Goal: Task Accomplishment & Management: Use online tool/utility

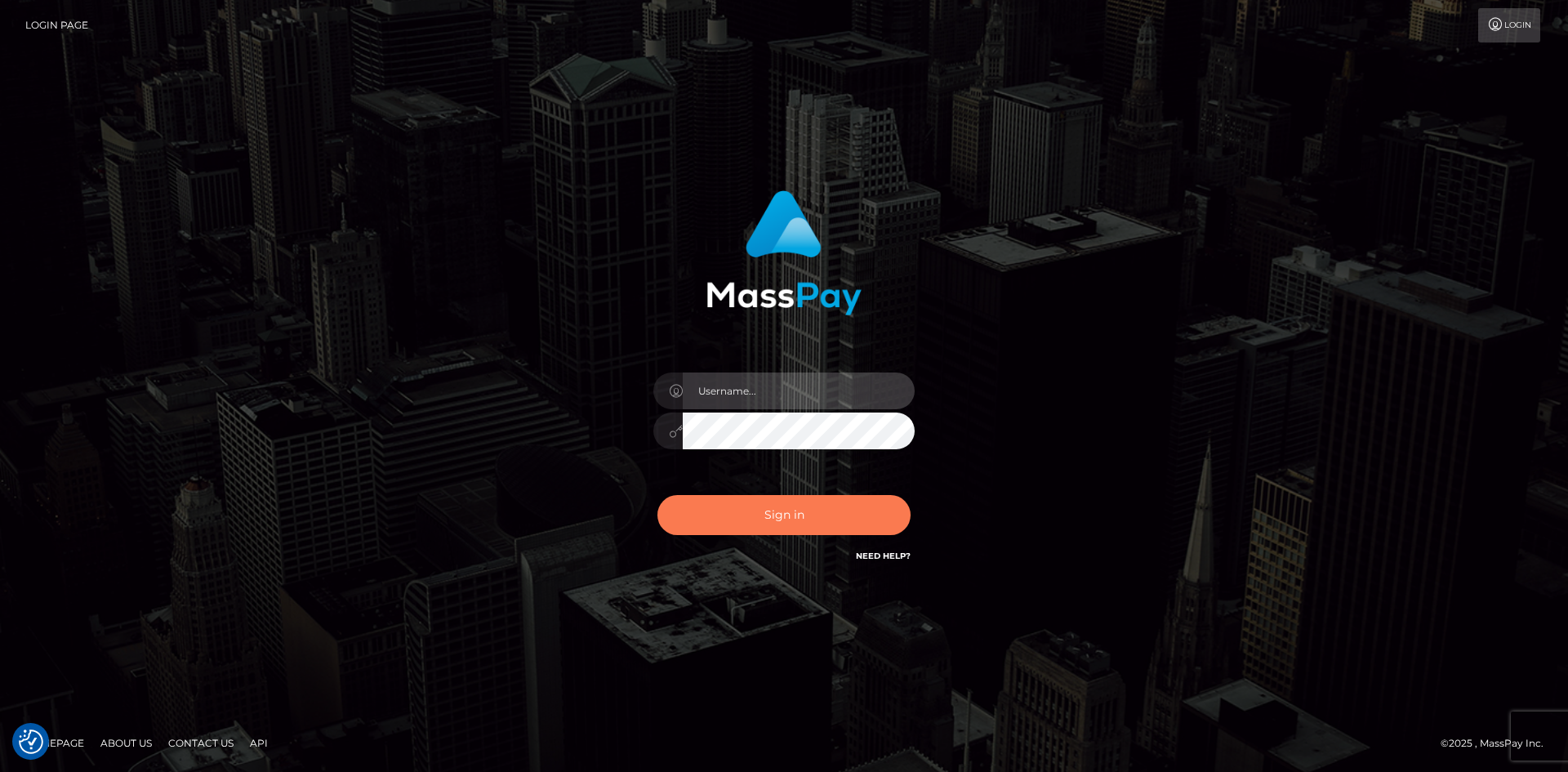
type input "alexstef"
click at [740, 510] on button "Sign in" at bounding box center [784, 515] width 253 height 40
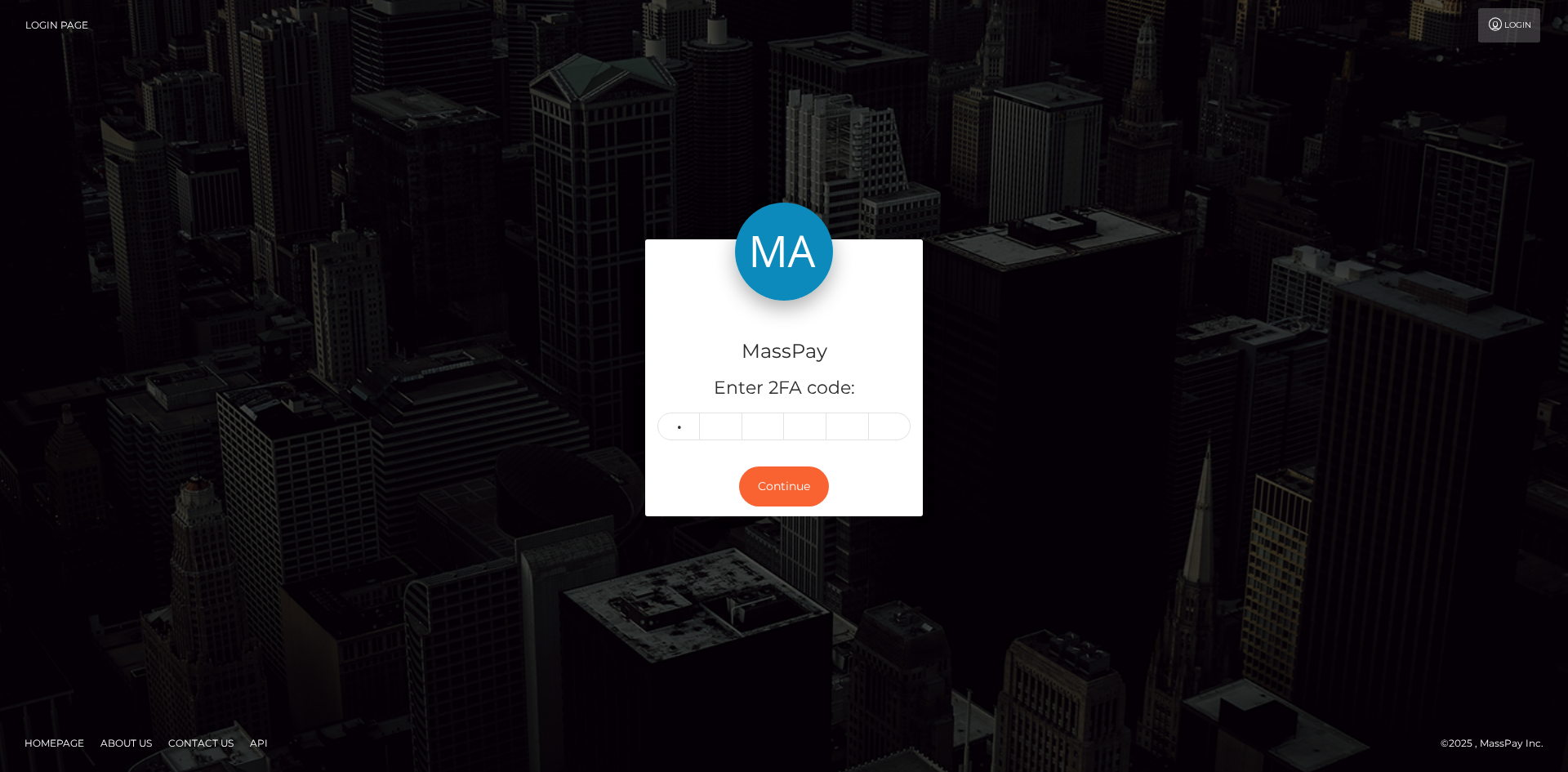
type input "6"
type input "1"
type input "7"
type input "3"
type input "9"
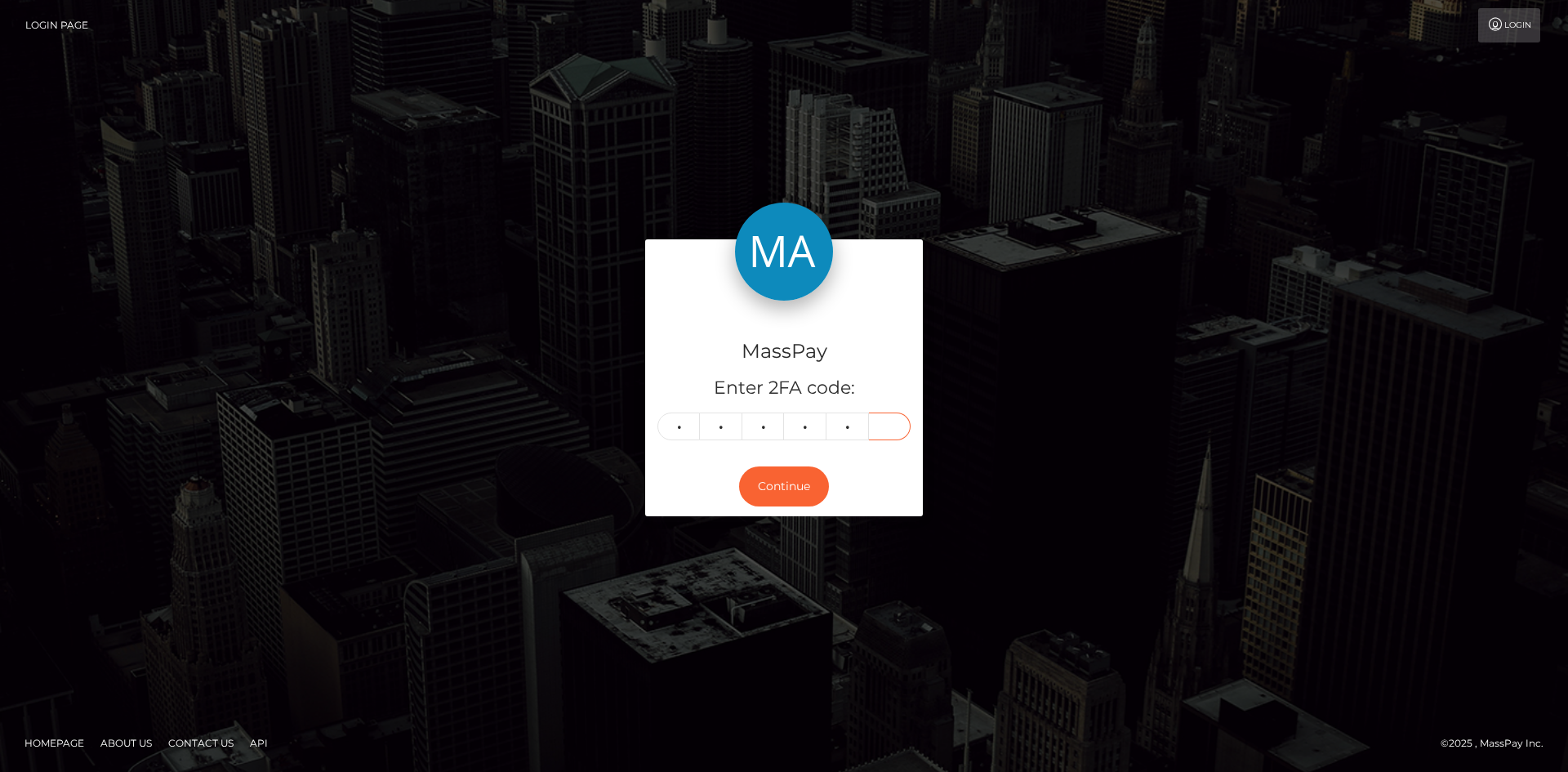
type input "8"
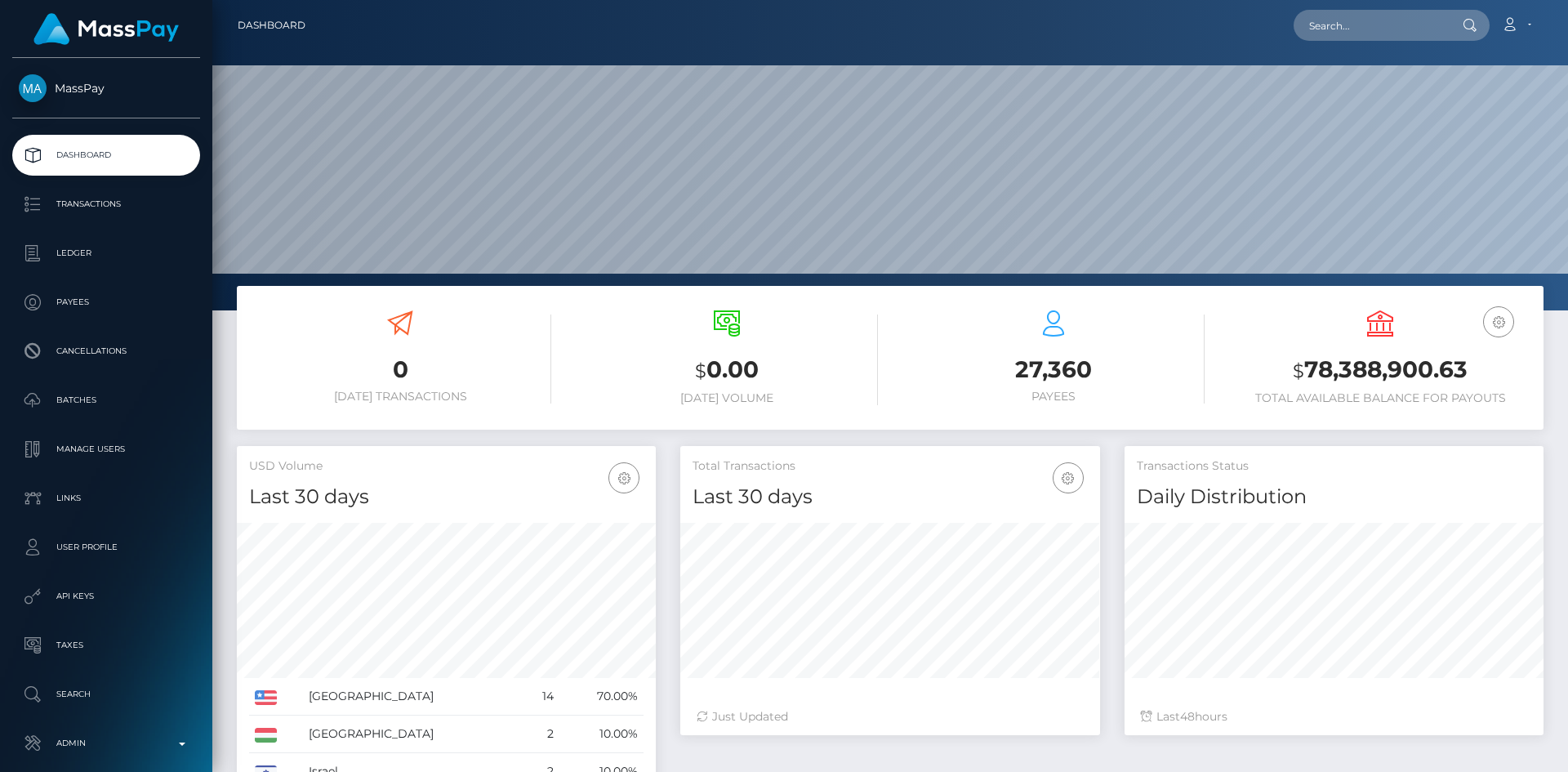
scroll to position [290, 419]
drag, startPoint x: 1352, startPoint y: 16, endPoint x: 1338, endPoint y: 21, distance: 14.9
click at [1352, 16] on input "text" at bounding box center [1371, 25] width 153 height 31
paste input "poact_qY8cYkC6o4LJ"
type input "poact_qY8cYkC6o4LJ"
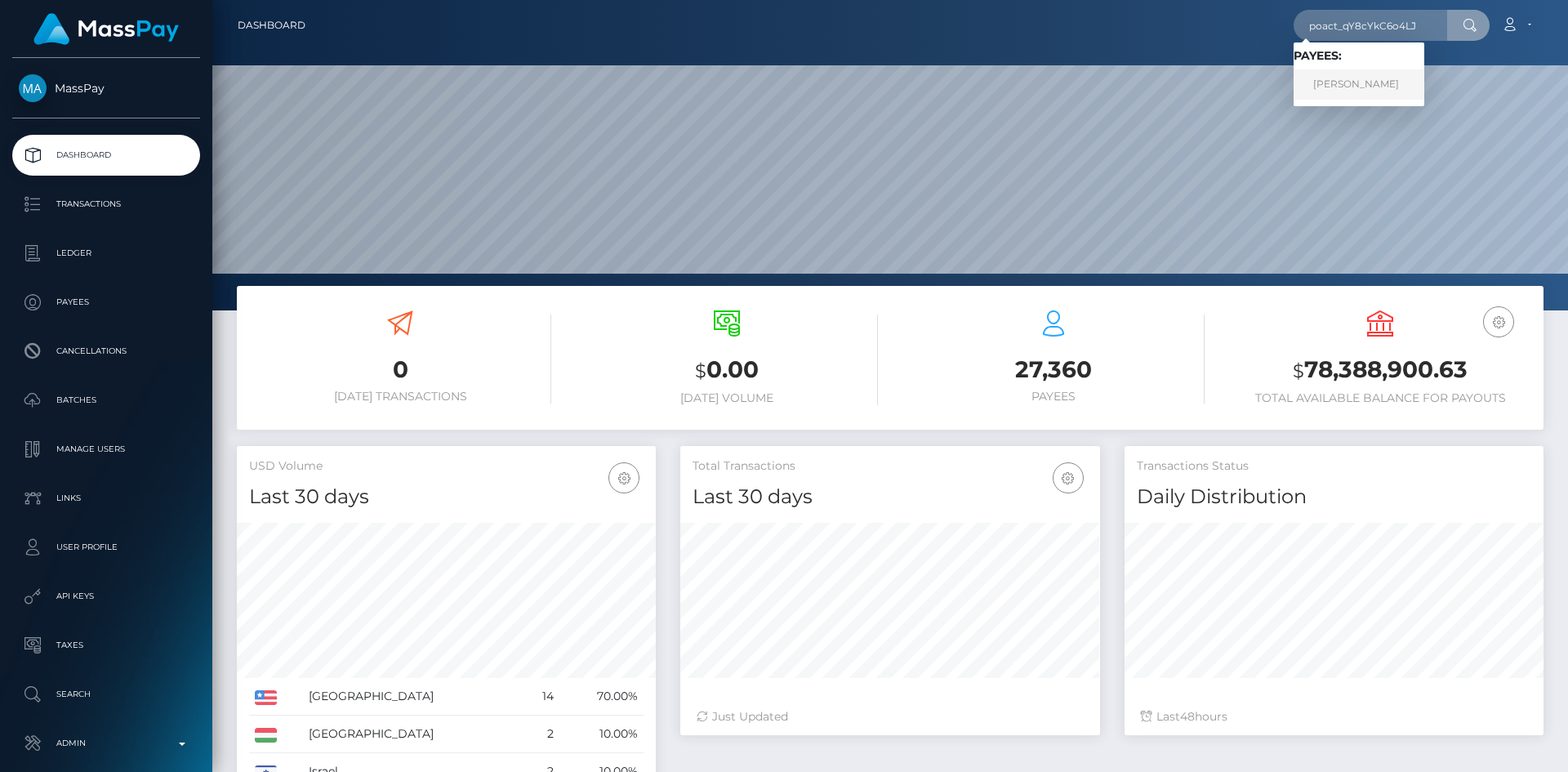
click at [1341, 87] on link "Moses Alaka" at bounding box center [1359, 85] width 131 height 30
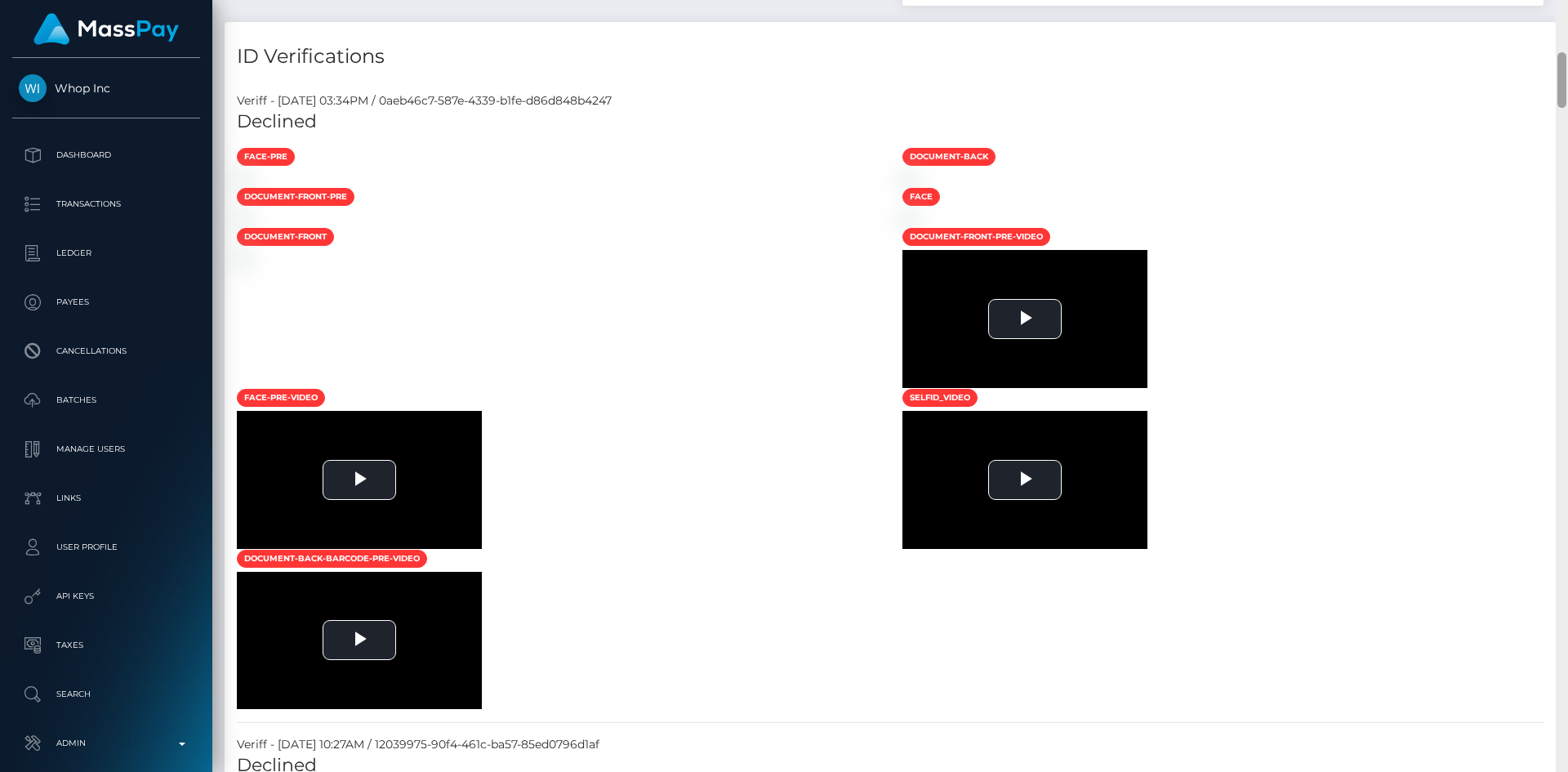
scroll to position [743, 0]
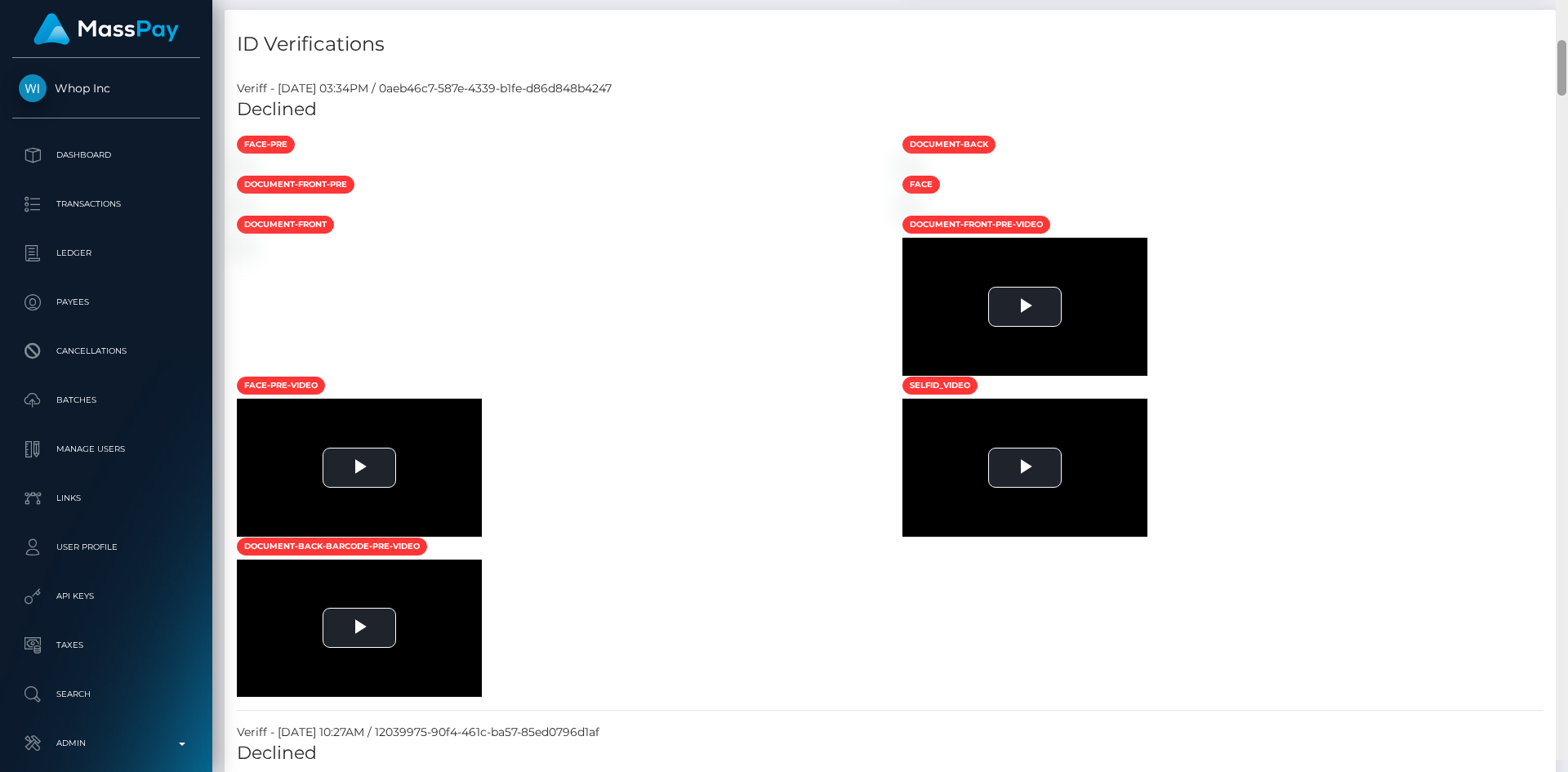
click at [1557, 155] on div at bounding box center [1562, 374] width 12 height 772
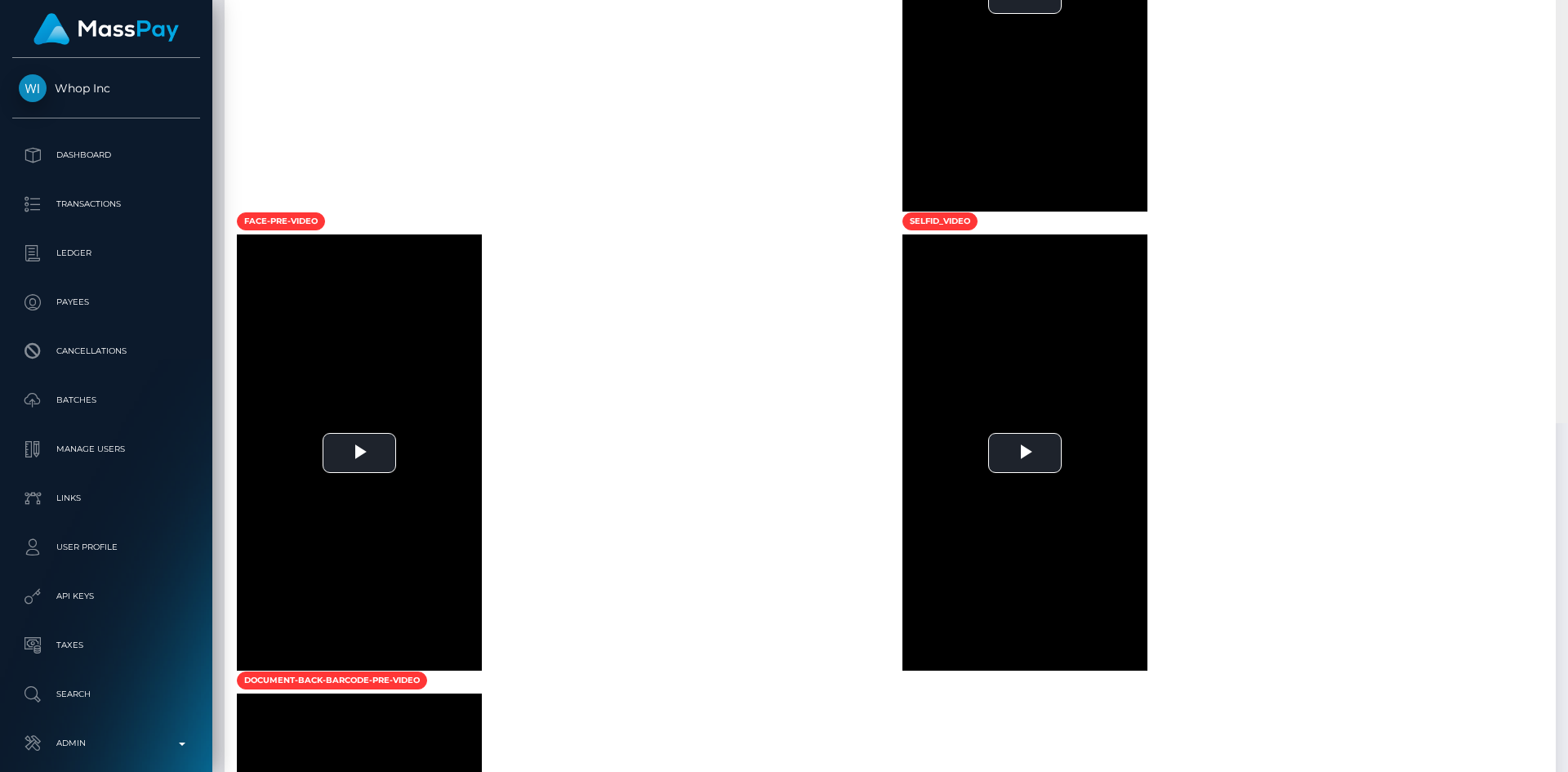
scroll to position [1340, 0]
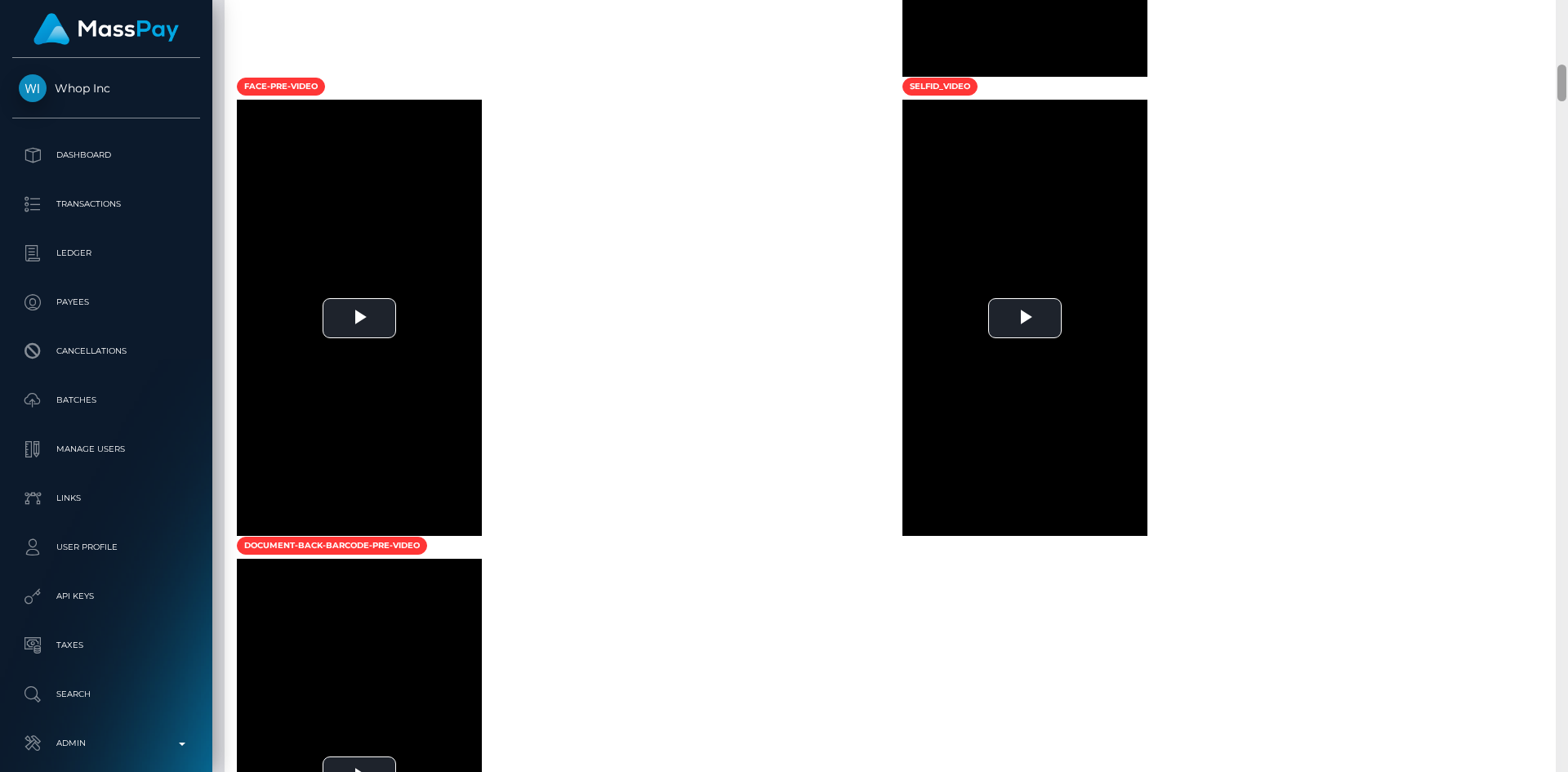
drag, startPoint x: 1561, startPoint y: 92, endPoint x: 1527, endPoint y: 134, distance: 54.0
click at [1560, 134] on div at bounding box center [1562, 386] width 12 height 772
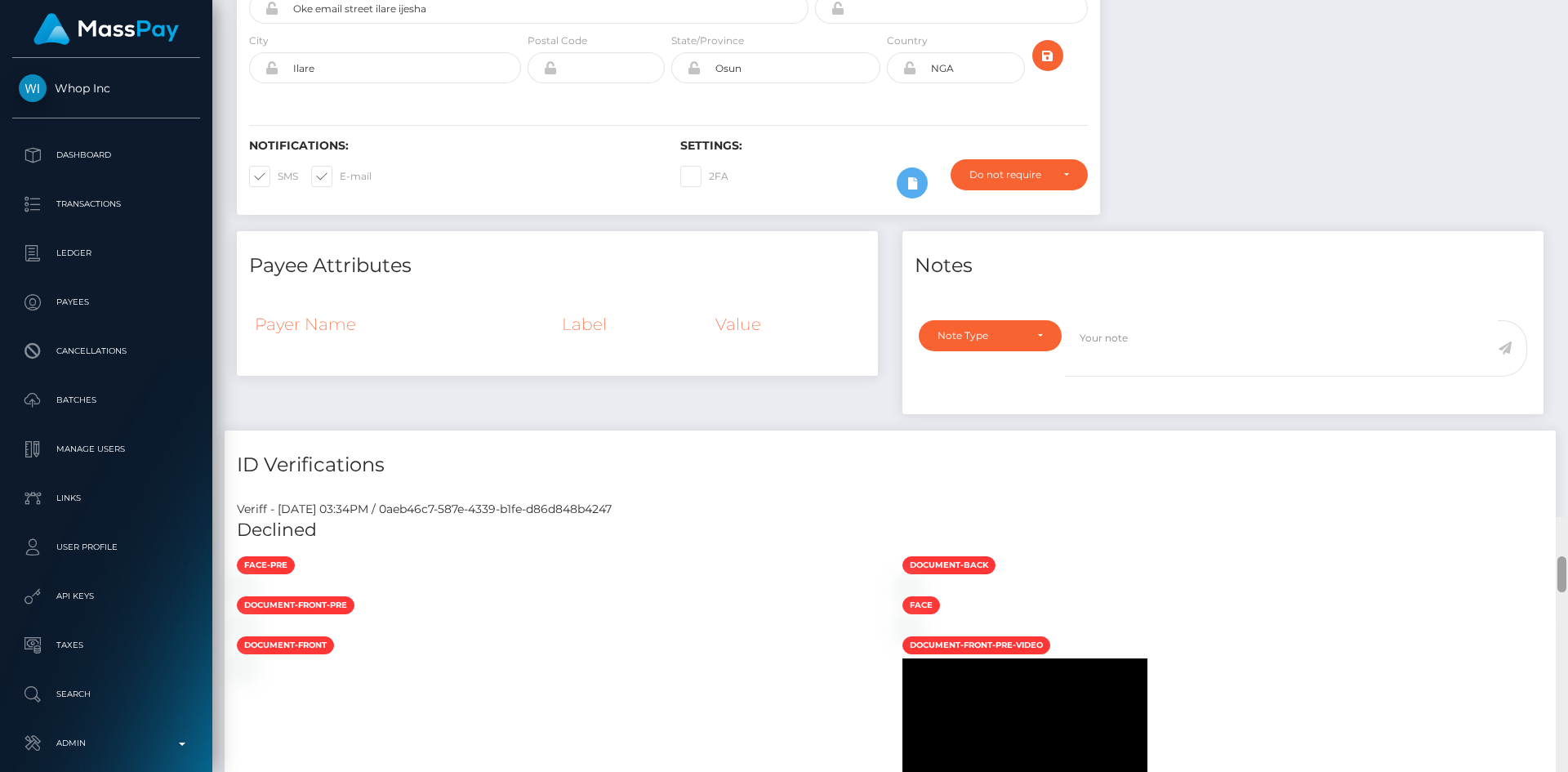
scroll to position [0, 0]
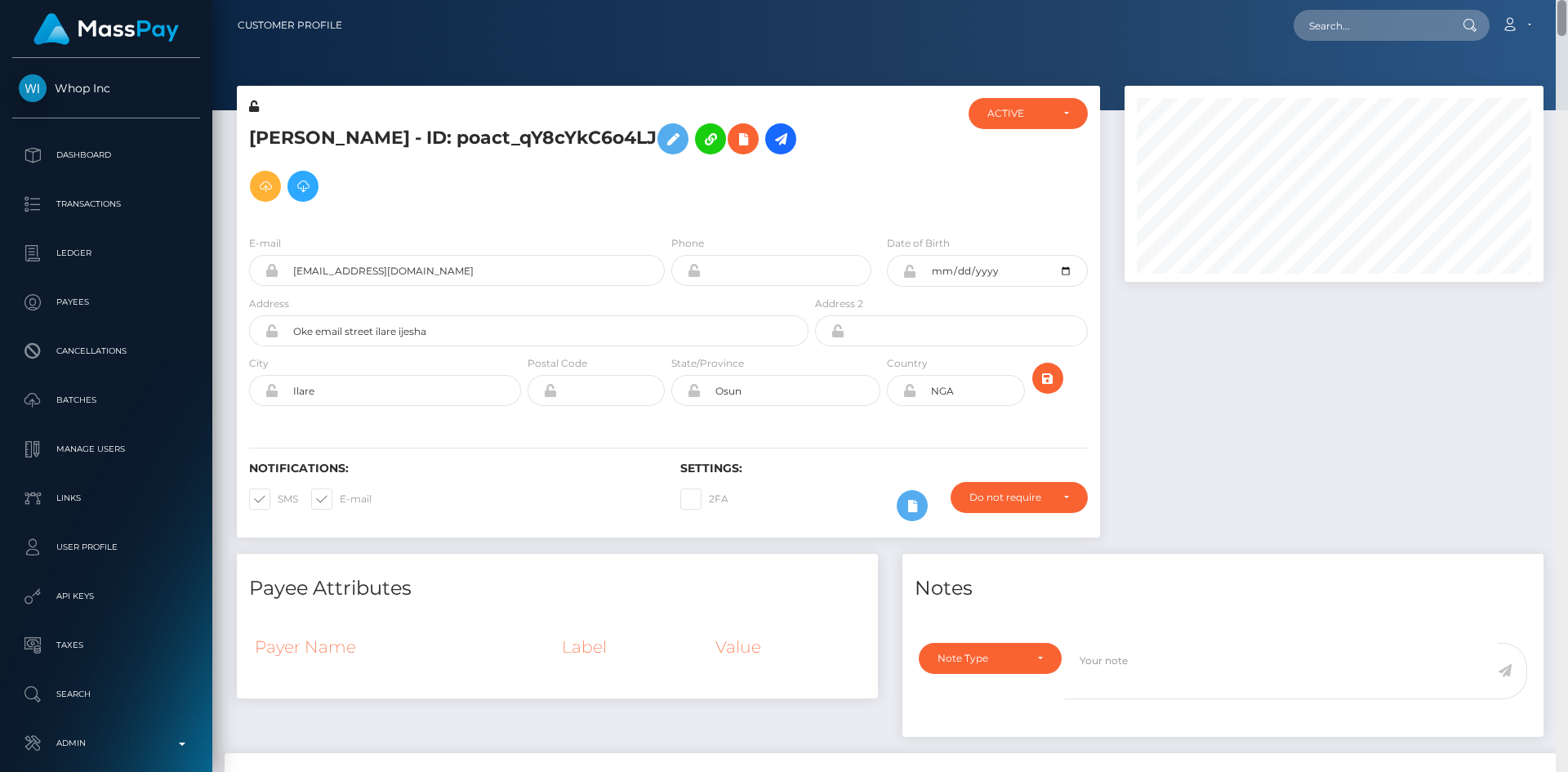
drag, startPoint x: 1560, startPoint y: 87, endPoint x: 1543, endPoint y: -34, distance: 122.2
click at [1543, 0] on html "Whop Inc Dashboard Transactions Ledger Payees Cancellations Links" at bounding box center [784, 386] width 1568 height 772
click at [1330, 25] on input "text" at bounding box center [1371, 25] width 153 height 31
paste input "biz_YetB5Uv0uoYHbp"
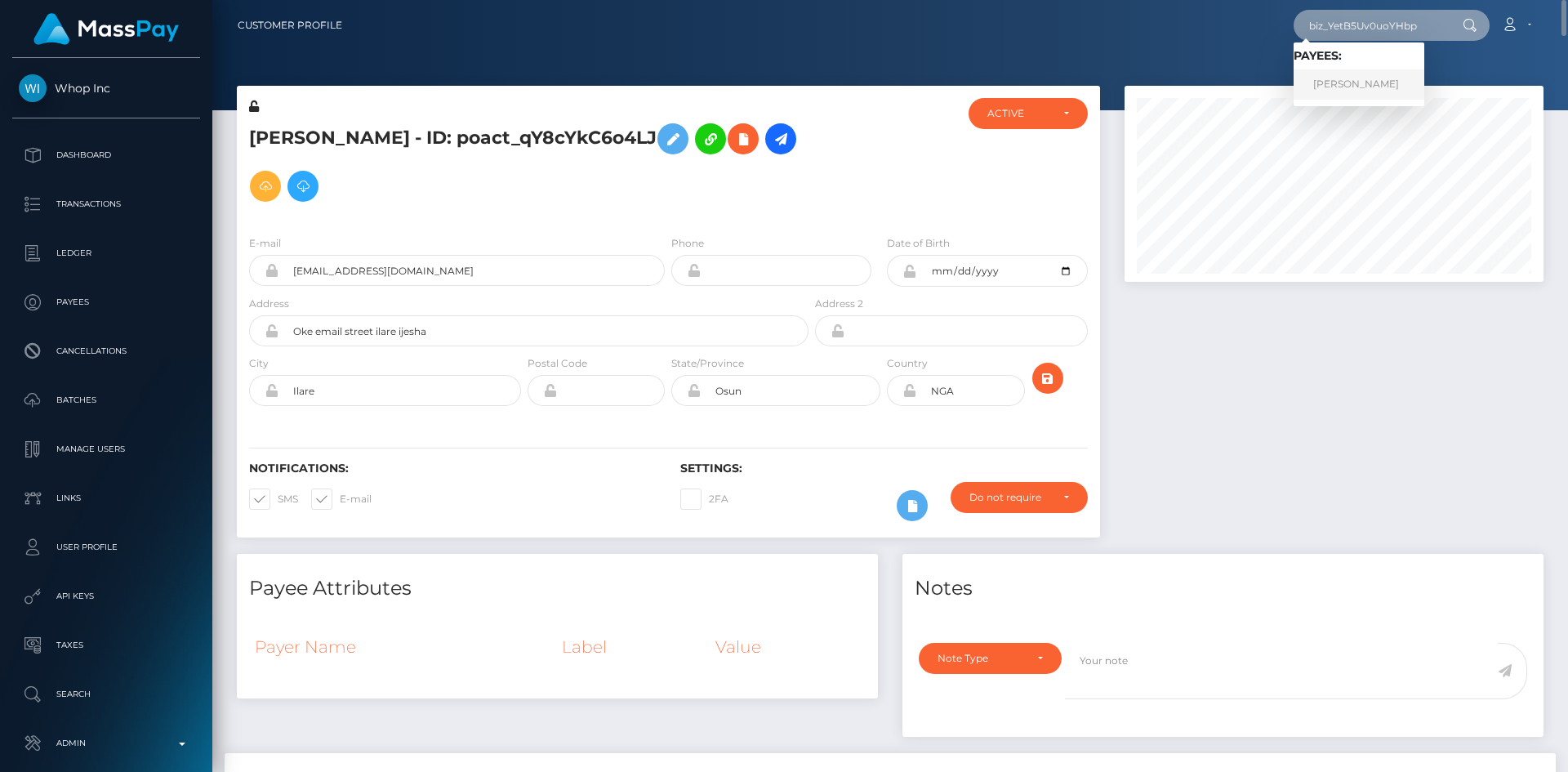
type input "biz_YetB5Uv0uoYHbp"
drag, startPoint x: 1346, startPoint y: 77, endPoint x: 1327, endPoint y: 77, distance: 19.0
click at [1346, 77] on link "CHARSTON ADAM MITCHELL" at bounding box center [1359, 85] width 131 height 30
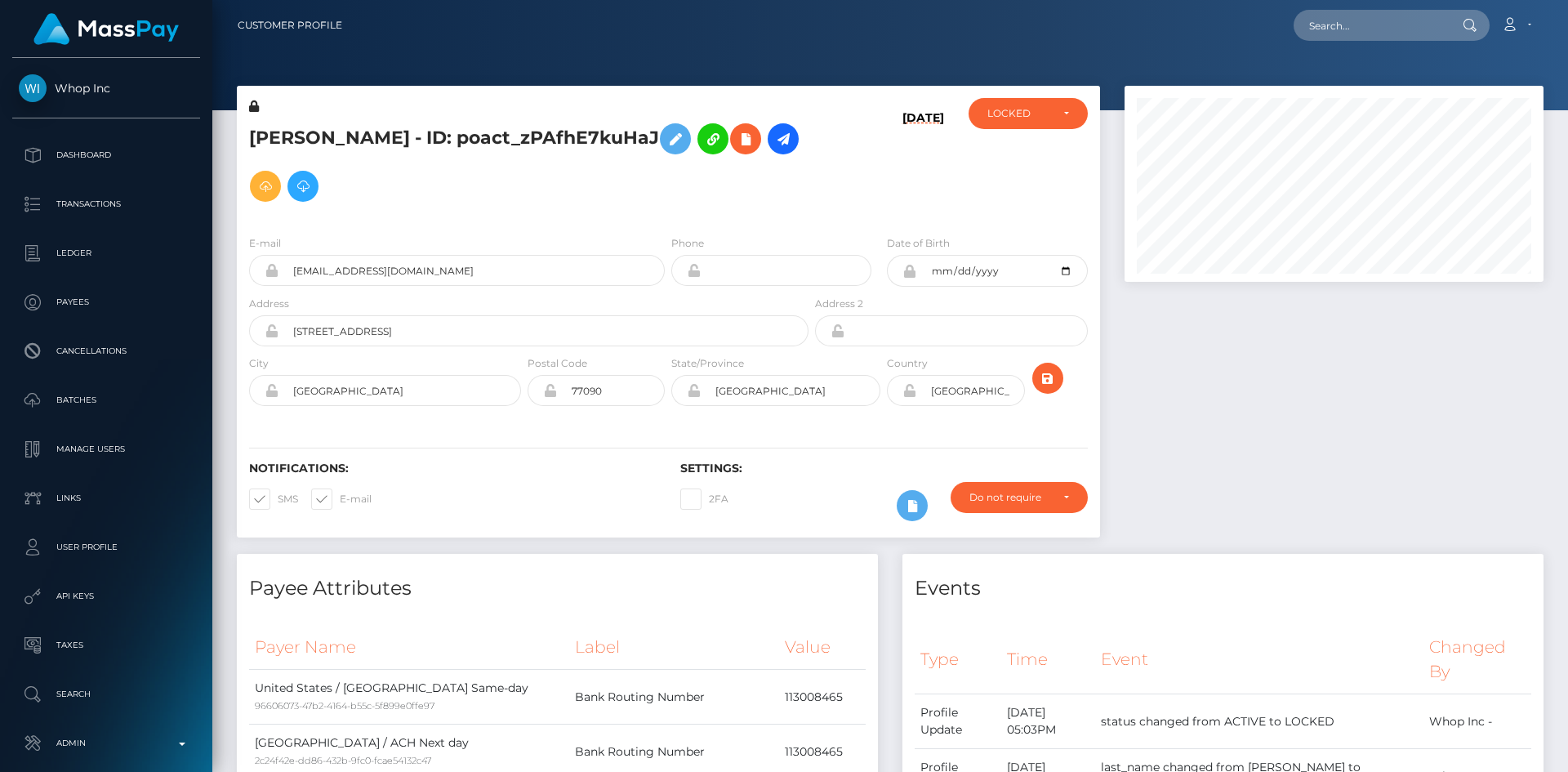
scroll to position [816514, 816340]
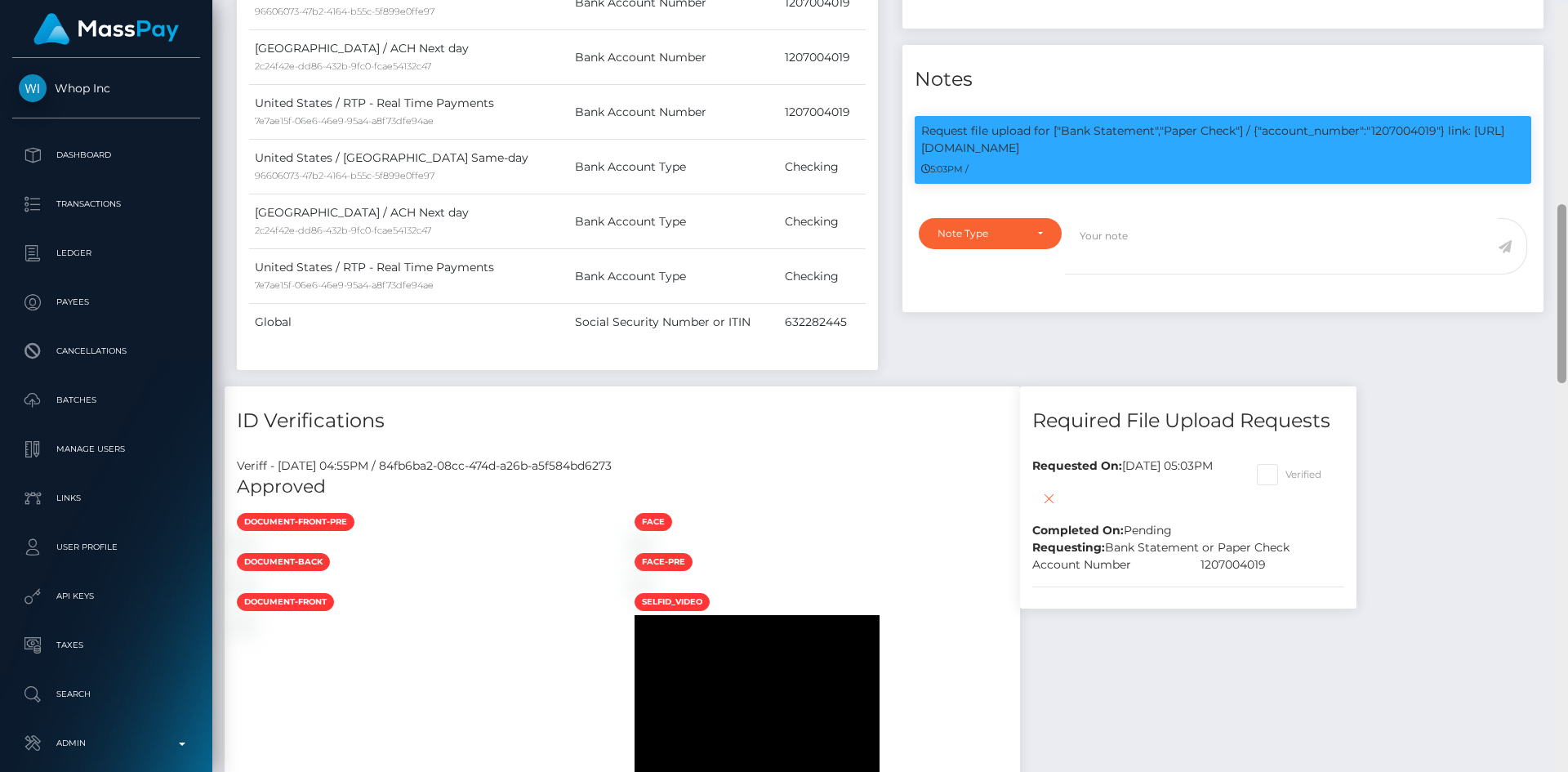
click at [1545, 280] on div "Customer Profile Loading... Loading..." at bounding box center [890, 386] width 1356 height 772
drag, startPoint x: 1377, startPoint y: 109, endPoint x: 1382, endPoint y: 124, distance: 15.8
click at [1382, 124] on p "Request file upload for ["Bank Statement","Paper Check"] / {"account_number":"1…" at bounding box center [1223, 139] width 604 height 34
copy p "1207004019"} link: [URL][DOMAIN_NAME]"
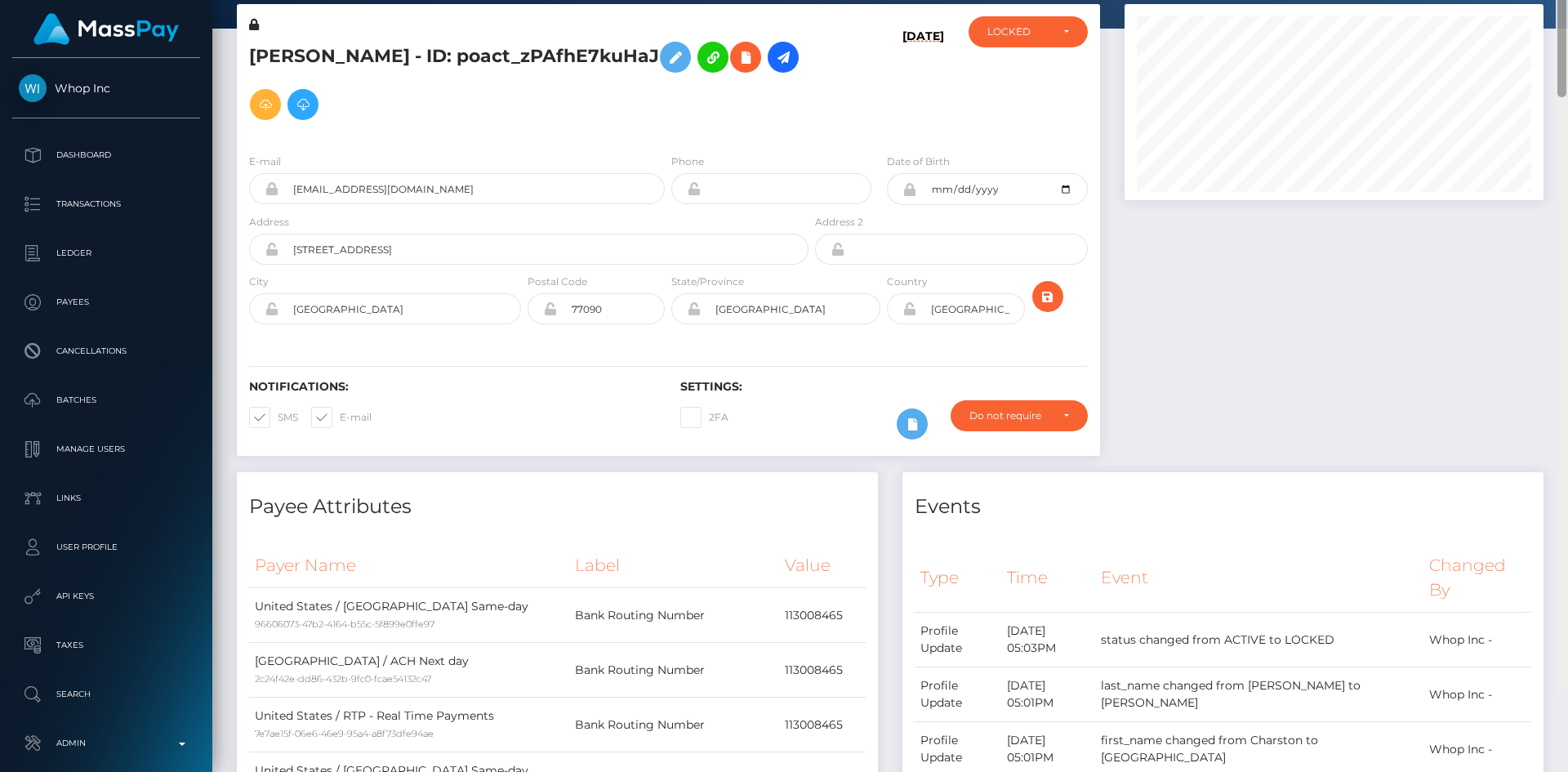
scroll to position [0, 0]
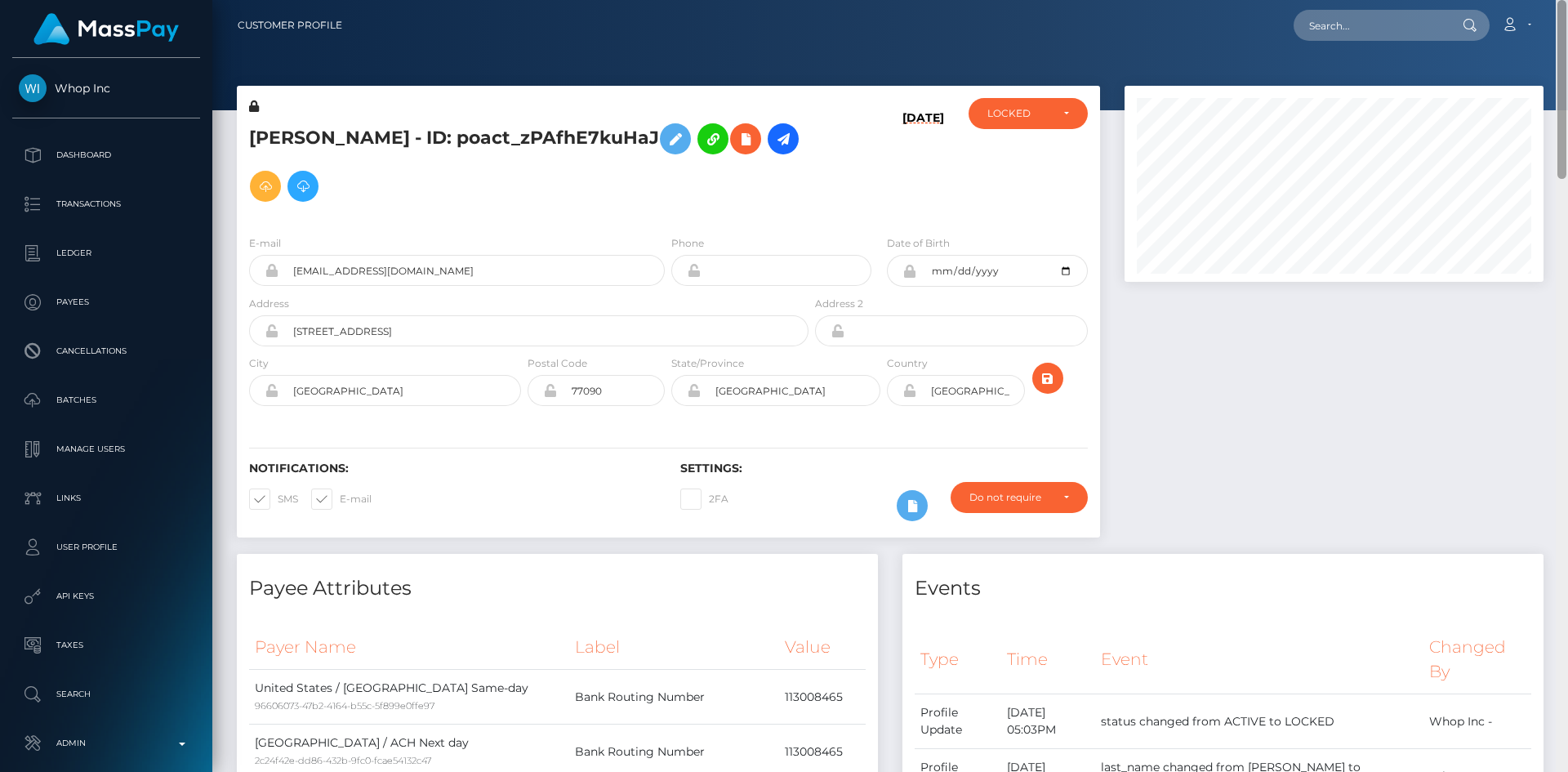
drag, startPoint x: 1565, startPoint y: 223, endPoint x: 1556, endPoint y: -69, distance: 292.1
click at [1556, 0] on html "Whop Inc Dashboard Transactions Ledger Payees Cancellations Links" at bounding box center [784, 386] width 1568 height 772
click at [1367, 29] on input "text" at bounding box center [1371, 25] width 153 height 31
paste input "poact_trai3sT77geo"
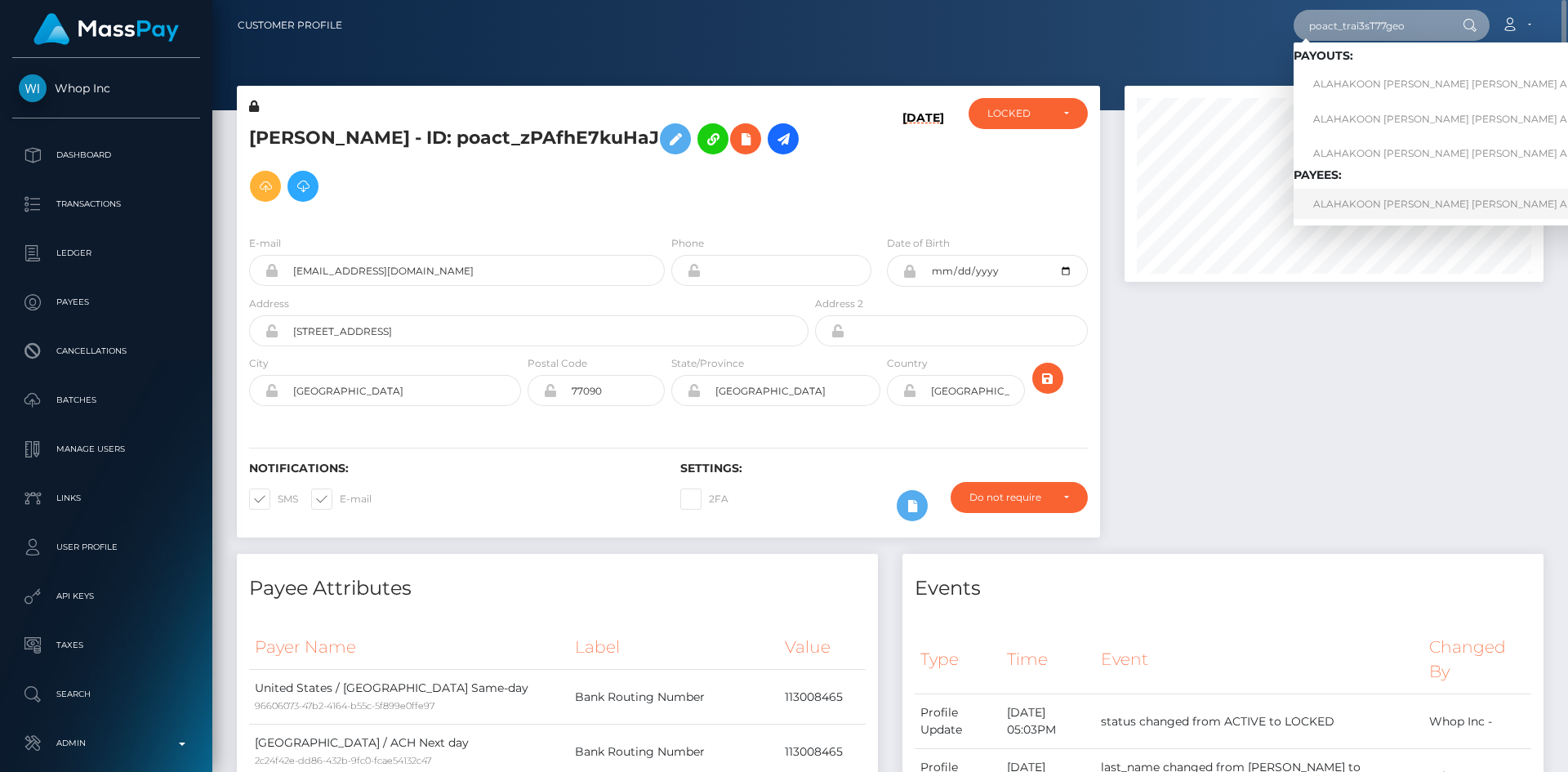
type input "poact_trai3sT77geo"
click at [1351, 199] on link "ALAHAKOON MUDIYANSELAGE KASUN PRIYADARSHANA ALAHAKOON" at bounding box center [1503, 203] width 419 height 30
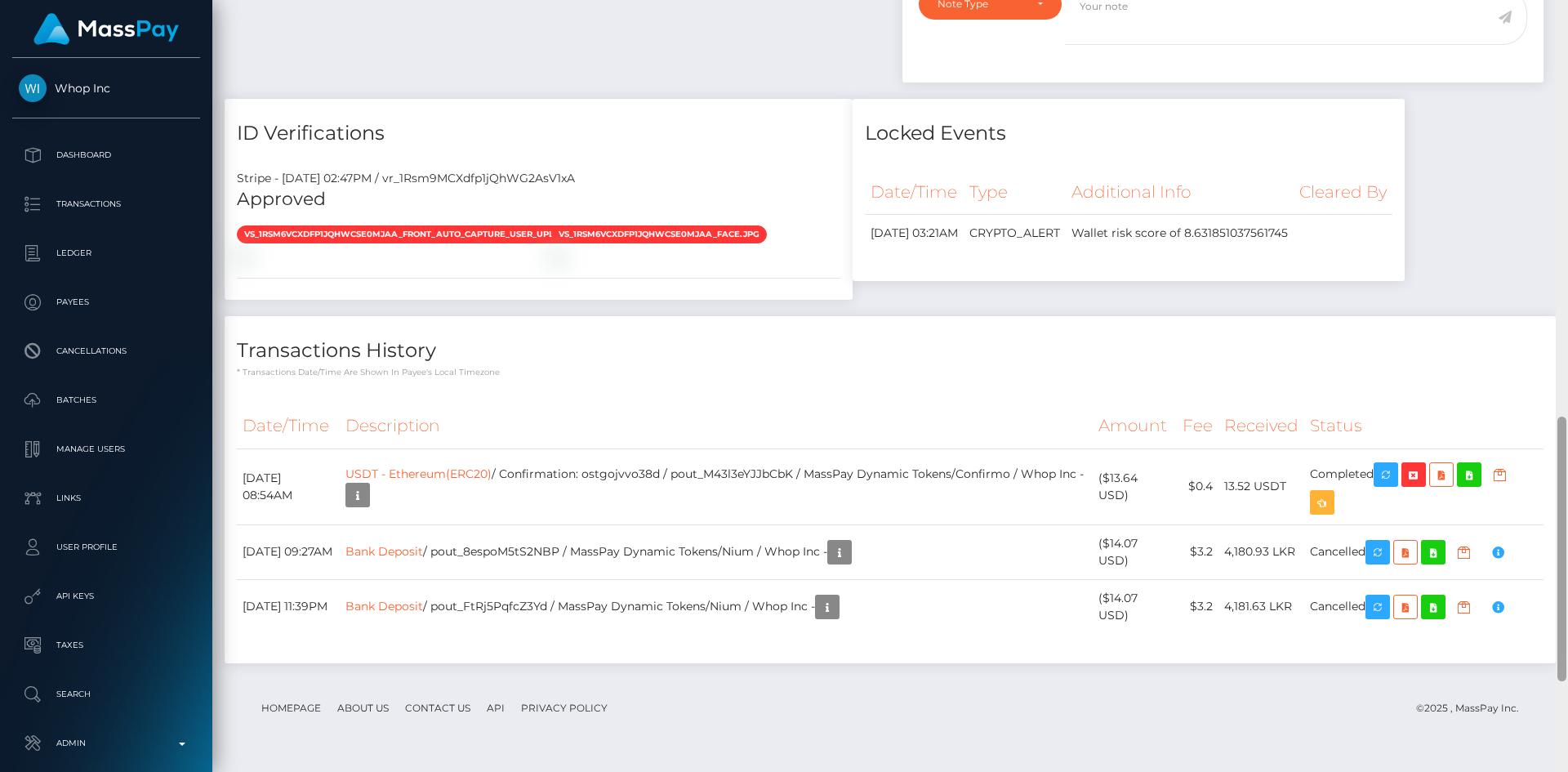
scroll to position [1207, 0]
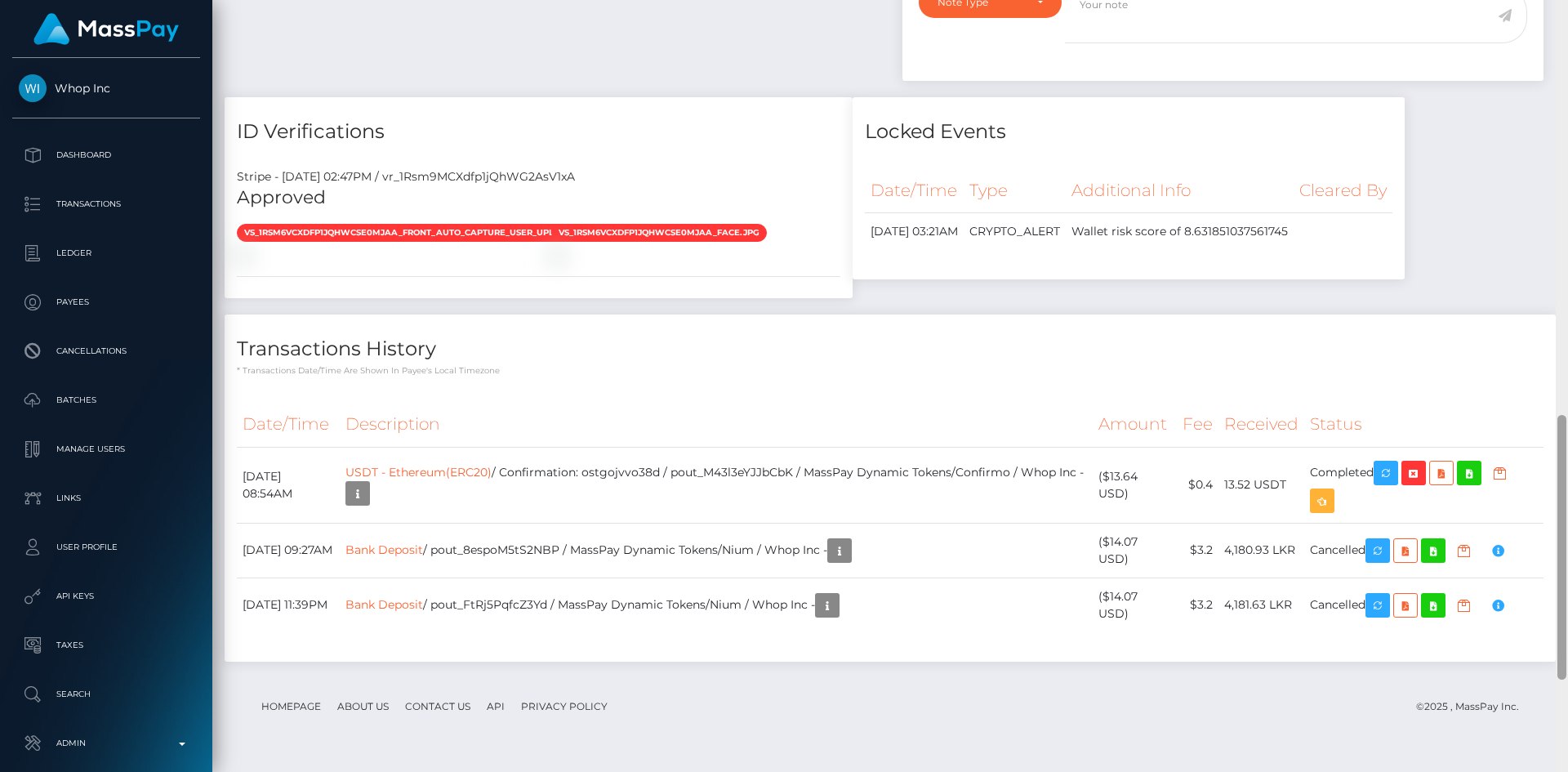
drag, startPoint x: 1563, startPoint y: 105, endPoint x: 1057, endPoint y: 443, distance: 608.5
click at [1507, 488] on div "Customer Profile Loading... Loading..." at bounding box center [890, 386] width 1356 height 772
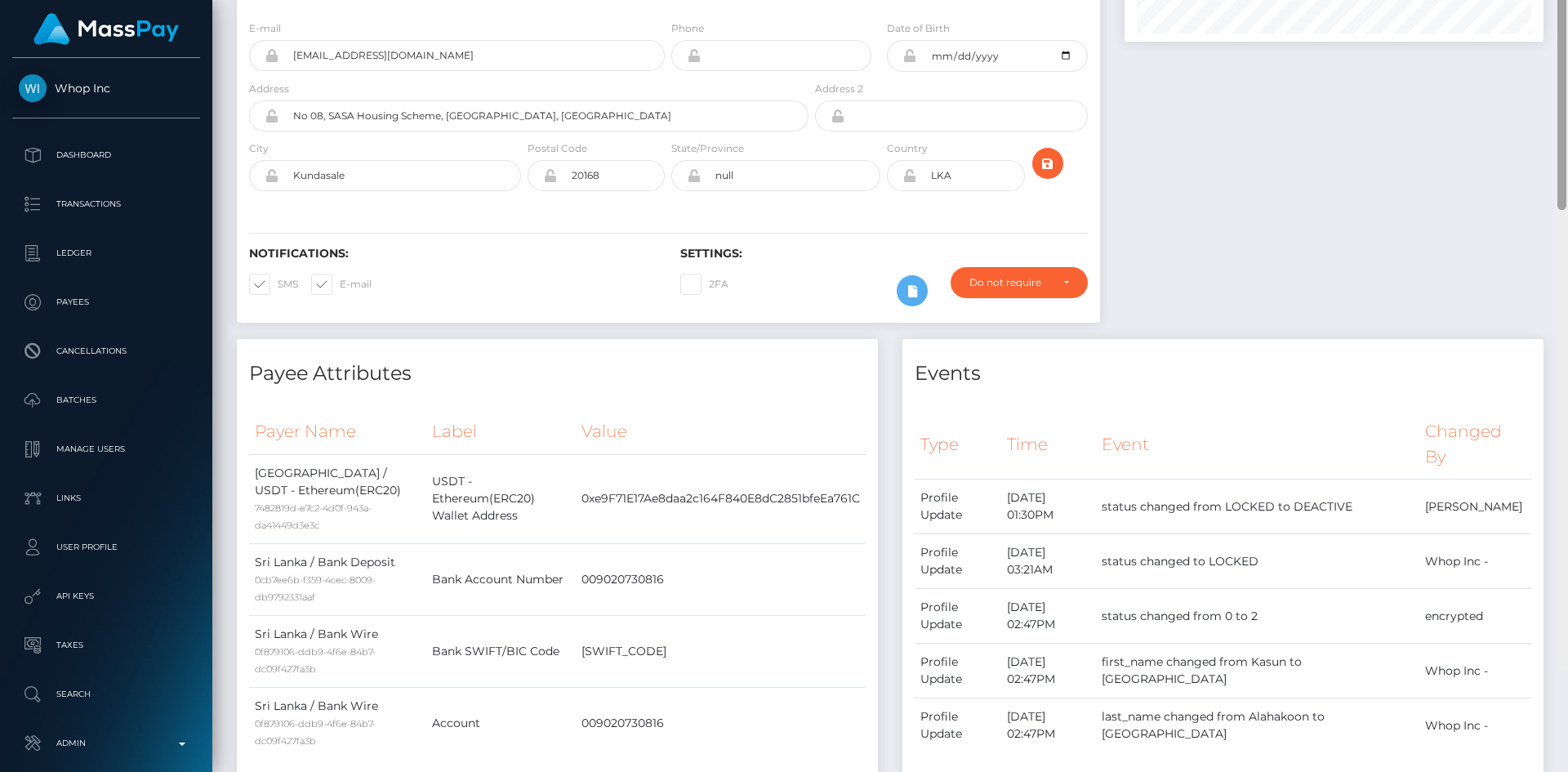
scroll to position [0, 0]
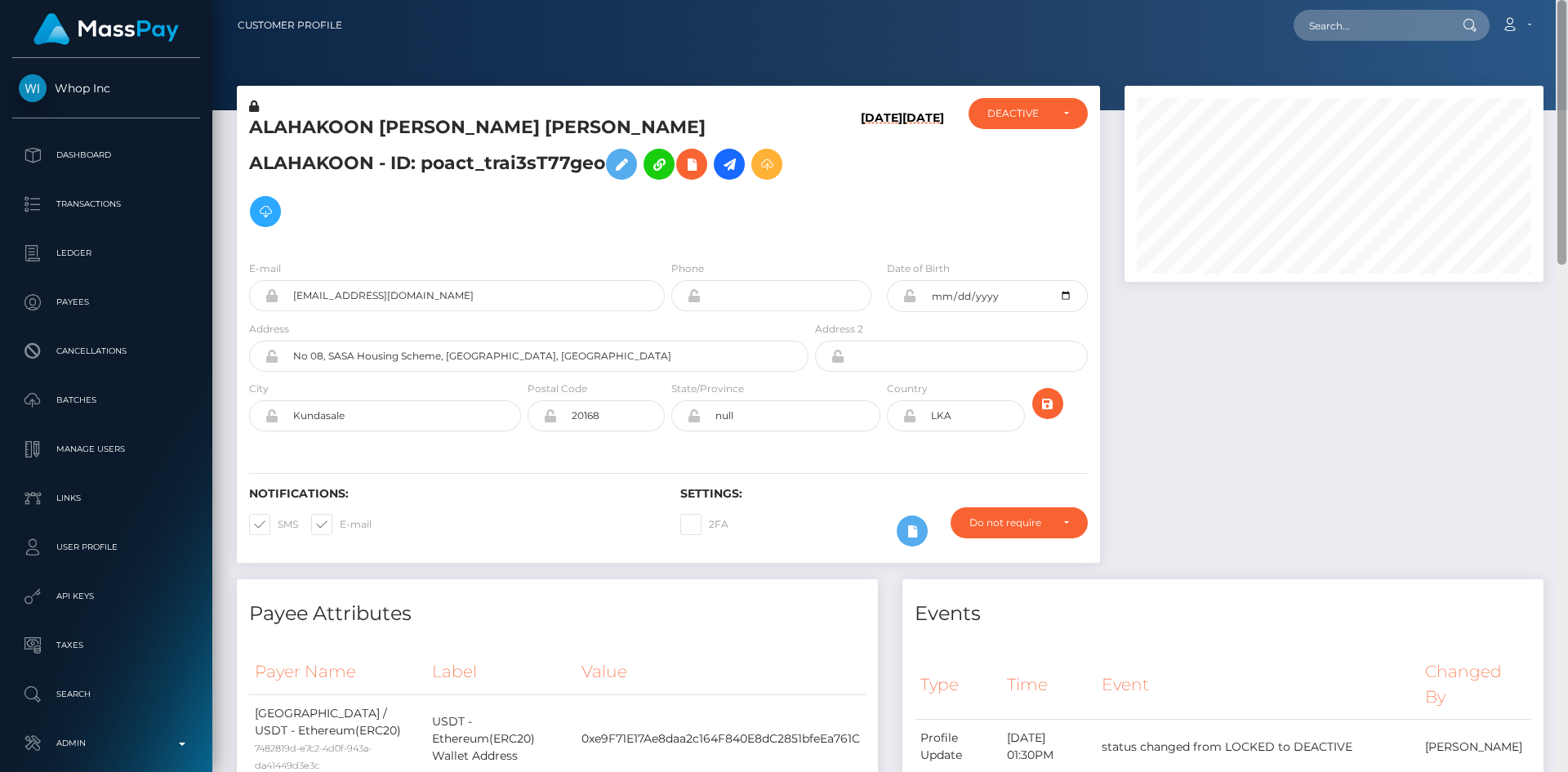
drag, startPoint x: 1562, startPoint y: 470, endPoint x: 1547, endPoint y: -53, distance: 523.2
click at [1547, 0] on html "Whop Inc Dashboard Transactions Ledger Payees Cancellations Links" at bounding box center [784, 386] width 1568 height 772
click at [1349, 21] on input "text" at bounding box center [1371, 25] width 153 height 31
paste input "poact_iZIVw88DqnDA"
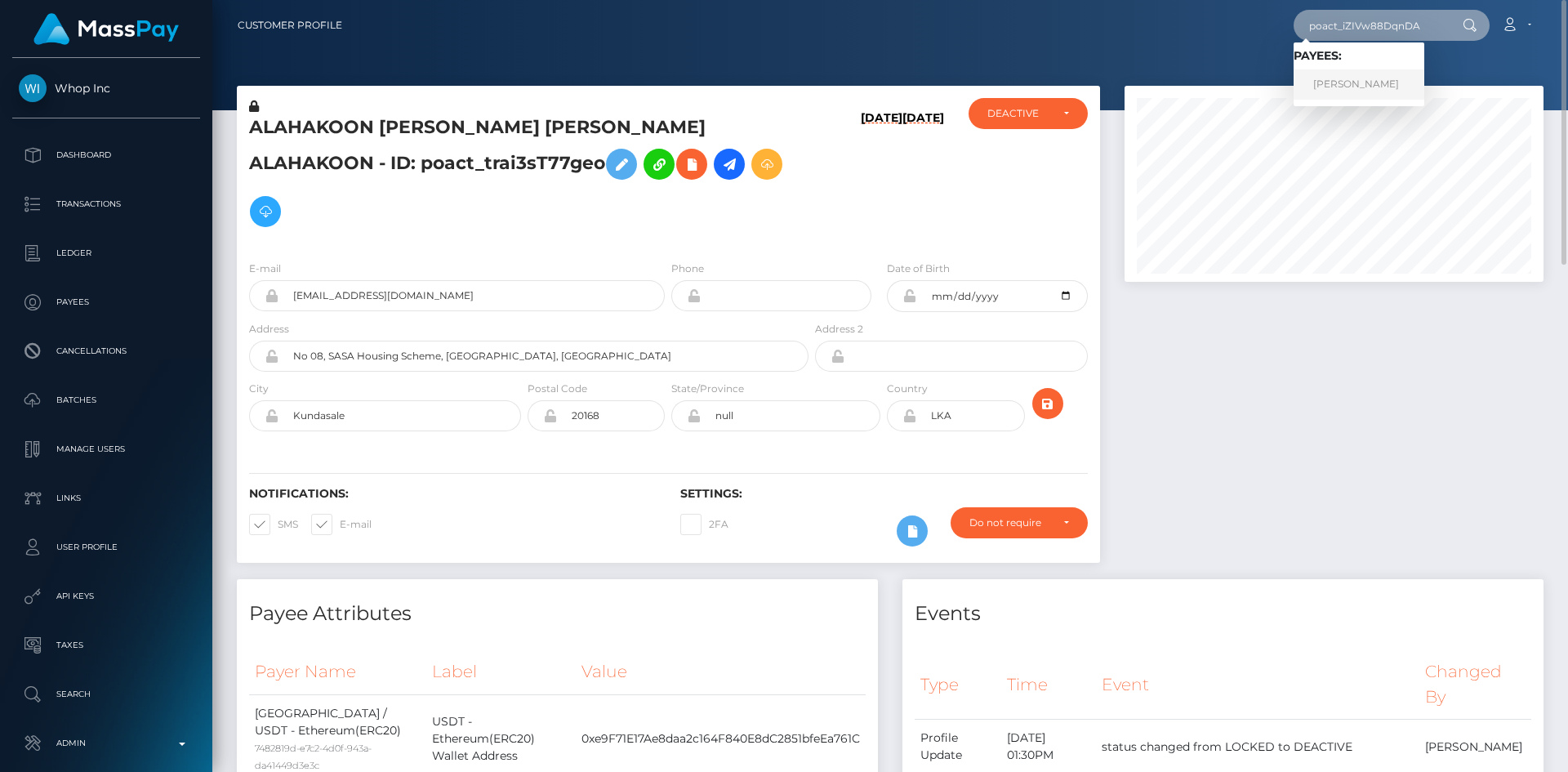
type input "poact_iZIVw88DqnDA"
click at [1353, 82] on link "ABDELHAMID TAOUFIK" at bounding box center [1359, 85] width 131 height 30
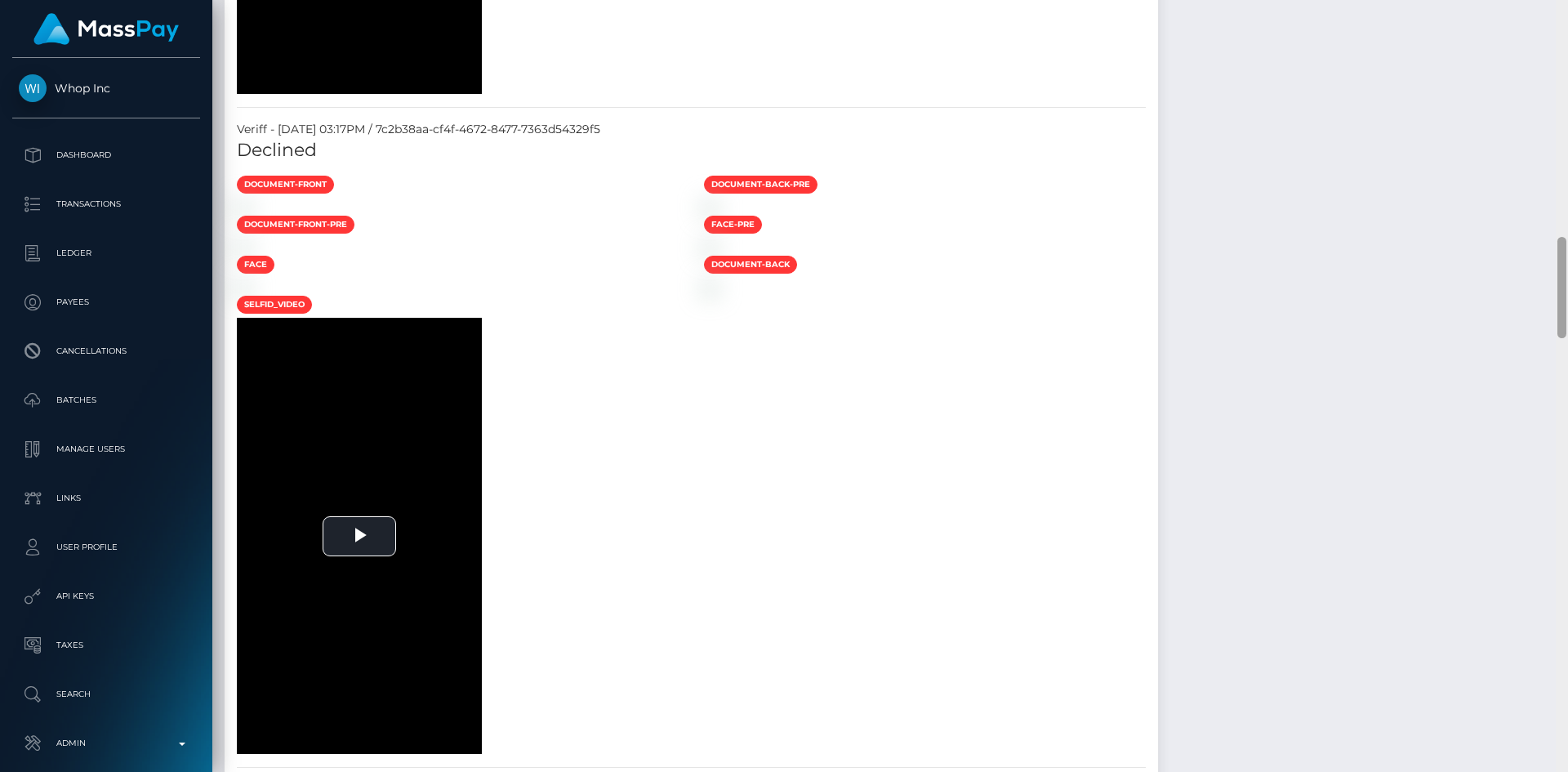
scroll to position [1644, 0]
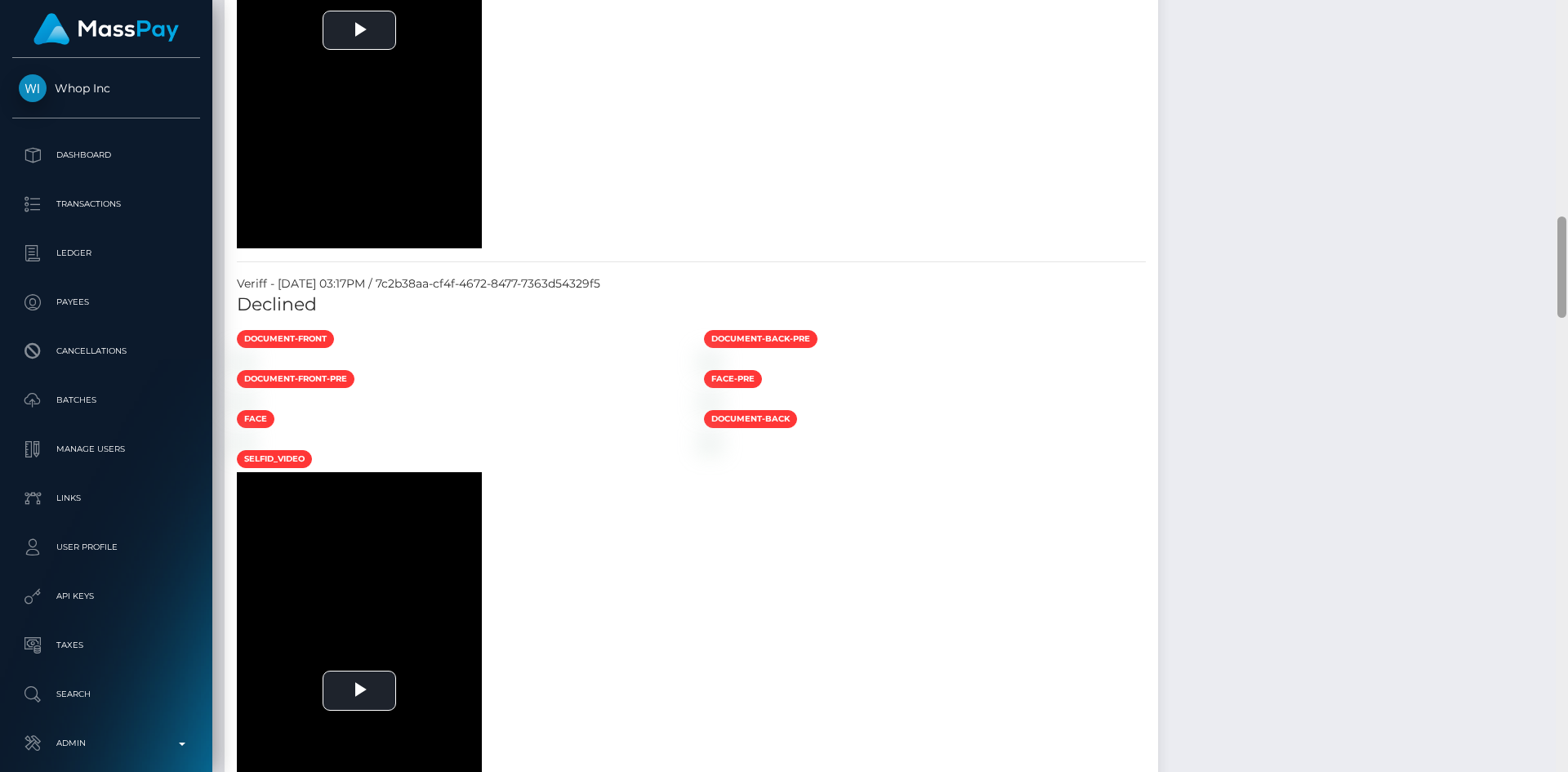
drag, startPoint x: 1558, startPoint y: 79, endPoint x: 1542, endPoint y: 279, distance: 200.6
click at [1542, 279] on div "Customer Profile Loading... Loading..." at bounding box center [890, 386] width 1356 height 772
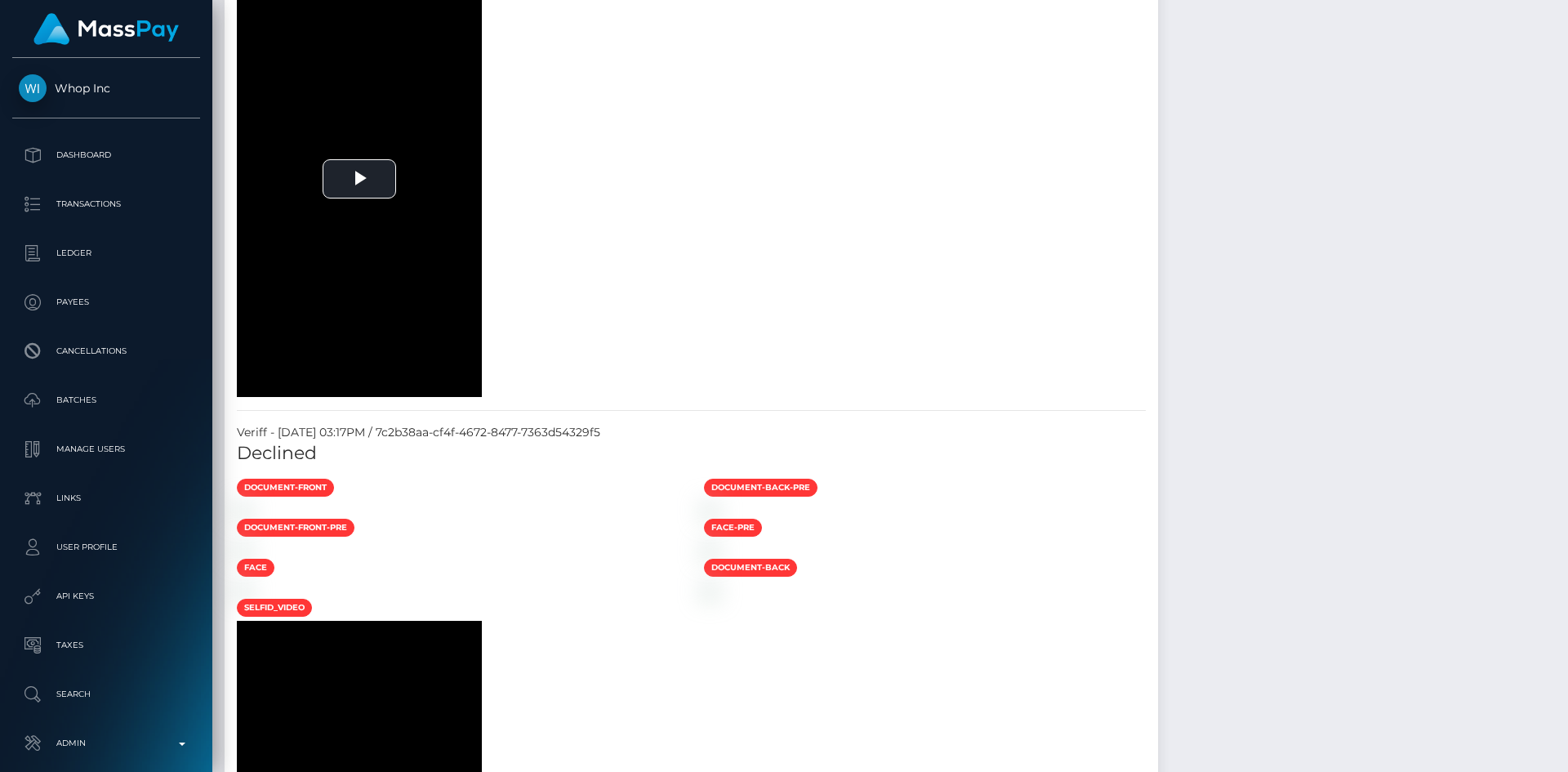
scroll to position [0, 0]
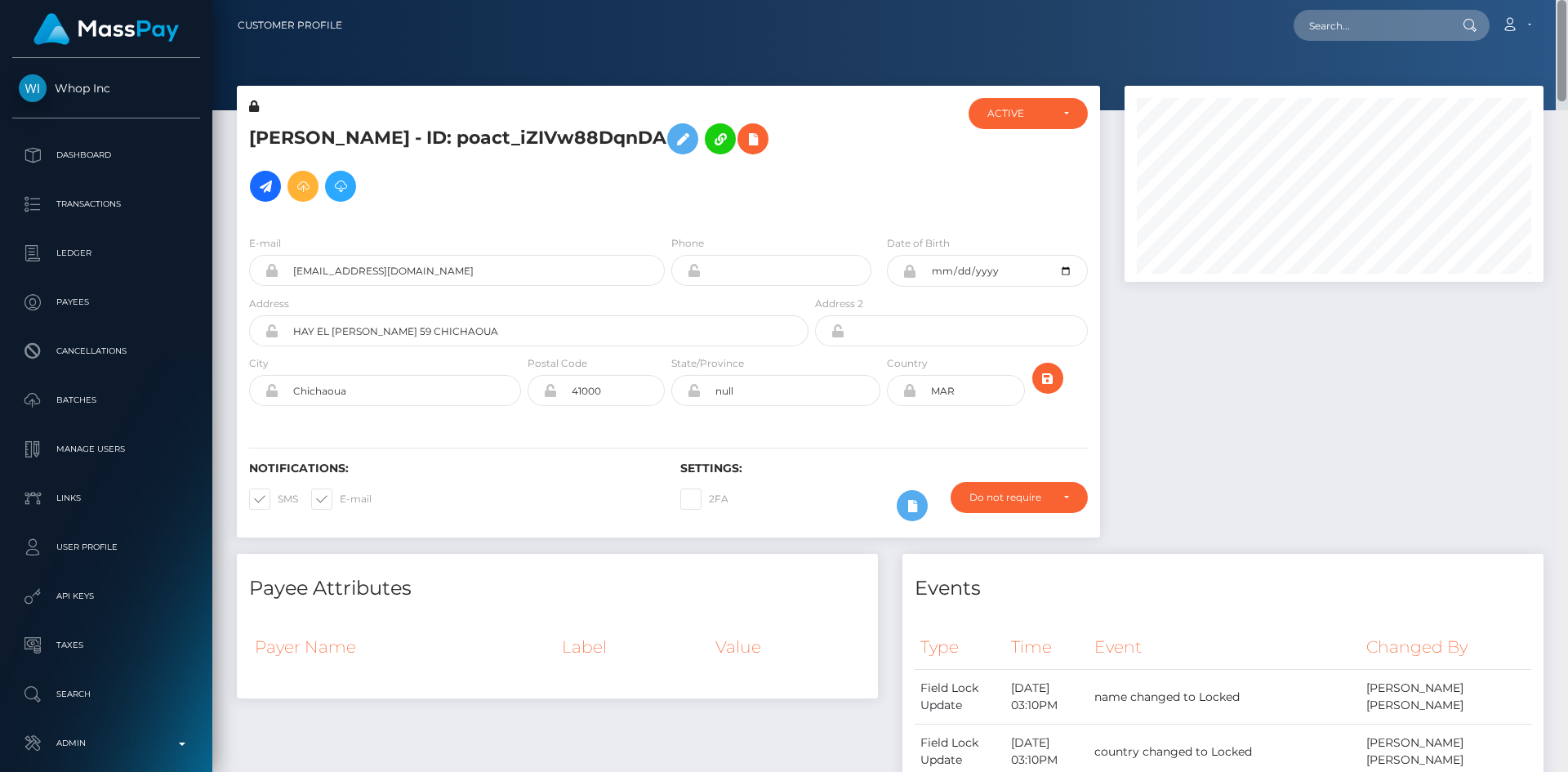
drag, startPoint x: 1561, startPoint y: 323, endPoint x: 1480, endPoint y: 8, distance: 325.2
click at [1531, 0] on div "Customer Profile Loading... Loading..." at bounding box center [890, 386] width 1356 height 772
click at [1339, 13] on input "text" at bounding box center [1371, 25] width 153 height 31
paste input "poact_IS0F8624OTKP"
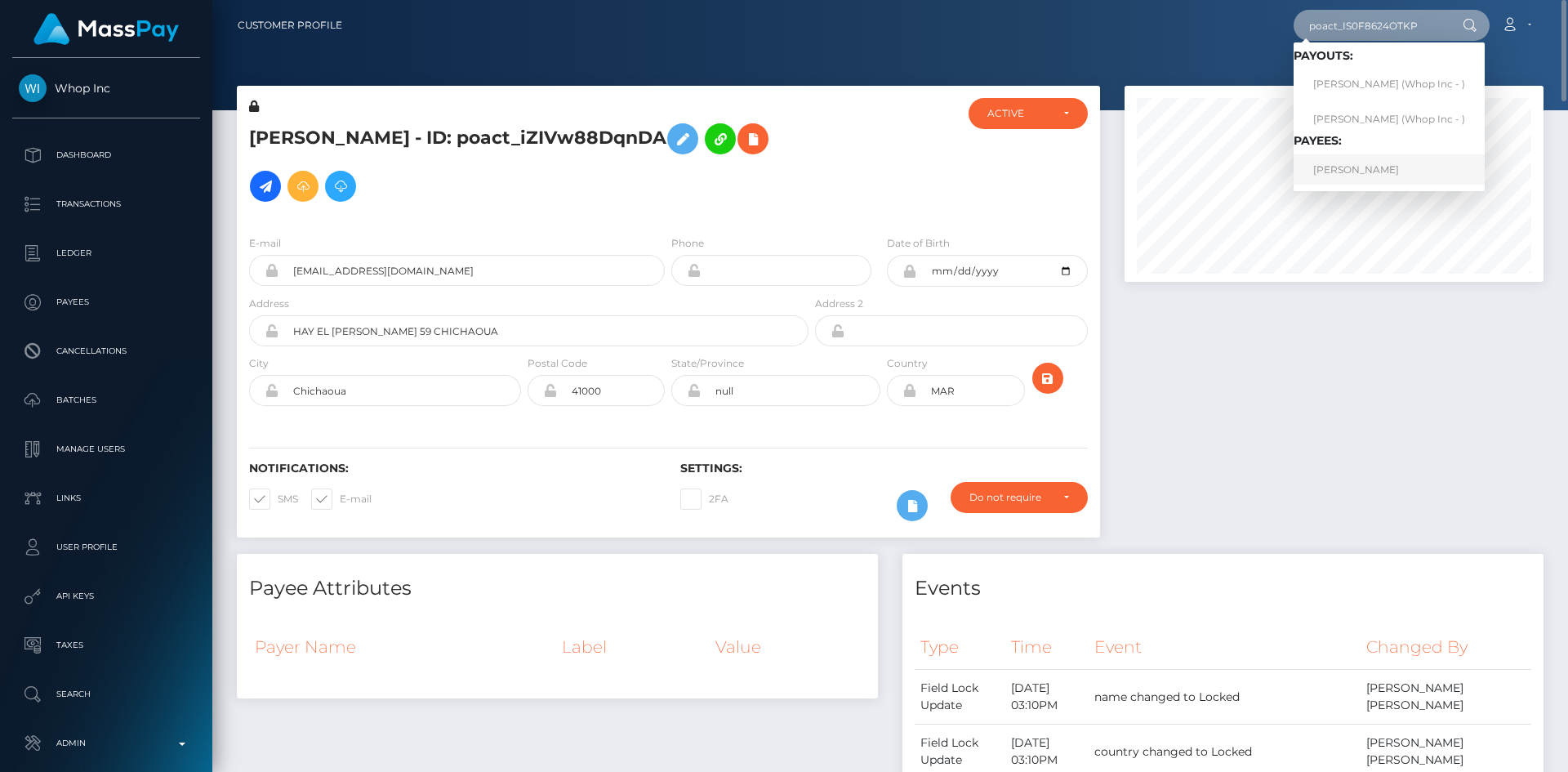
type input "poact_IS0F8624OTKP"
click at [1349, 163] on link "VILMA ELIZABETH MEREJO" at bounding box center [1390, 169] width 191 height 30
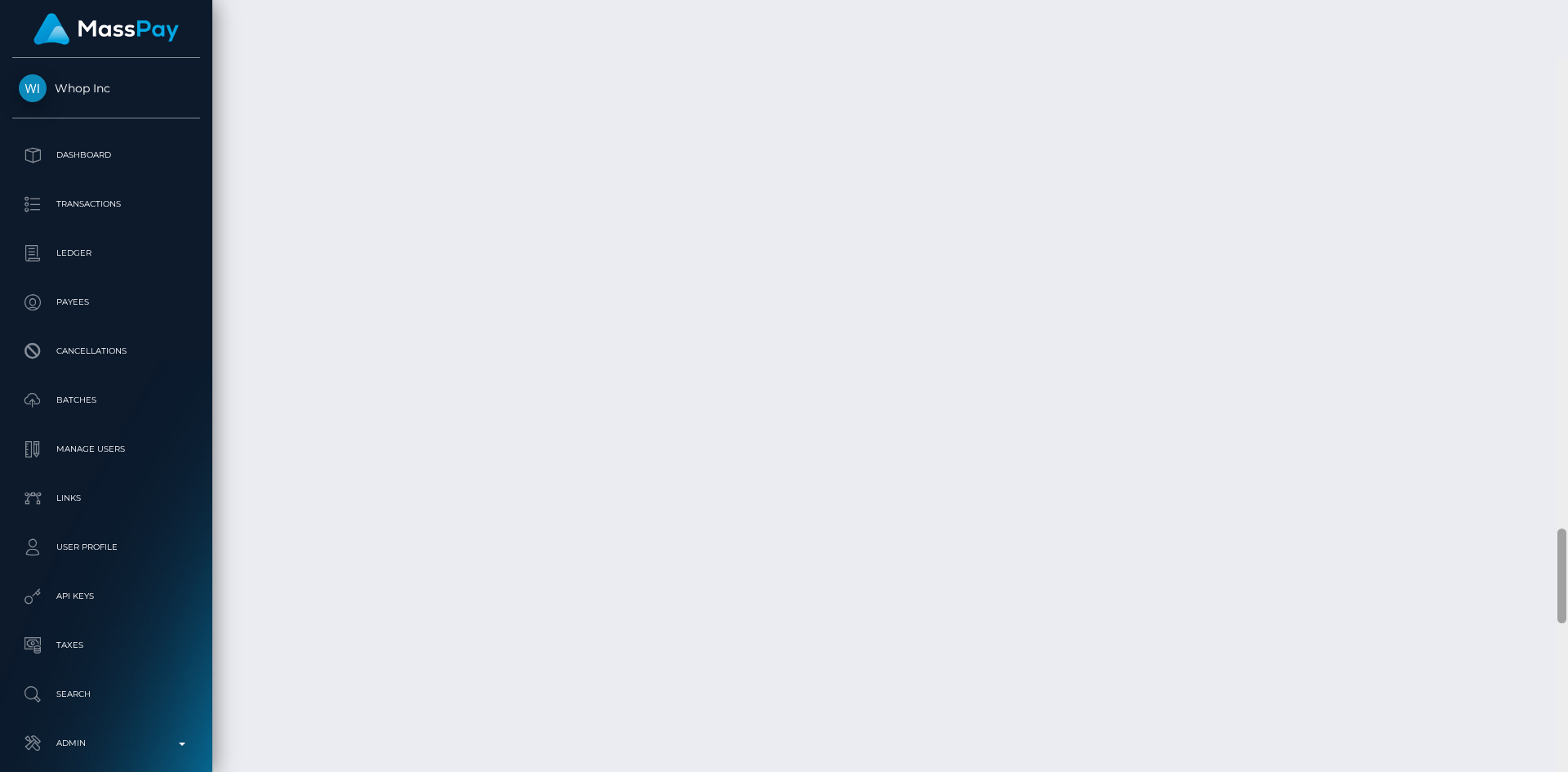
scroll to position [3837, 0]
drag, startPoint x: 1562, startPoint y: 95, endPoint x: 1521, endPoint y: 769, distance: 675.2
click at [1523, 771] on html "Whop Inc Dashboard Transactions Ledger Payees Cancellations Links" at bounding box center [784, 386] width 1568 height 772
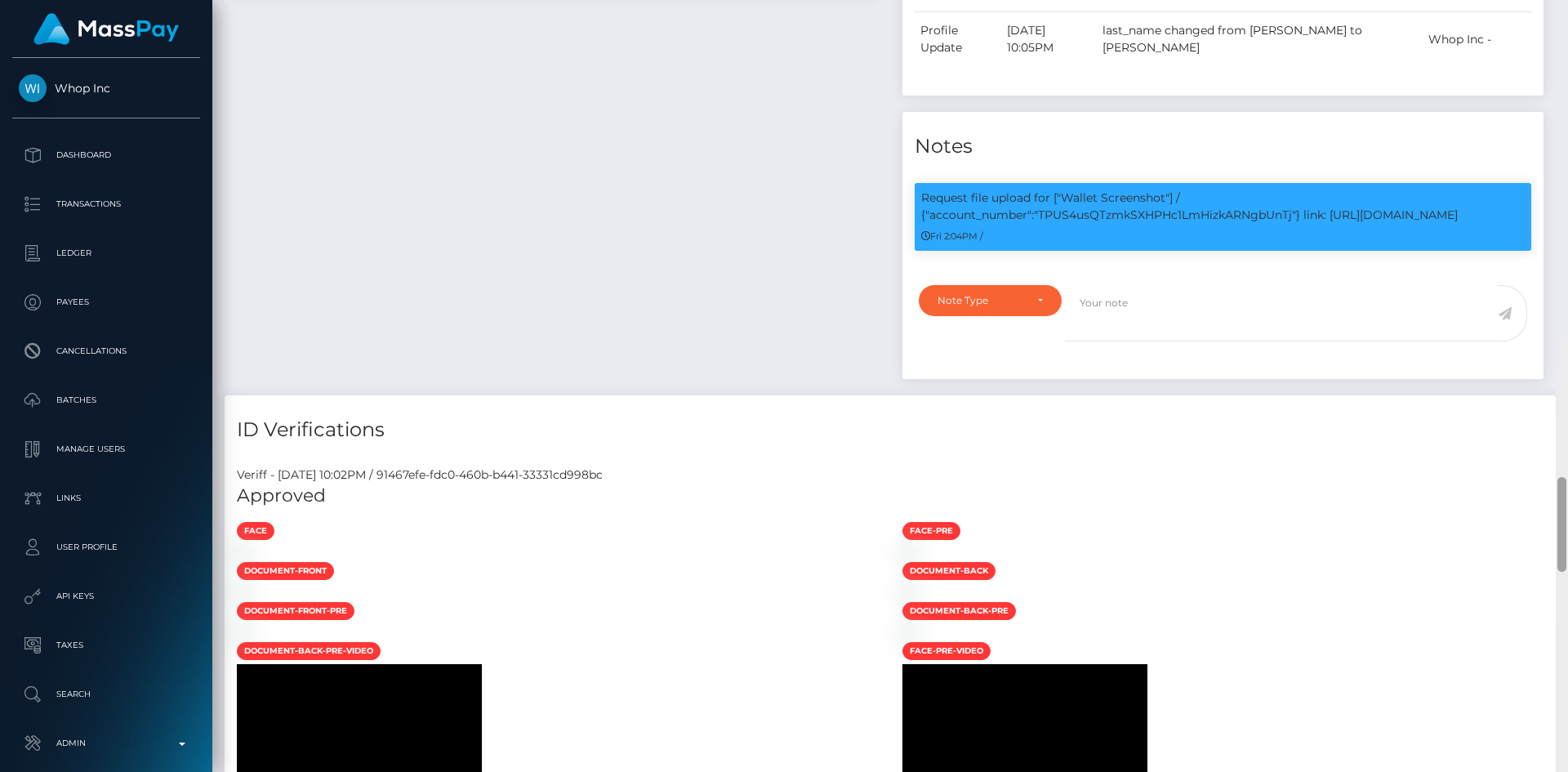
scroll to position [0, 0]
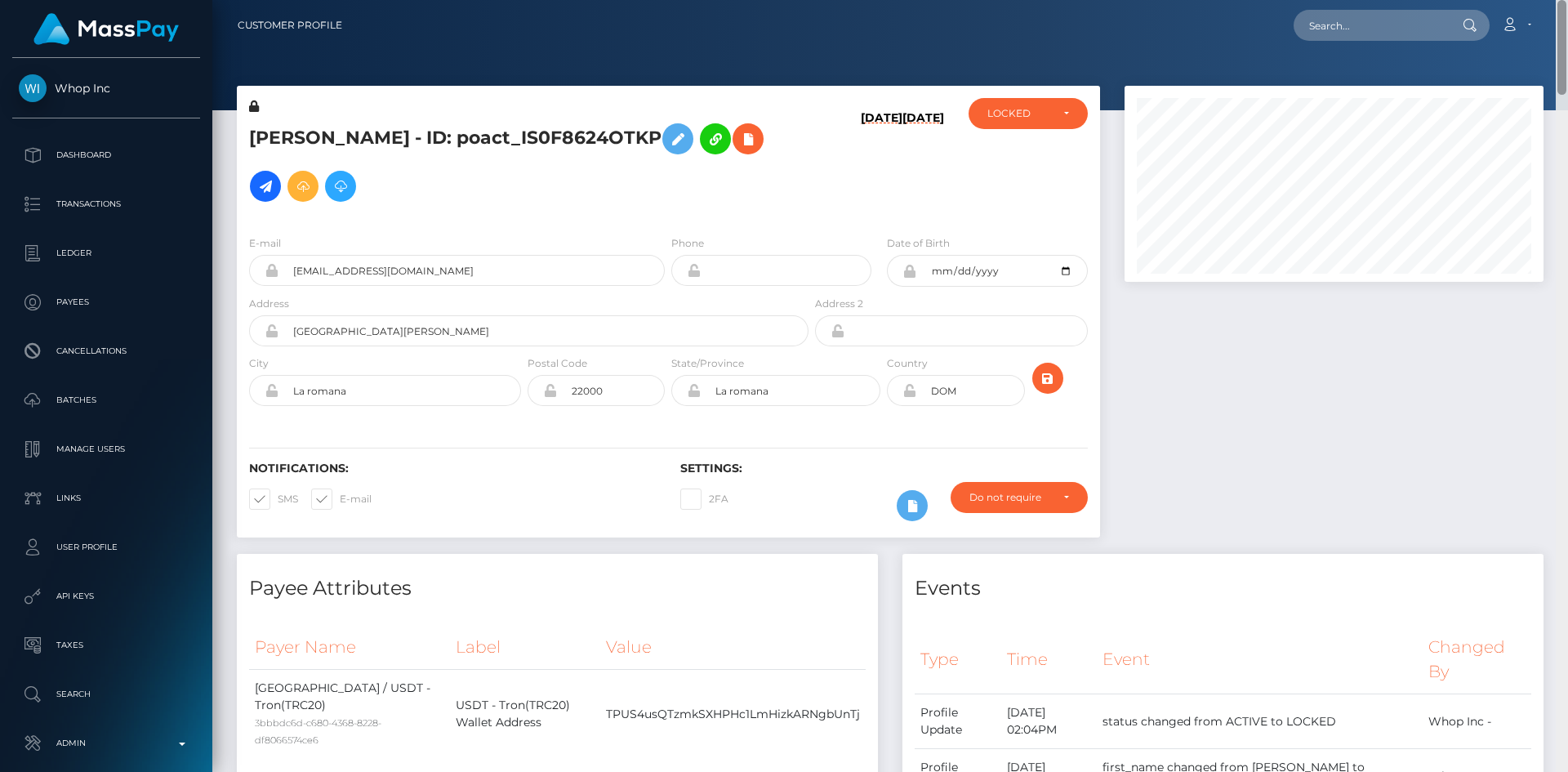
drag, startPoint x: 1561, startPoint y: 503, endPoint x: 1562, endPoint y: 2, distance: 501.0
click at [1562, 2] on div "Customer Profile Loading... Loading..." at bounding box center [890, 386] width 1356 height 772
click at [1399, 31] on input "text" at bounding box center [1371, 25] width 153 height 31
paste input "poact_q2CyKzYxWb8i"
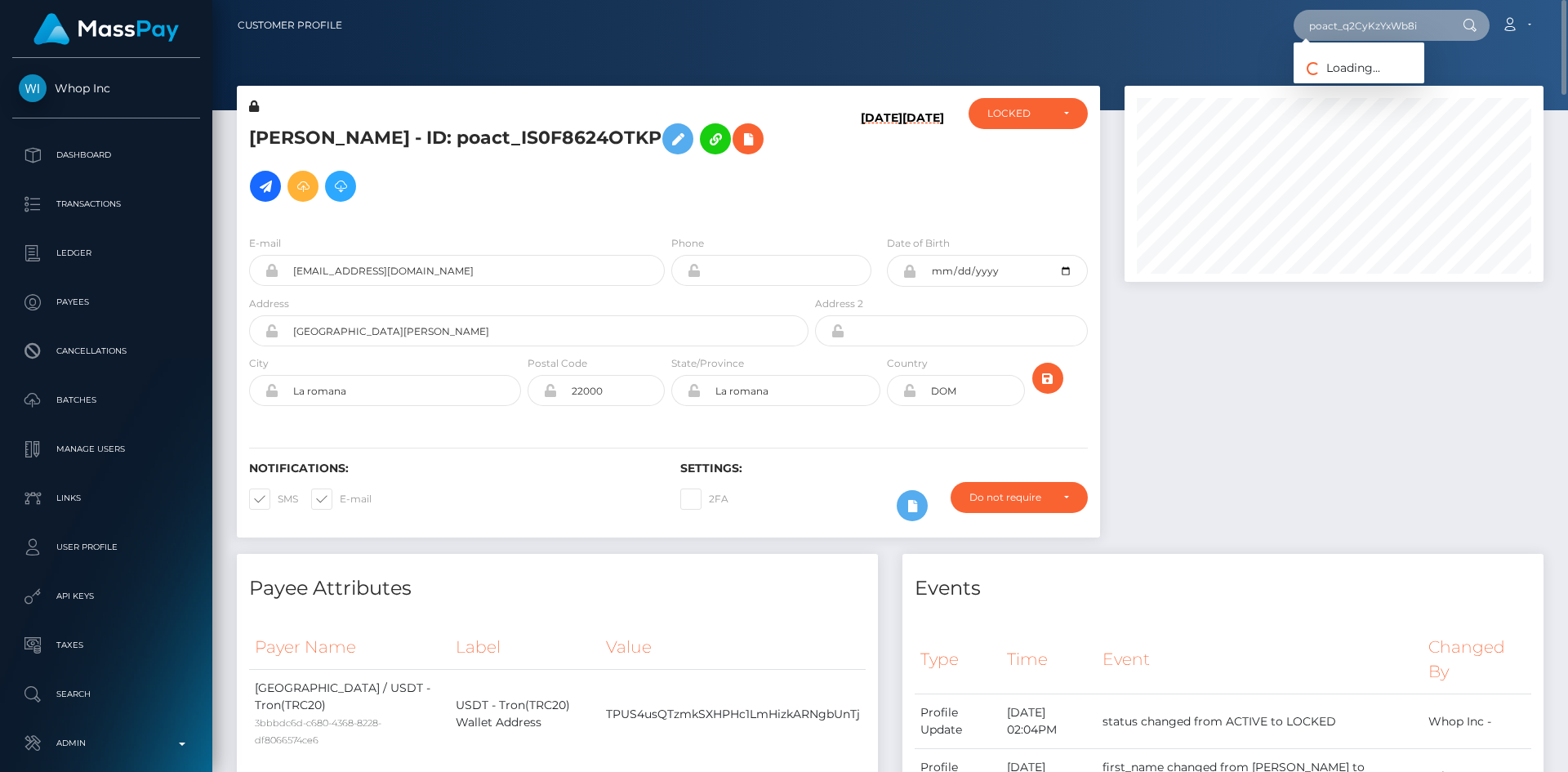
type input "poact_q2CyKzYxWb8i"
click at [1381, 85] on link "UMAR BASHIR" at bounding box center [1359, 85] width 131 height 30
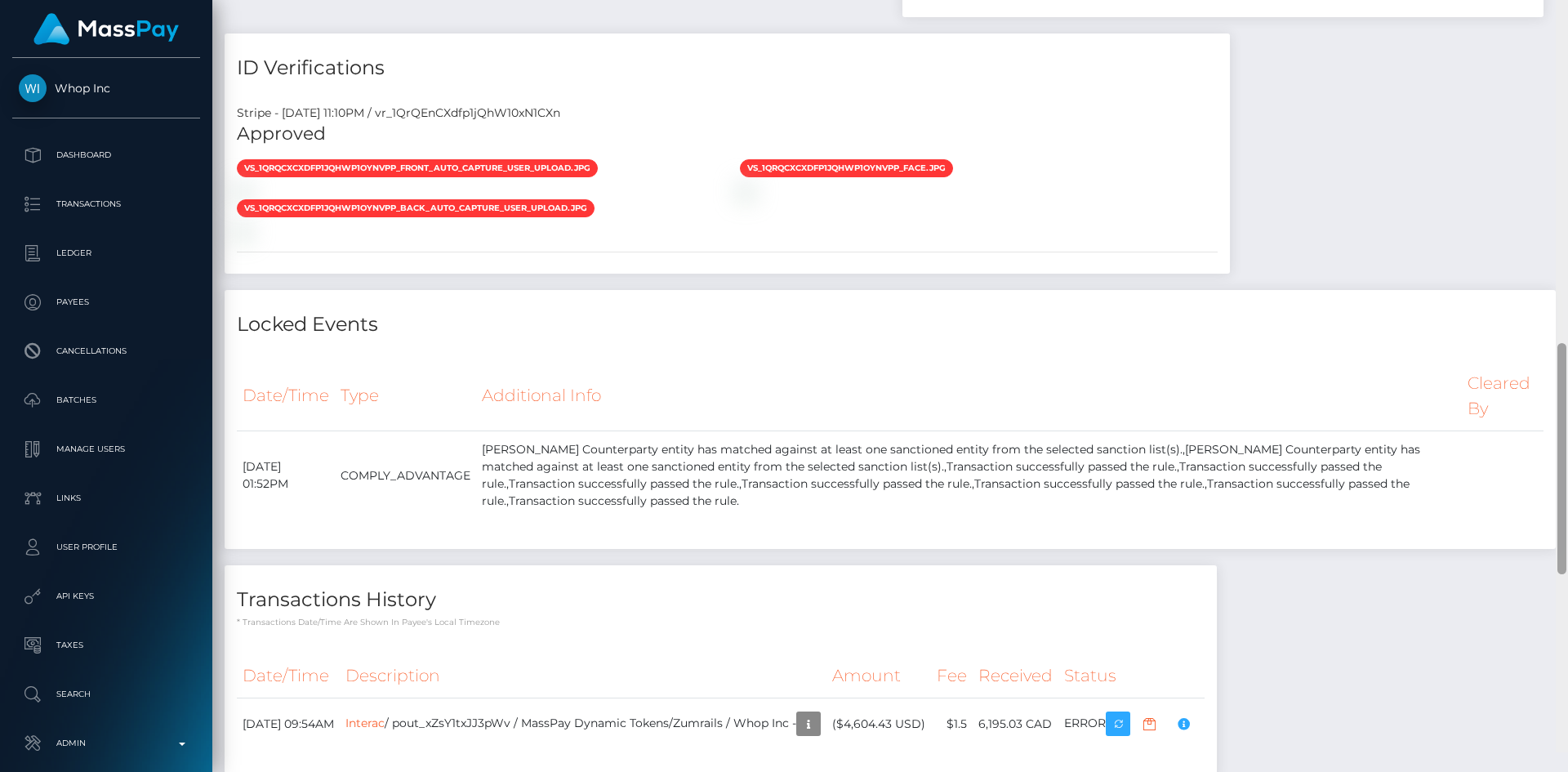
scroll to position [1209, 0]
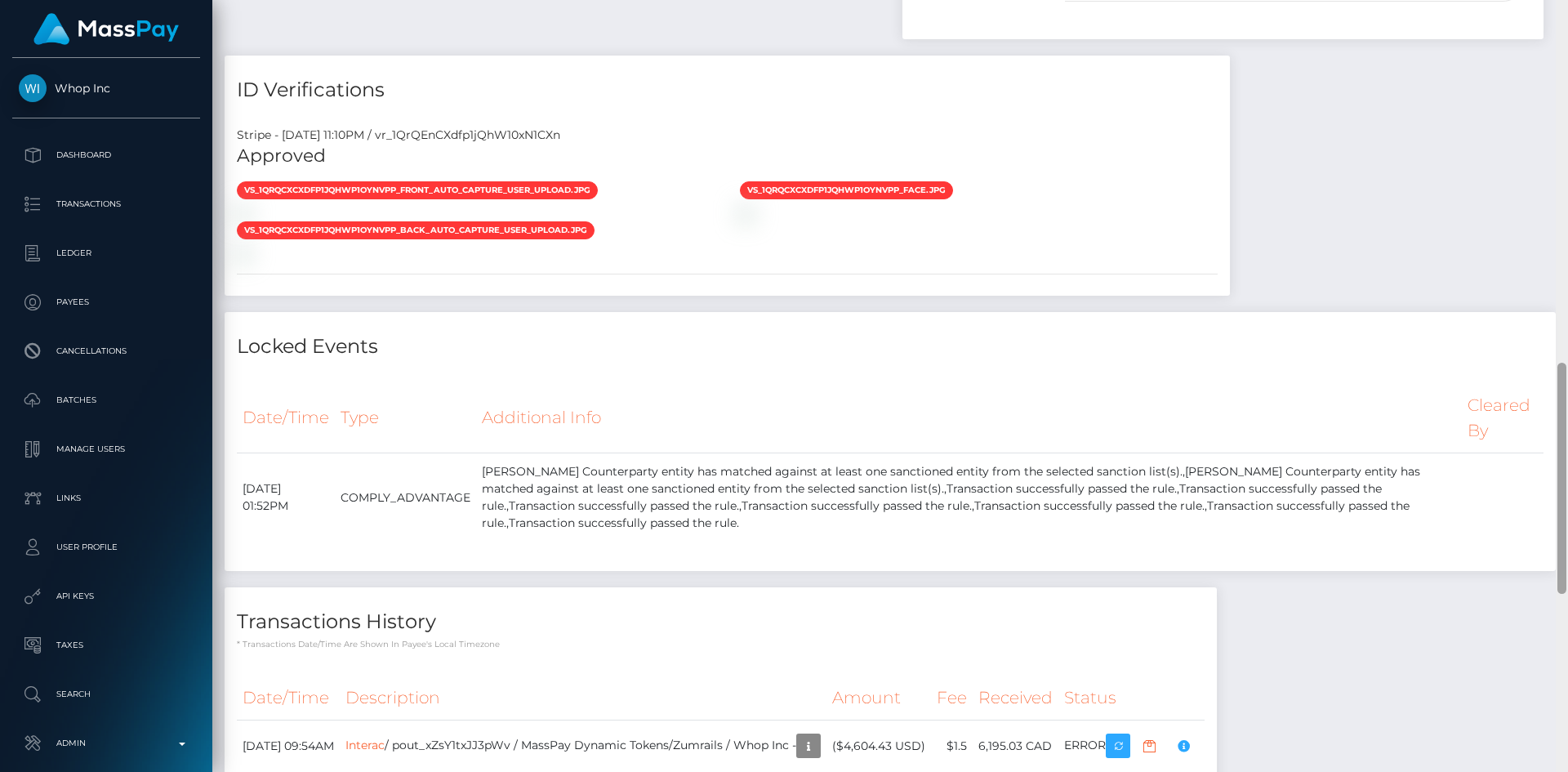
drag, startPoint x: 1565, startPoint y: 118, endPoint x: 1562, endPoint y: 480, distance: 362.0
click at [1562, 480] on div at bounding box center [1562, 478] width 9 height 231
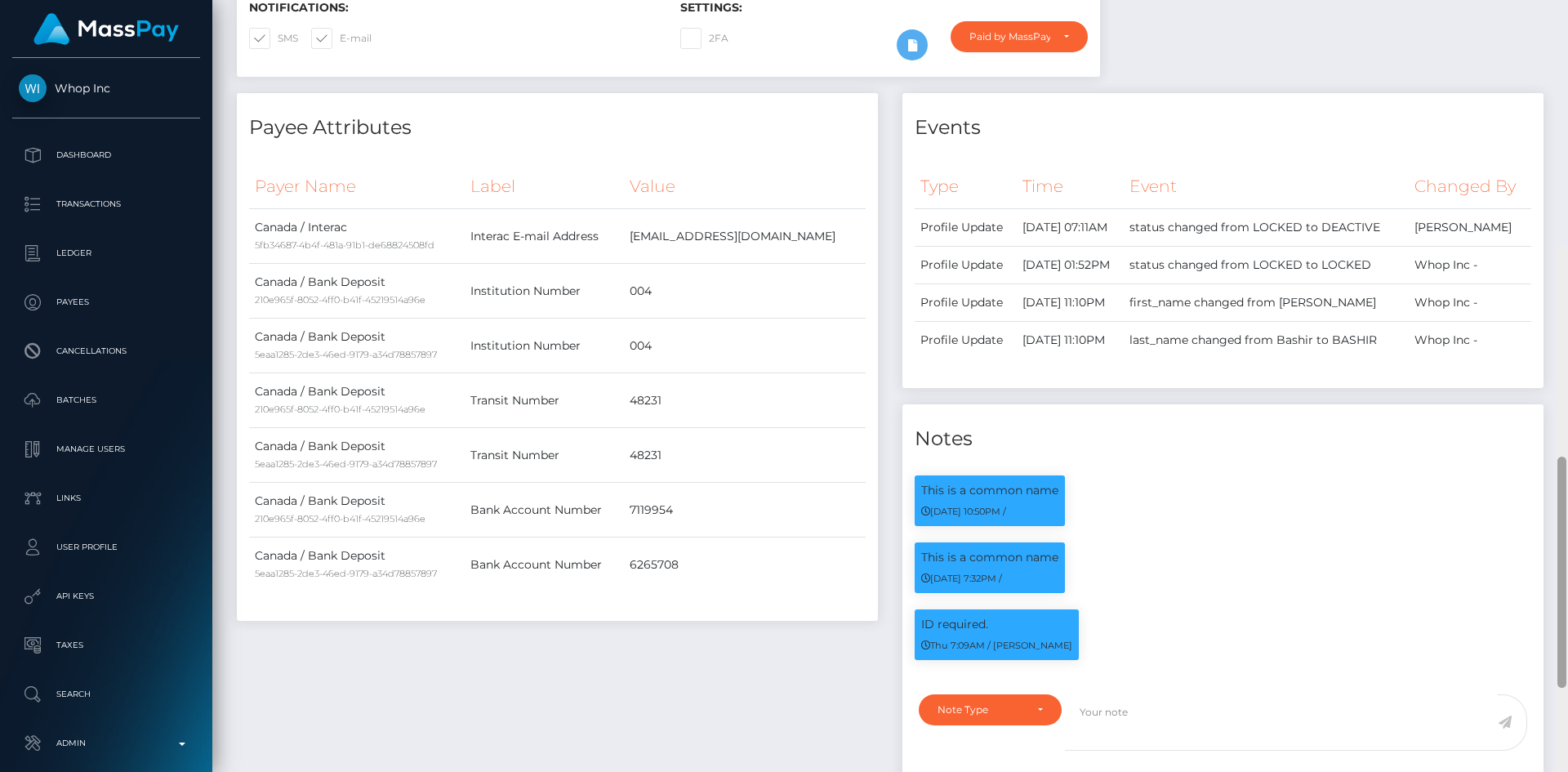
scroll to position [0, 0]
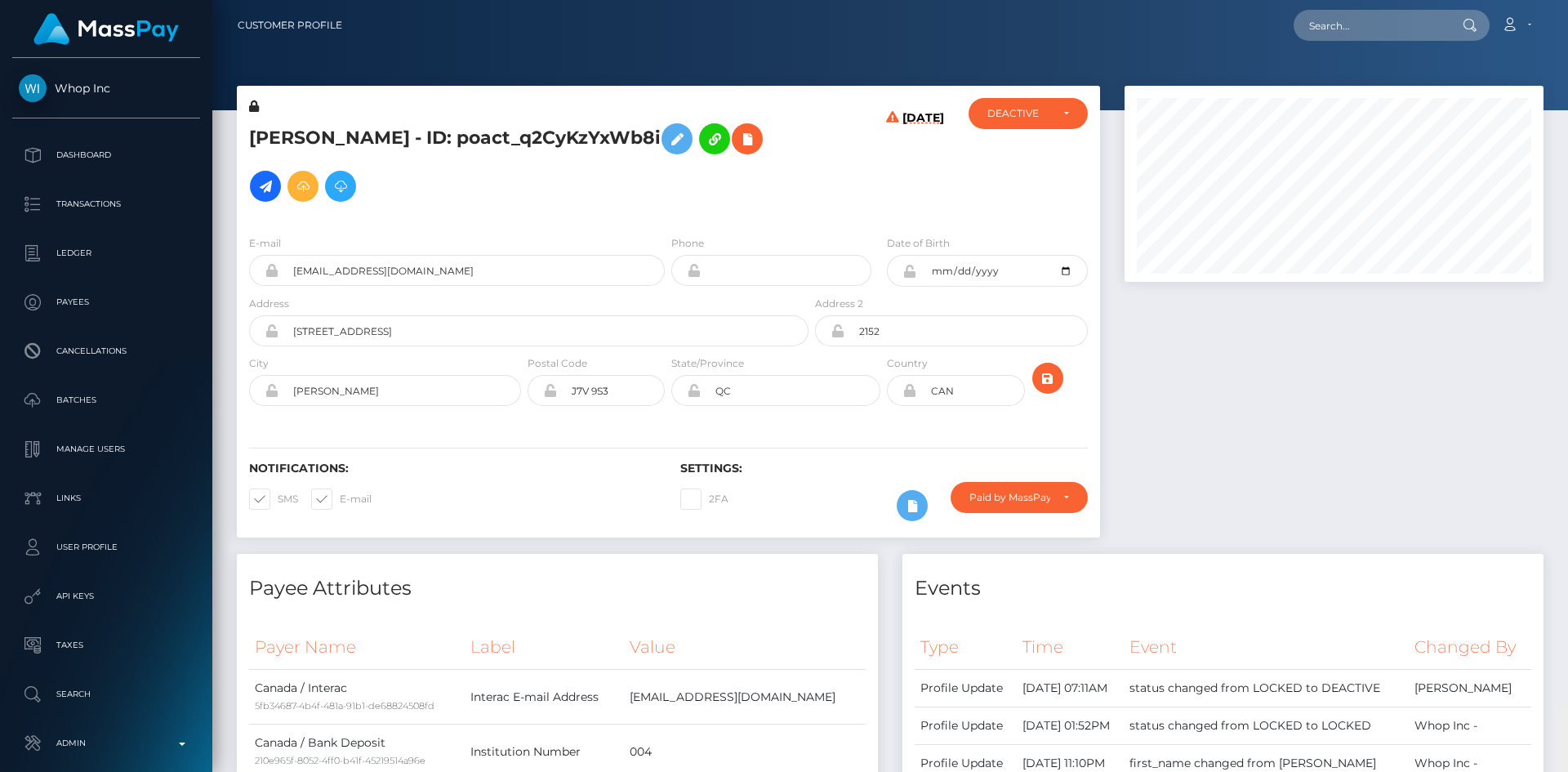
drag, startPoint x: 1563, startPoint y: 396, endPoint x: 1557, endPoint y: -71, distance: 467.0
click at [1557, 0] on html "Whop Inc Dashboard Transactions Ledger Payees Cancellations Links" at bounding box center [784, 386] width 1568 height 772
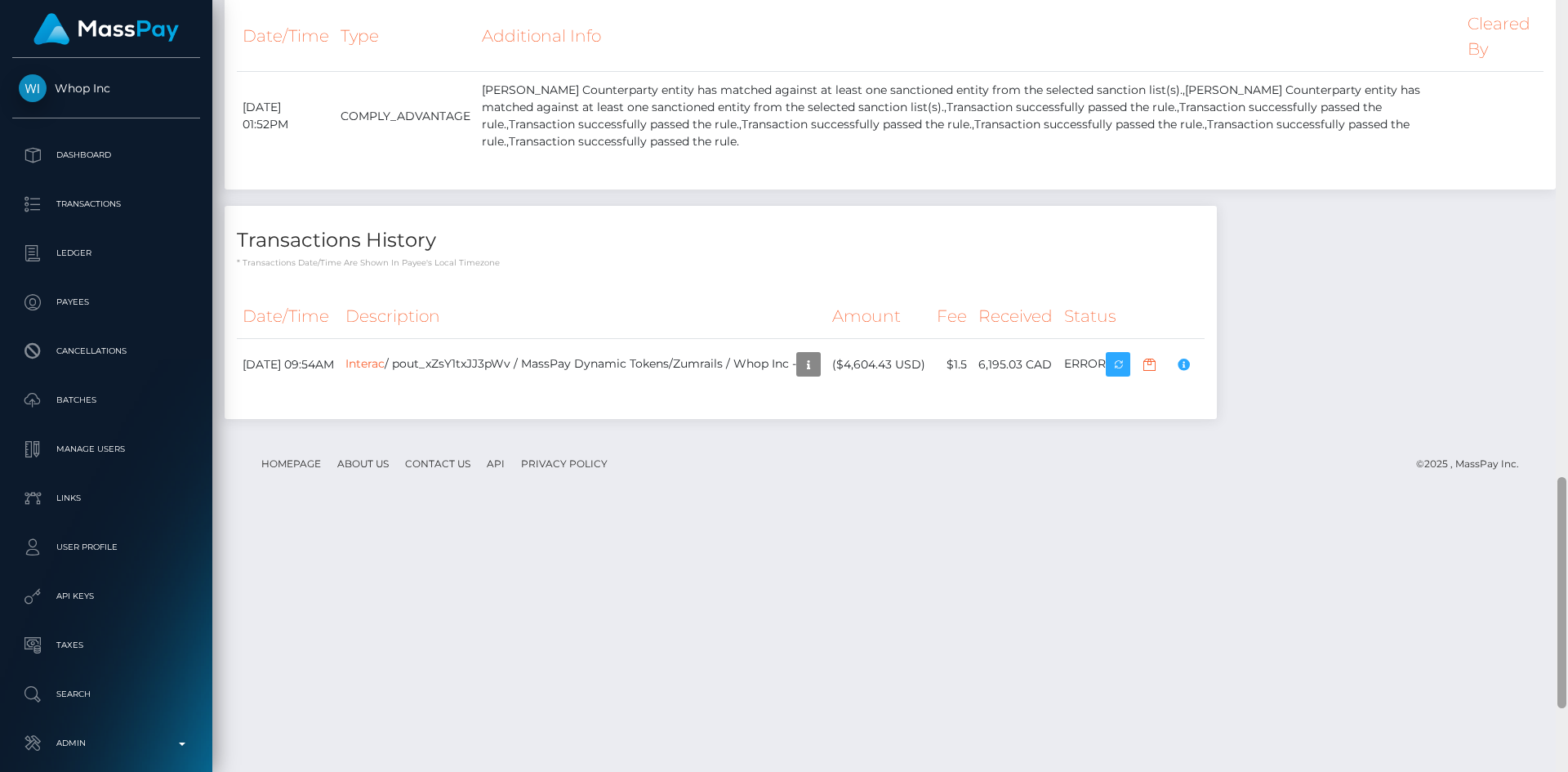
drag, startPoint x: 1559, startPoint y: 197, endPoint x: 1518, endPoint y: 661, distance: 465.8
click at [1522, 662] on div "Customer Profile Loading... Loading..." at bounding box center [890, 386] width 1356 height 772
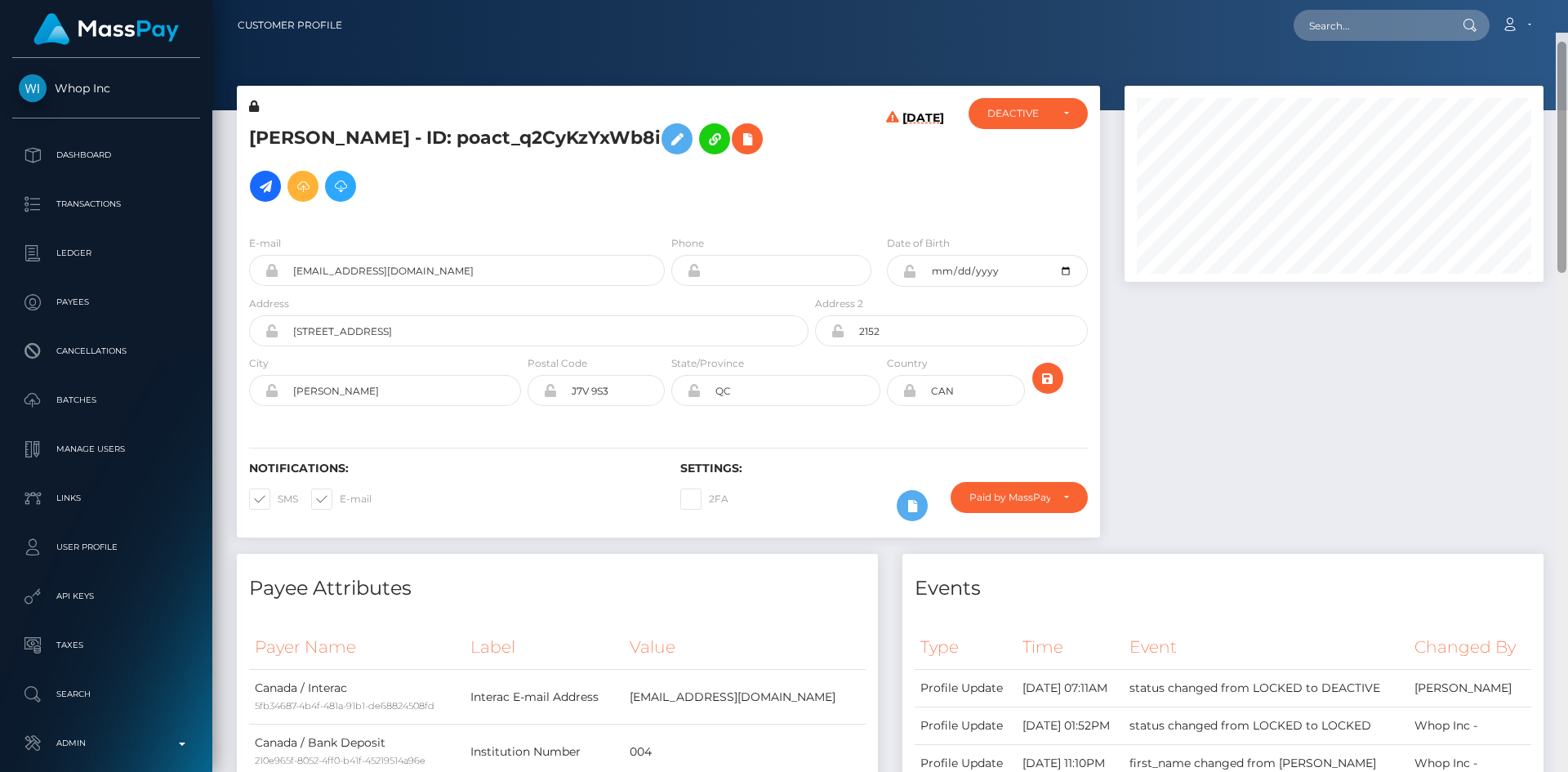
drag, startPoint x: 1561, startPoint y: 496, endPoint x: 1551, endPoint y: -66, distance: 562.1
click at [1551, 0] on html "Whop Inc Dashboard Transactions Ledger Payees Cancellations Links" at bounding box center [784, 386] width 1568 height 772
click at [1366, 32] on input "text" at bounding box center [1371, 25] width 153 height 31
paste input "1318399338"
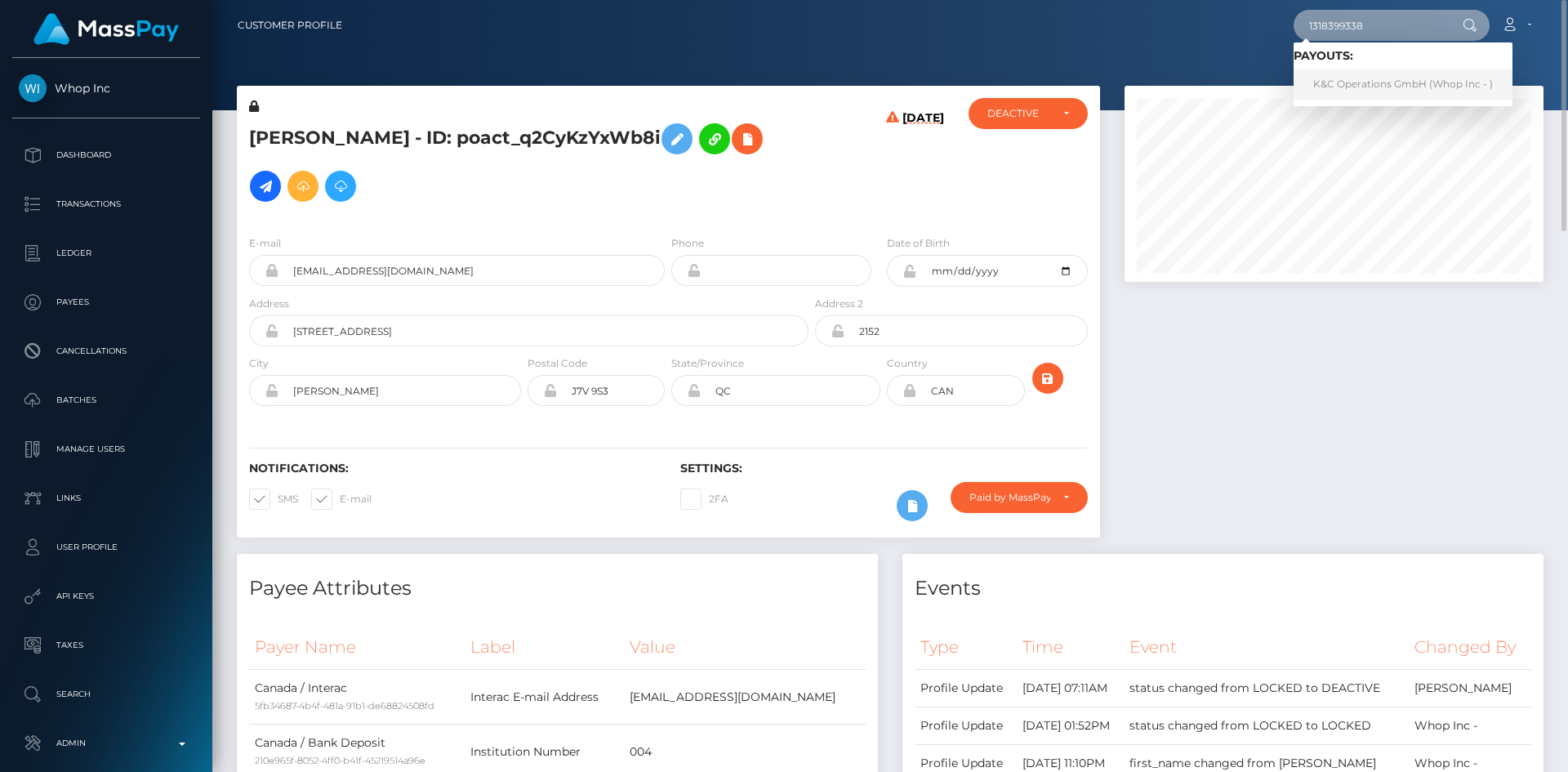
type input "1318399338"
click at [1314, 81] on link "K&C Operations GmbH (Whop Inc - )" at bounding box center [1404, 85] width 219 height 30
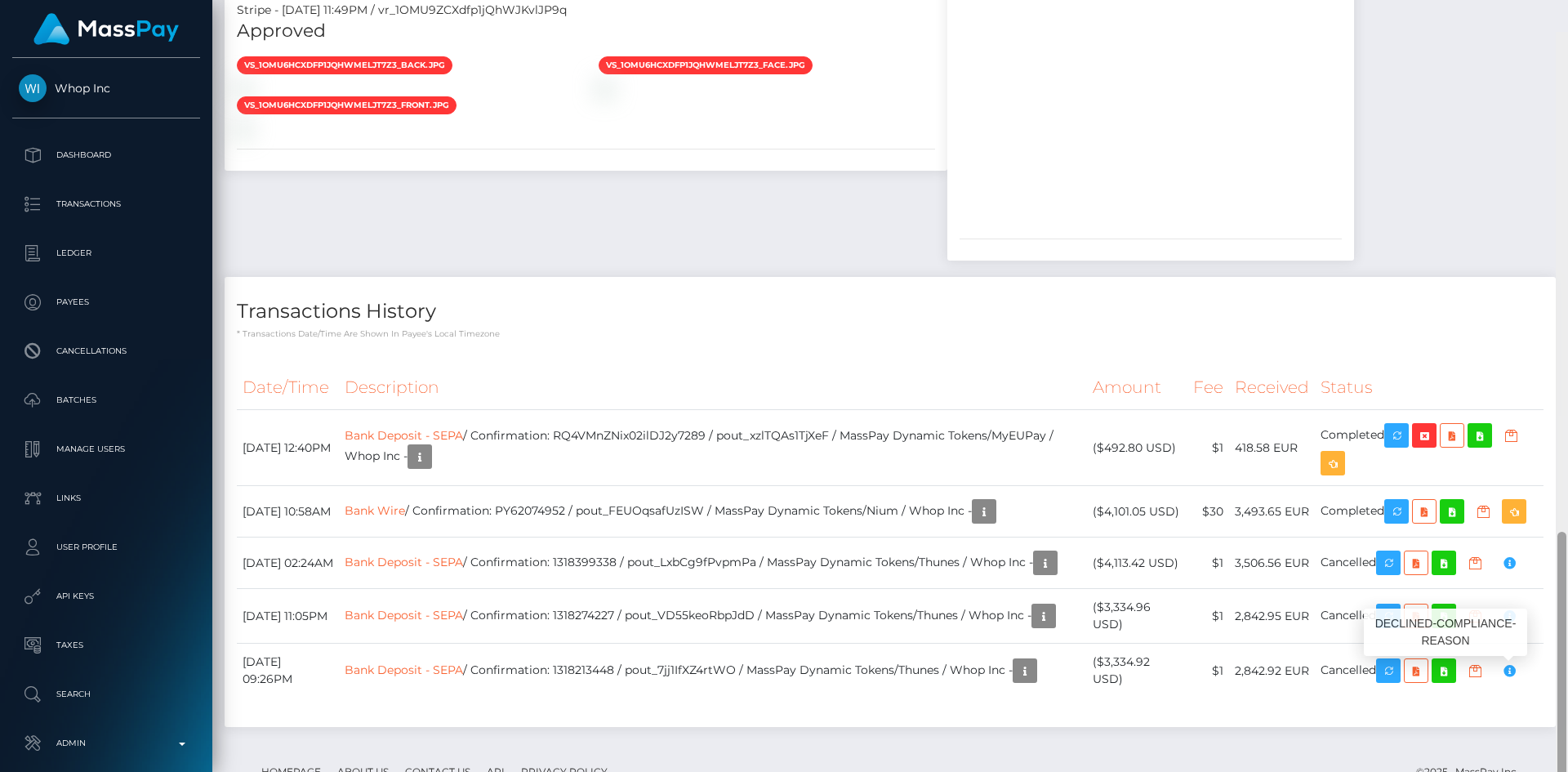
scroll to position [1552, 0]
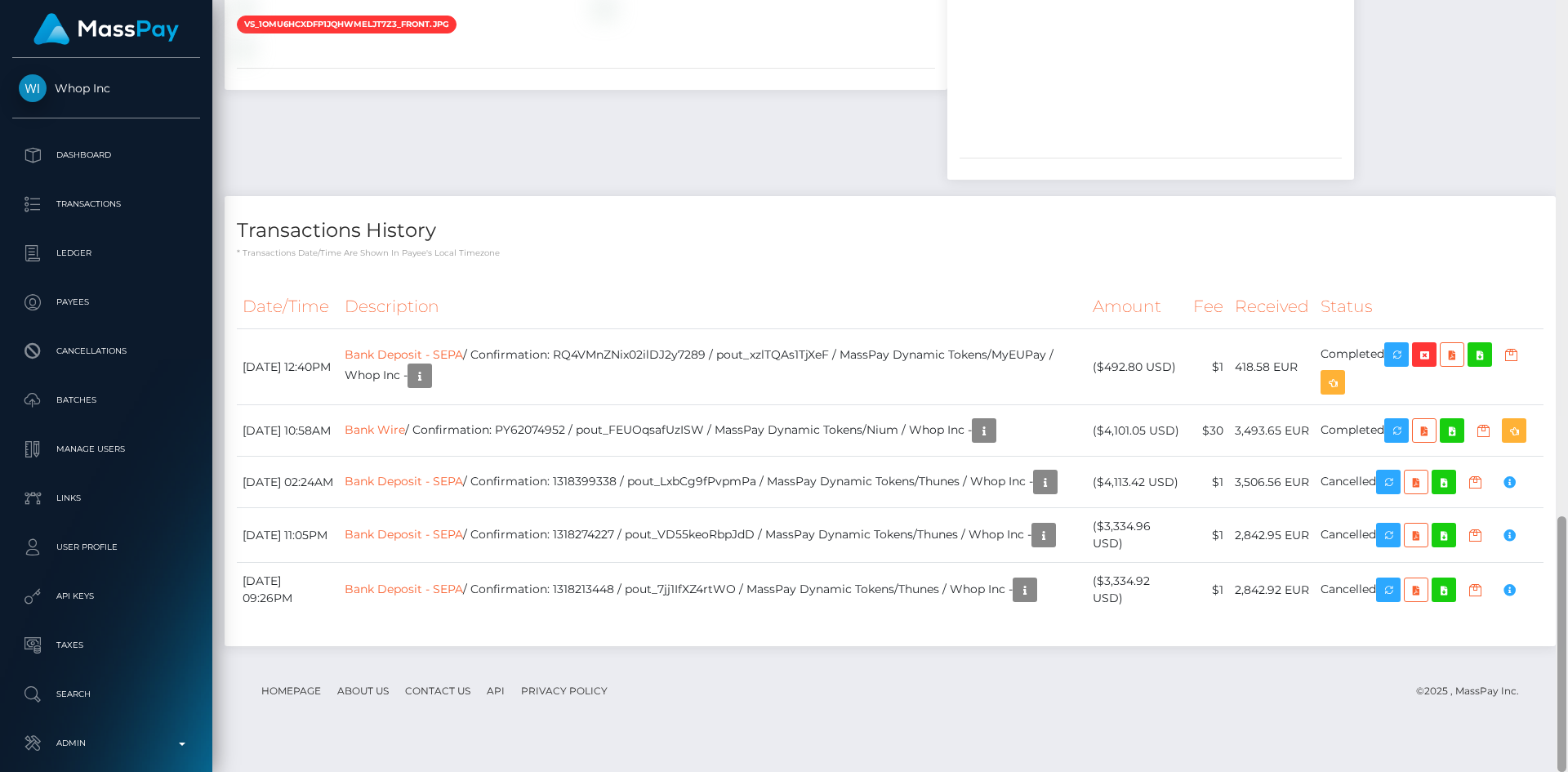
drag, startPoint x: 1563, startPoint y: 188, endPoint x: 1529, endPoint y: 657, distance: 470.2
click at [1528, 696] on div "Customer Profile Loading... Loading..." at bounding box center [890, 386] width 1356 height 772
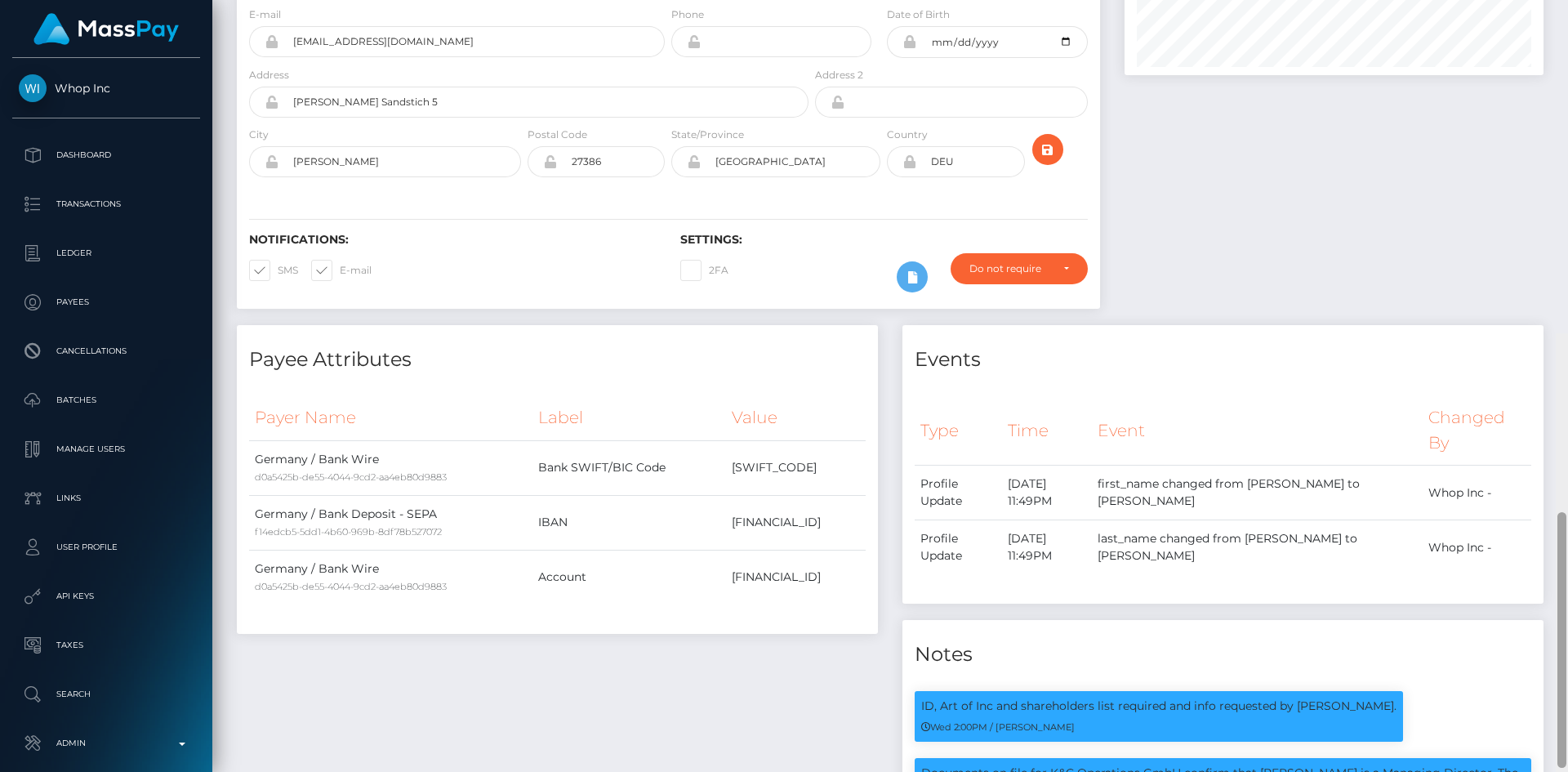
scroll to position [0, 0]
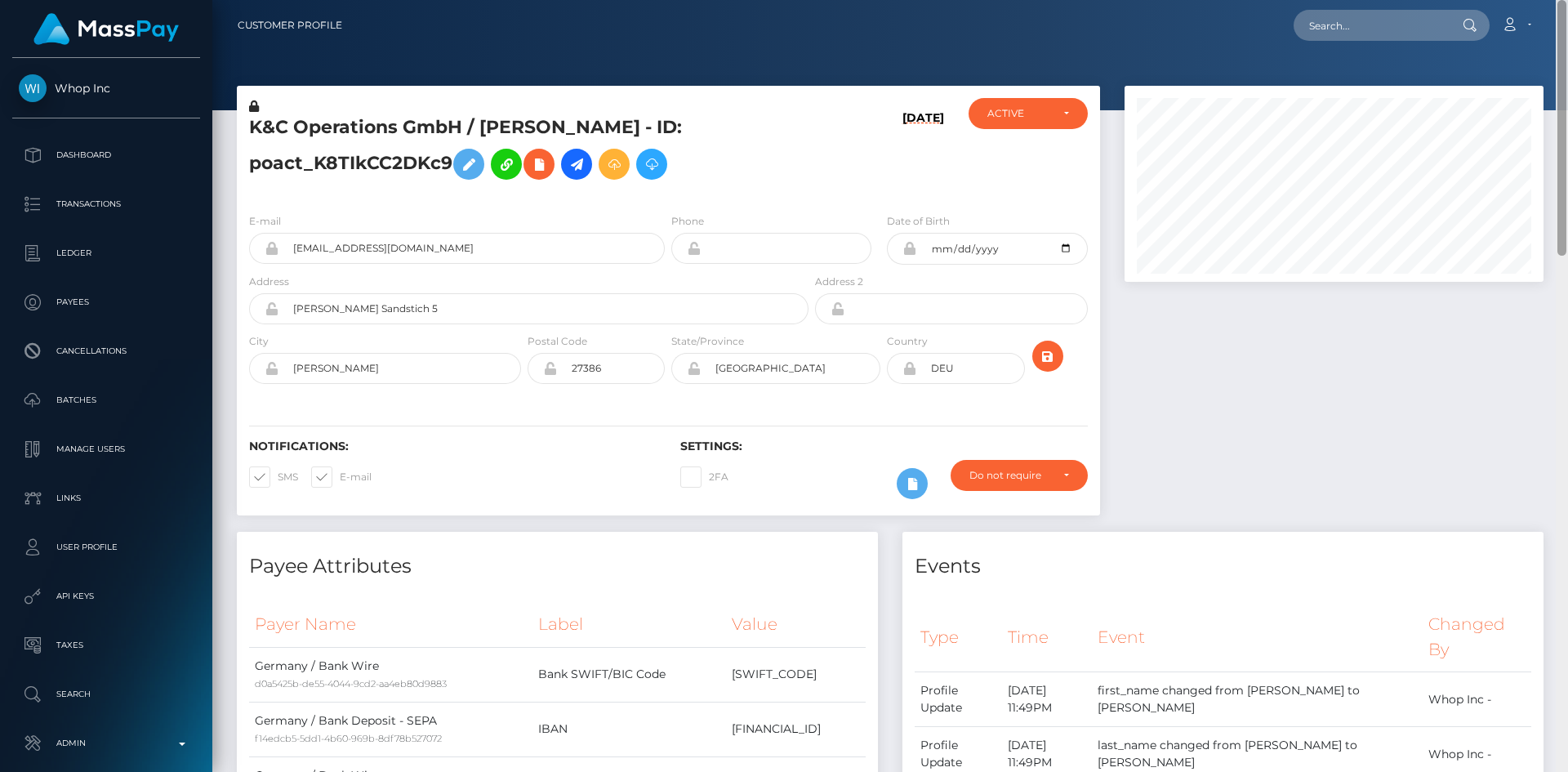
drag, startPoint x: 1565, startPoint y: 551, endPoint x: 1567, endPoint y: -71, distance: 622.0
click at [1567, 0] on html "Whop Inc Dashboard Transactions Ledger Payees Cancellations Links" at bounding box center [784, 386] width 1568 height 772
click at [1365, 32] on input "text" at bounding box center [1371, 25] width 153 height 31
paste input "b18d5c6c-6741-4952-8aa7-c102499a661c"
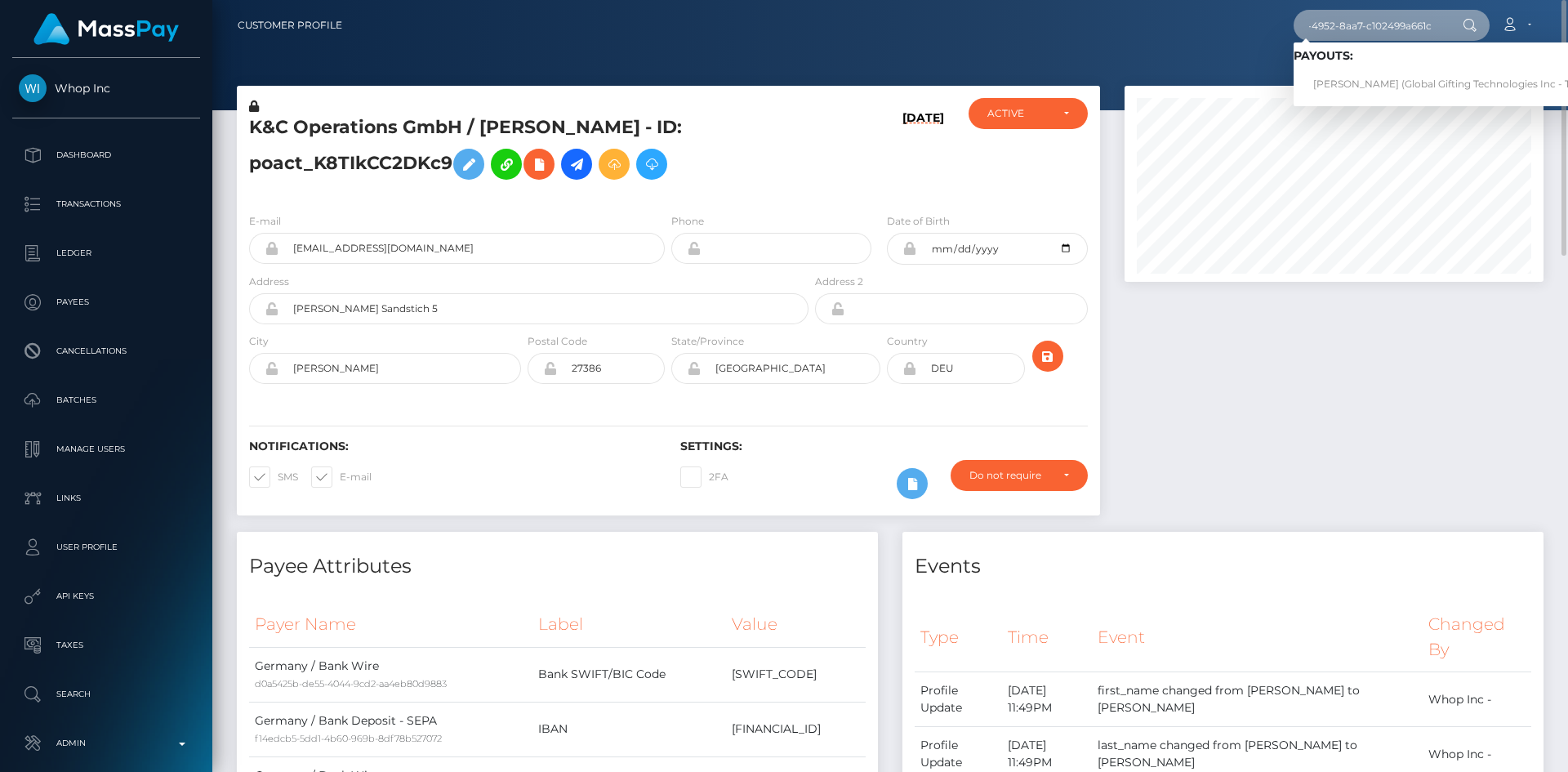
type input "b18d5c6c-6741-4952-8aa7-c102499a661c"
drag, startPoint x: 1349, startPoint y: 83, endPoint x: 1296, endPoint y: 86, distance: 53.1
click at [1352, 84] on link "CLAUDIA ELENA PETREA (Global Gifting Technologies Inc - Throne)" at bounding box center [1458, 85] width 329 height 30
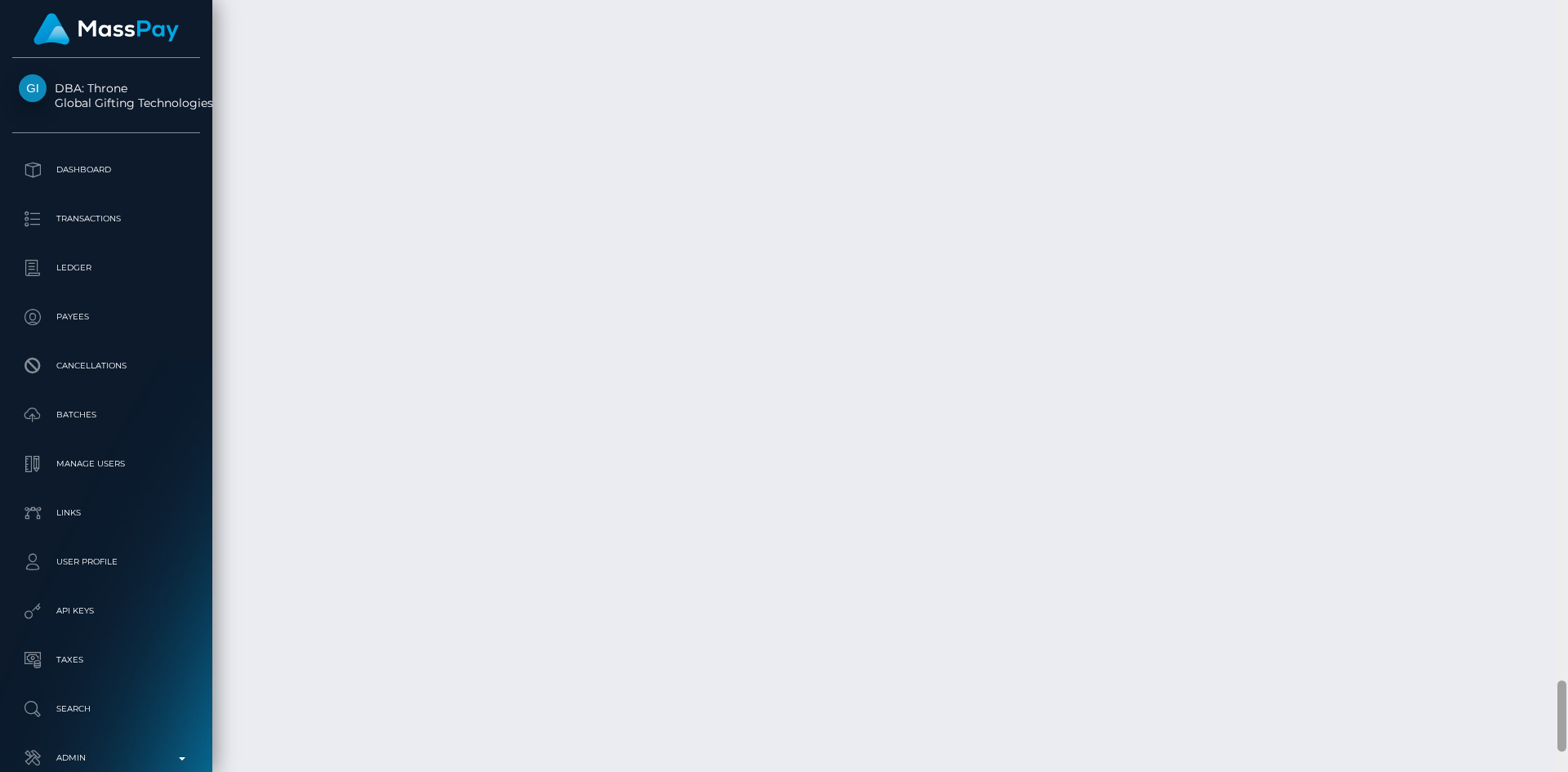
scroll to position [7396, 0]
drag, startPoint x: 1563, startPoint y: 67, endPoint x: 1522, endPoint y: 718, distance: 652.3
click at [1522, 718] on div "Customer Profile Loading... Loading..." at bounding box center [890, 386] width 1356 height 772
drag, startPoint x: 1561, startPoint y: 700, endPoint x: 1502, endPoint y: 700, distance: 59.0
click at [1502, 700] on div "Customer Profile Loading... Loading..." at bounding box center [890, 386] width 1356 height 772
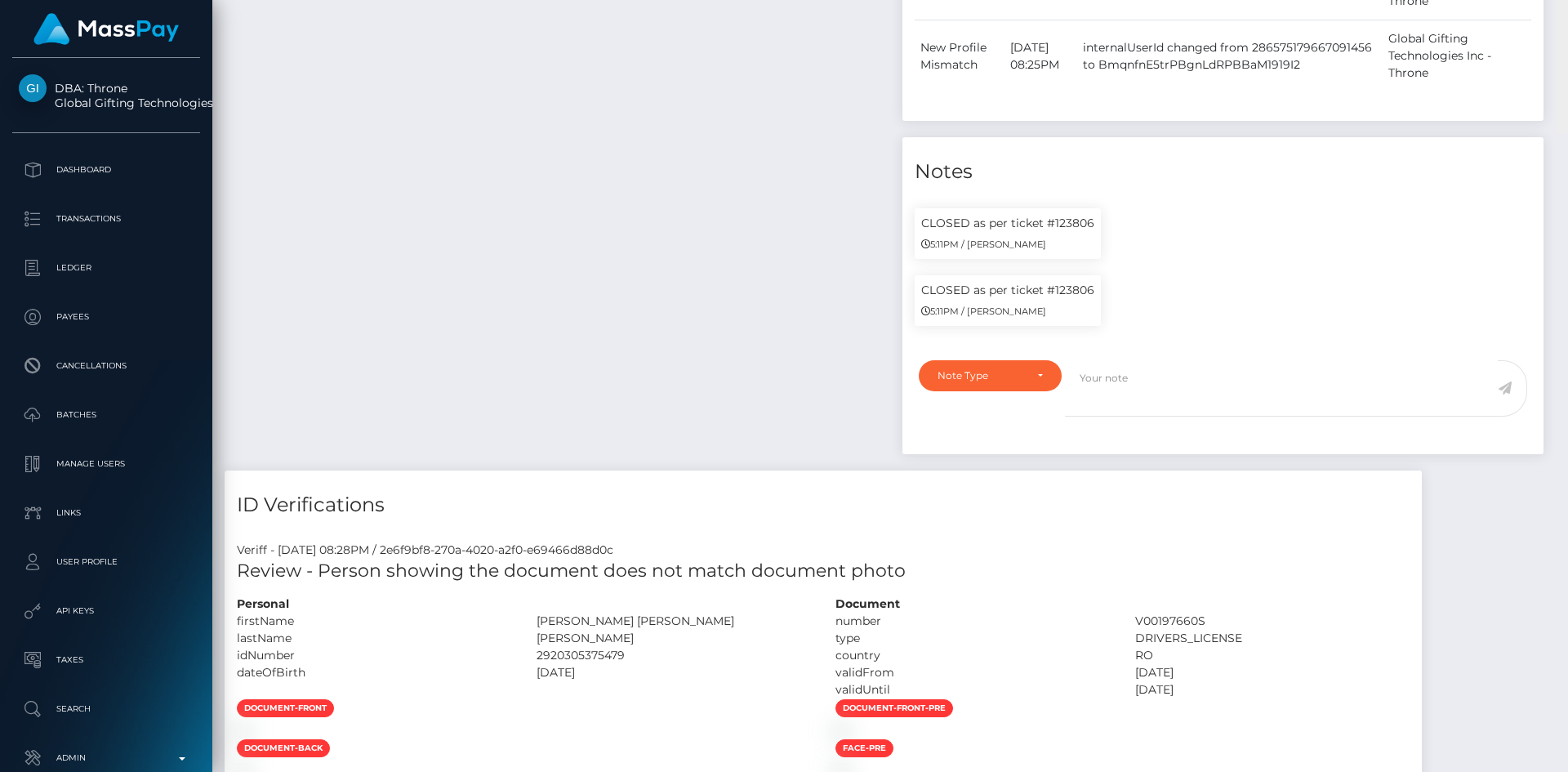
scroll to position [0, 0]
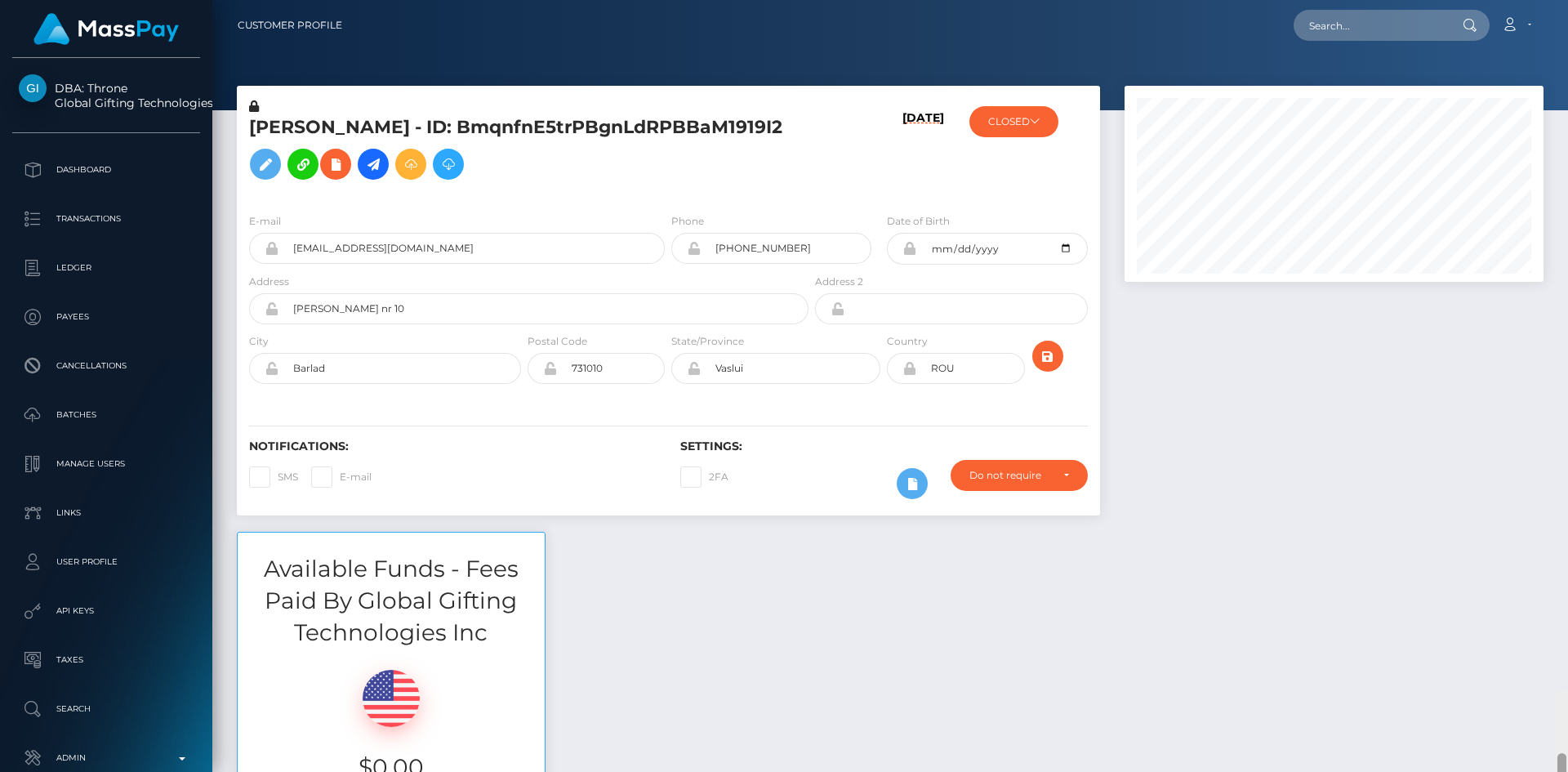
drag, startPoint x: 1559, startPoint y: 700, endPoint x: 1566, endPoint y: -16, distance: 716.0
click at [1566, 0] on html "DBA: Throne Global Gifting Technologies Inc Dashboard Transactions Ledger Payee…" at bounding box center [784, 386] width 1568 height 772
click at [1358, 35] on input "text" at bounding box center [1371, 25] width 153 height 31
paste input "[EMAIL_ADDRESS][DOMAIN_NAME]"
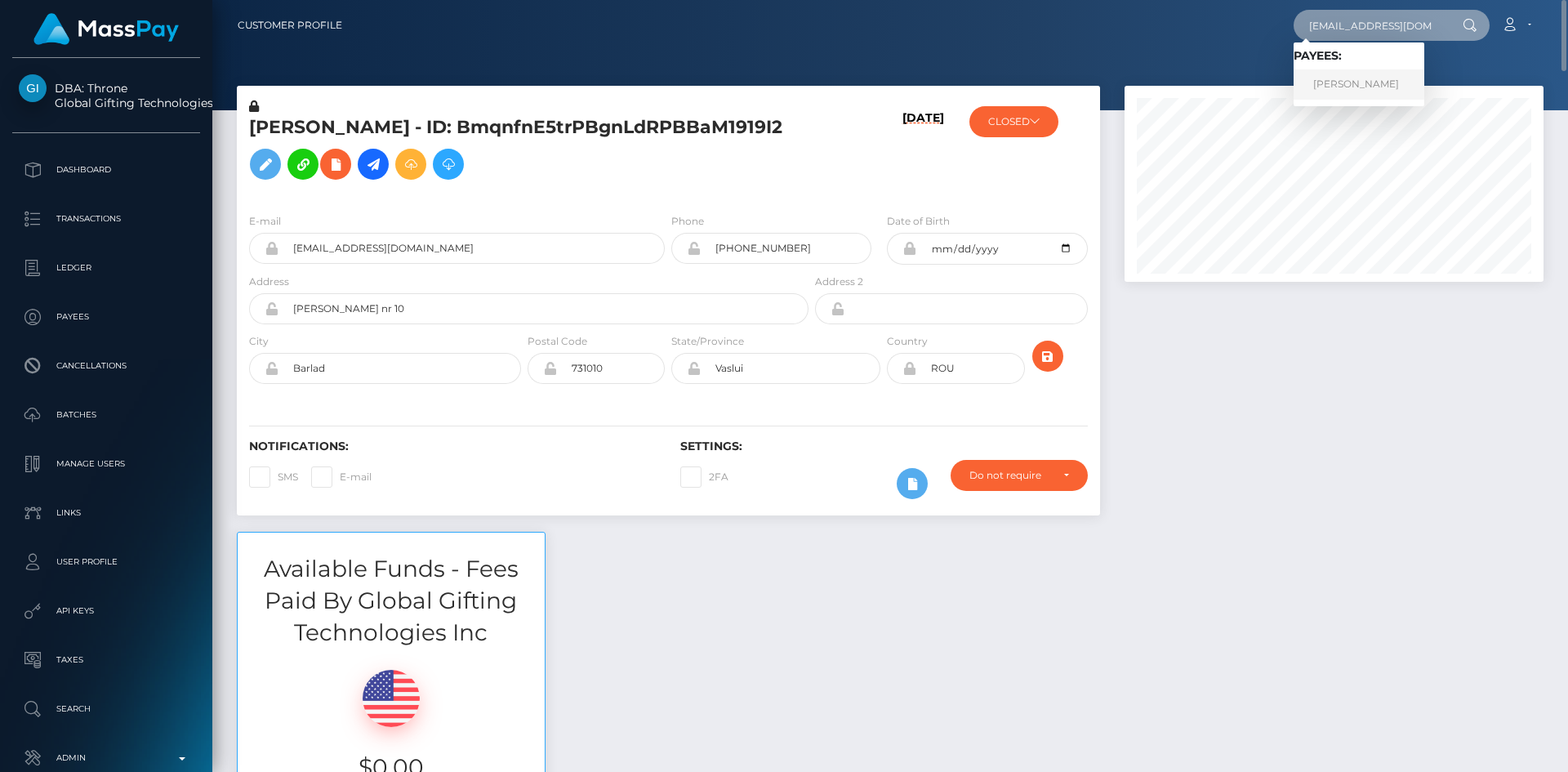
type input "[EMAIL_ADDRESS][DOMAIN_NAME]"
click at [1328, 87] on link "Olga Mihailovna Vorobeva" at bounding box center [1359, 85] width 131 height 30
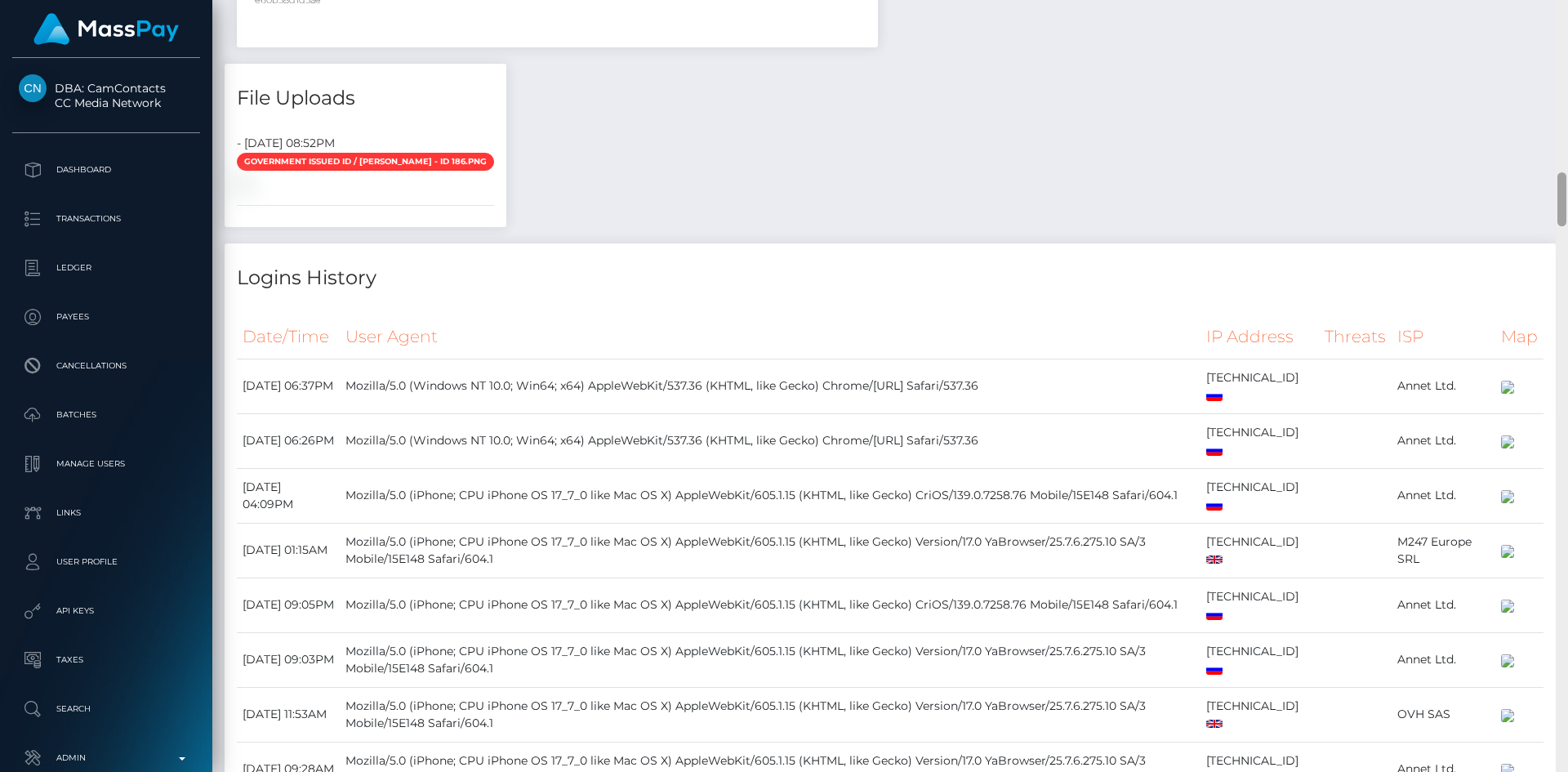
scroll to position [2455, 0]
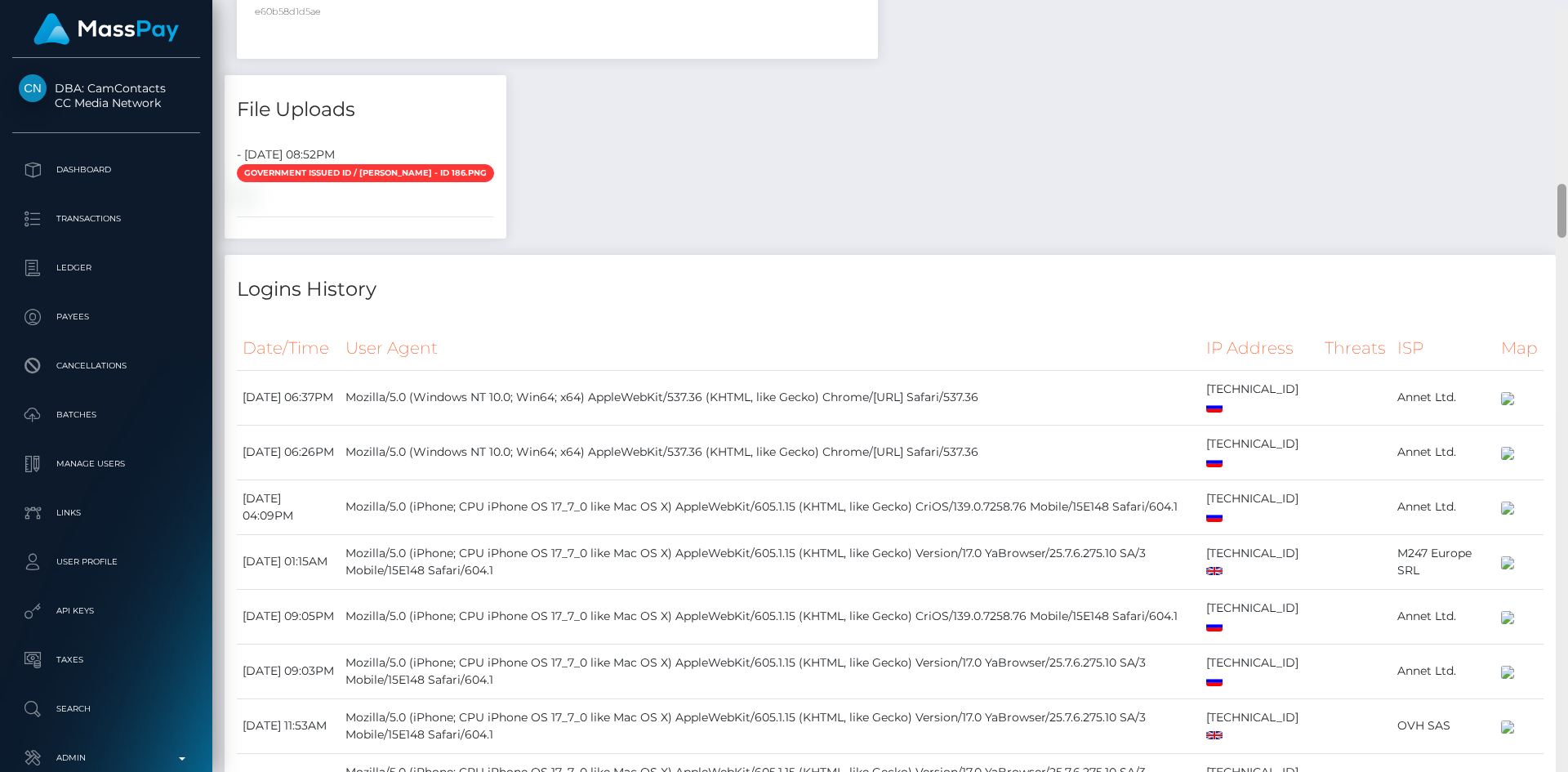
drag, startPoint x: 1562, startPoint y: 56, endPoint x: 1503, endPoint y: 219, distance: 173.3
click at [1515, 218] on div "Customer Profile Loading... Loading..." at bounding box center [890, 386] width 1356 height 772
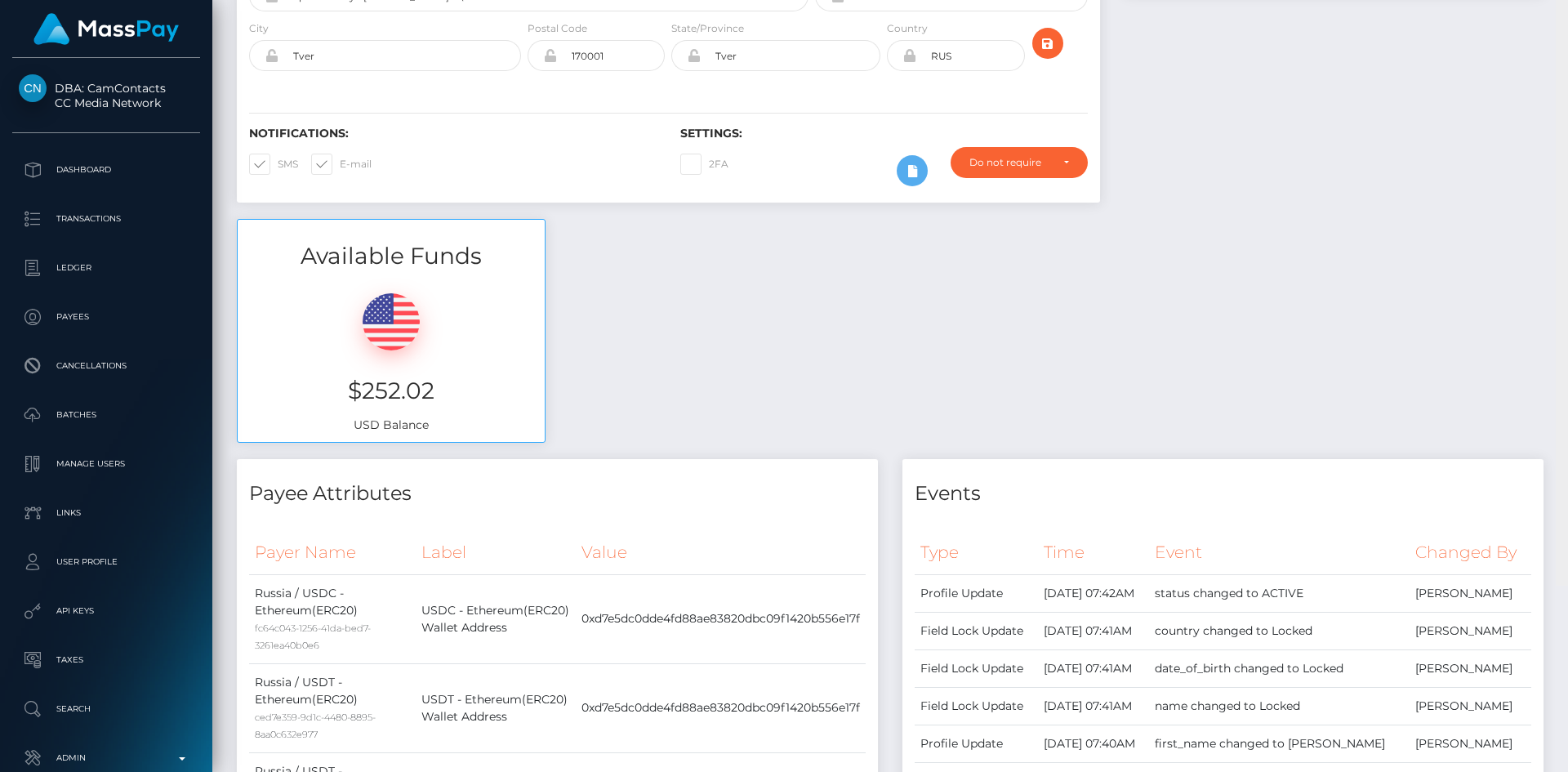
scroll to position [0, 0]
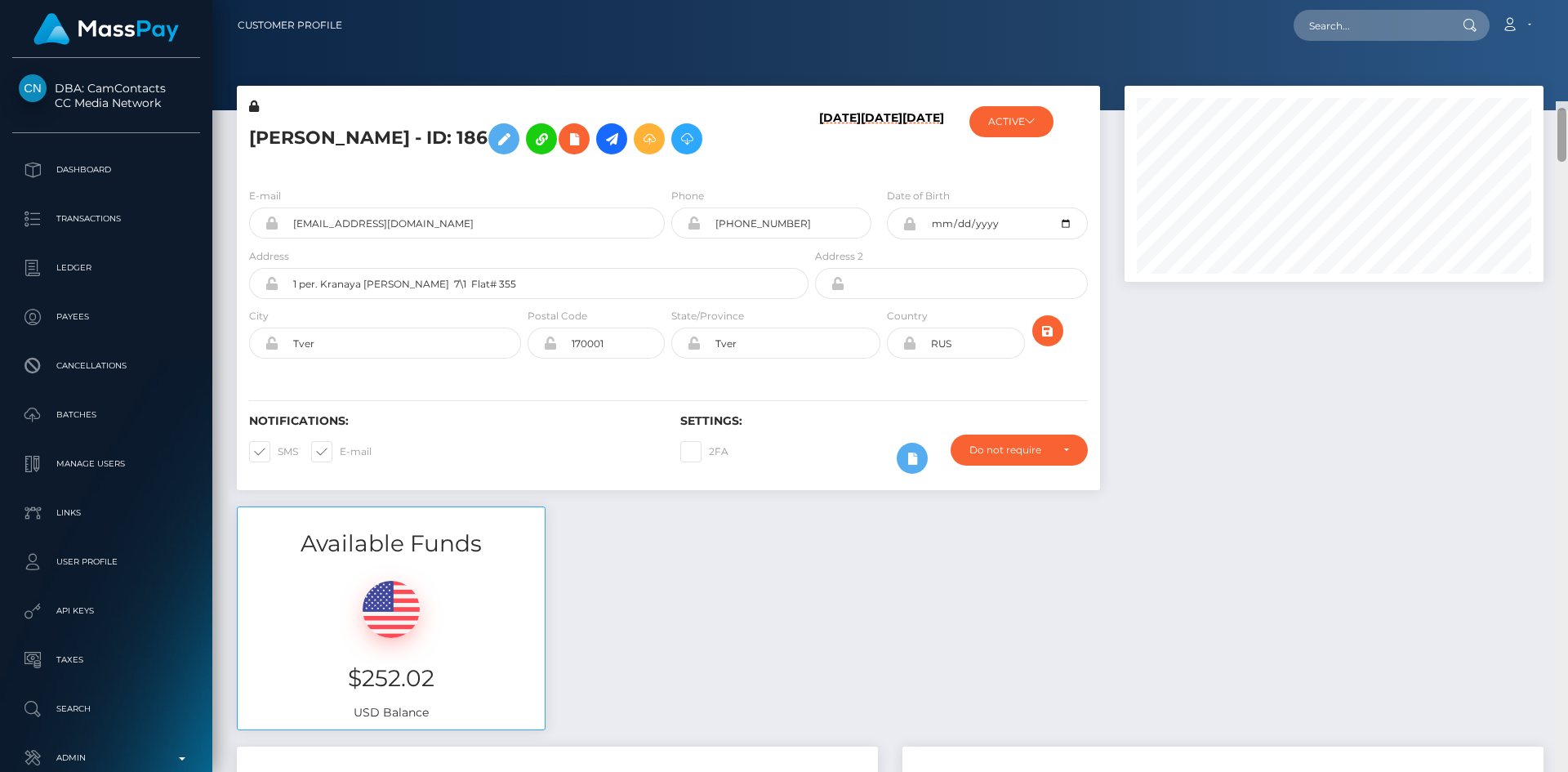
drag, startPoint x: 1563, startPoint y: 205, endPoint x: 1544, endPoint y: -8, distance: 213.8
click at [1544, 0] on html "DBA: CamContacts CC Media Network Dashboard Transactions Ledger Links" at bounding box center [784, 386] width 1568 height 772
drag, startPoint x: 1561, startPoint y: 43, endPoint x: 1567, endPoint y: 15, distance: 28.6
click at [1567, 15] on div "Customer Profile Loading... Loading..." at bounding box center [890, 386] width 1356 height 772
click at [1349, 41] on div "Loading... Loading... Account Edit Profile Logout" at bounding box center [949, 25] width 1187 height 34
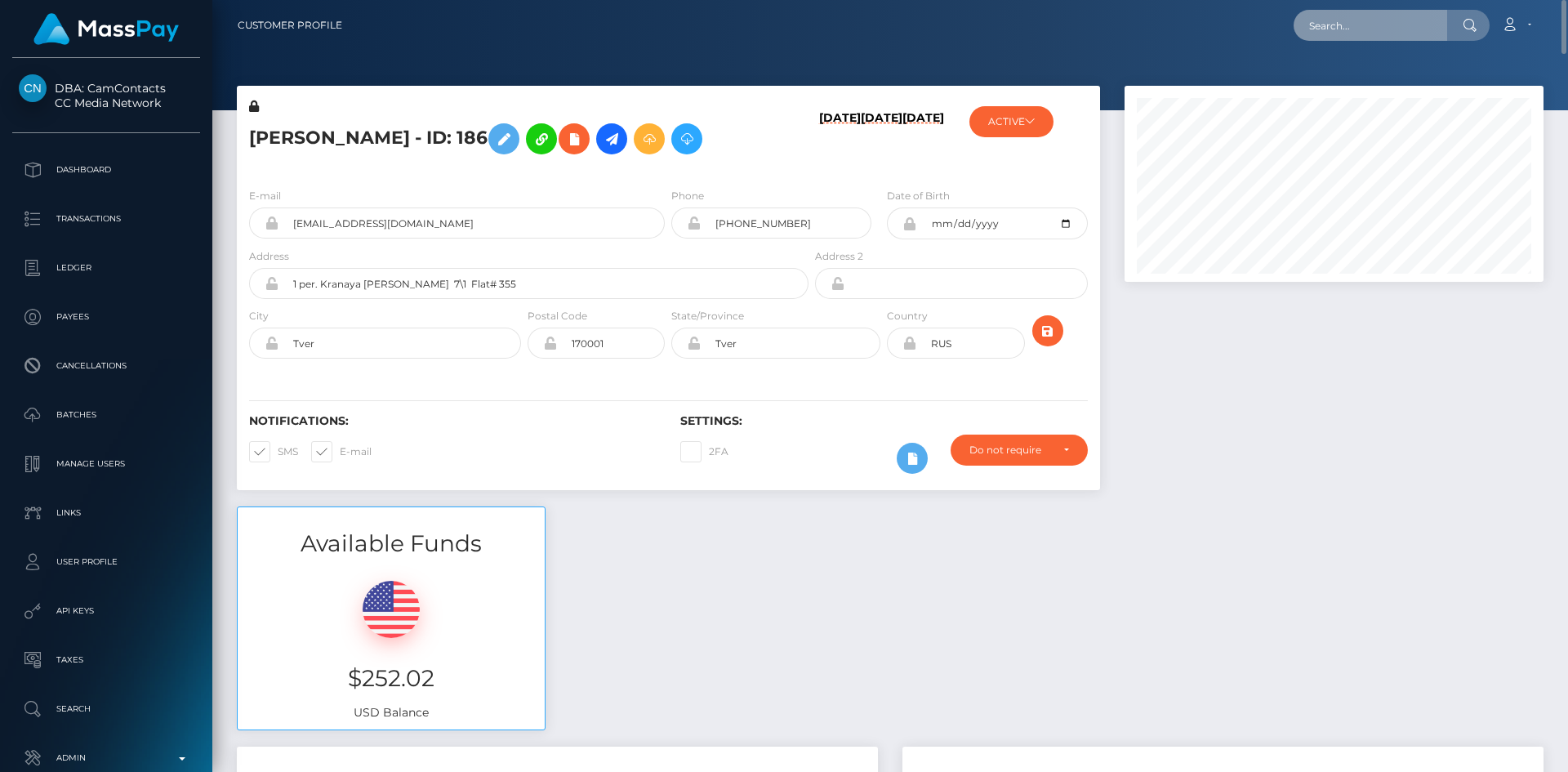
click at [1339, 32] on input "text" at bounding box center [1371, 25] width 153 height 31
paste input "c5f0b8d9-8d95-11eb-a7e6-0e0652f6b635"
click at [1416, 33] on input "c5f0b8d9-8d95-11eb-a7e6-0e0652f6b635" at bounding box center [1371, 25] width 153 height 31
paste input "39164fc-783e-11f0-9703-0266f44cc279"
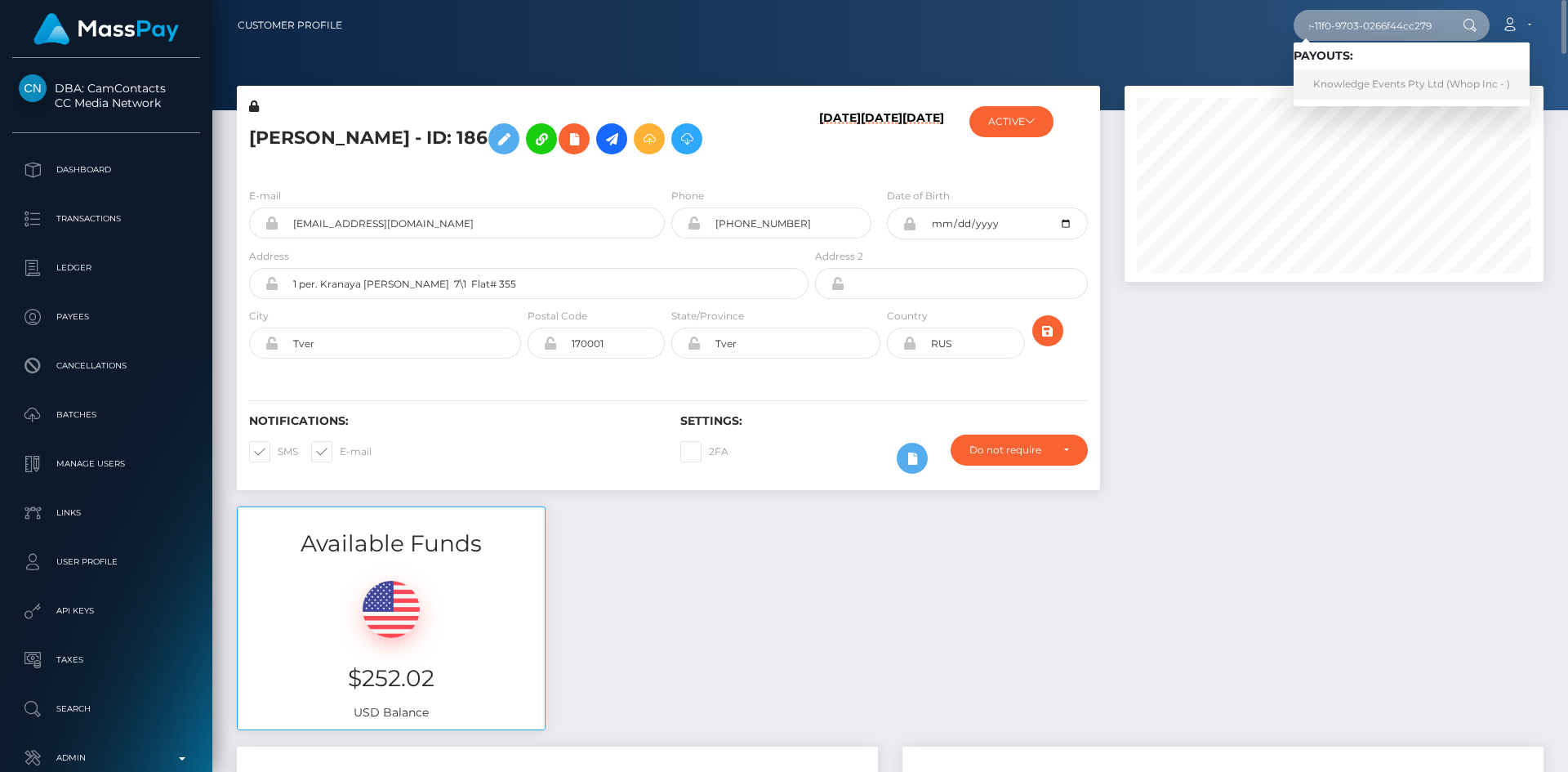
type input "c39164fc-783e-11f0-9703-0266f44cc279"
click at [1427, 76] on link "Knowledge Events Pty Ltd (Whop Inc - )" at bounding box center [1412, 85] width 236 height 30
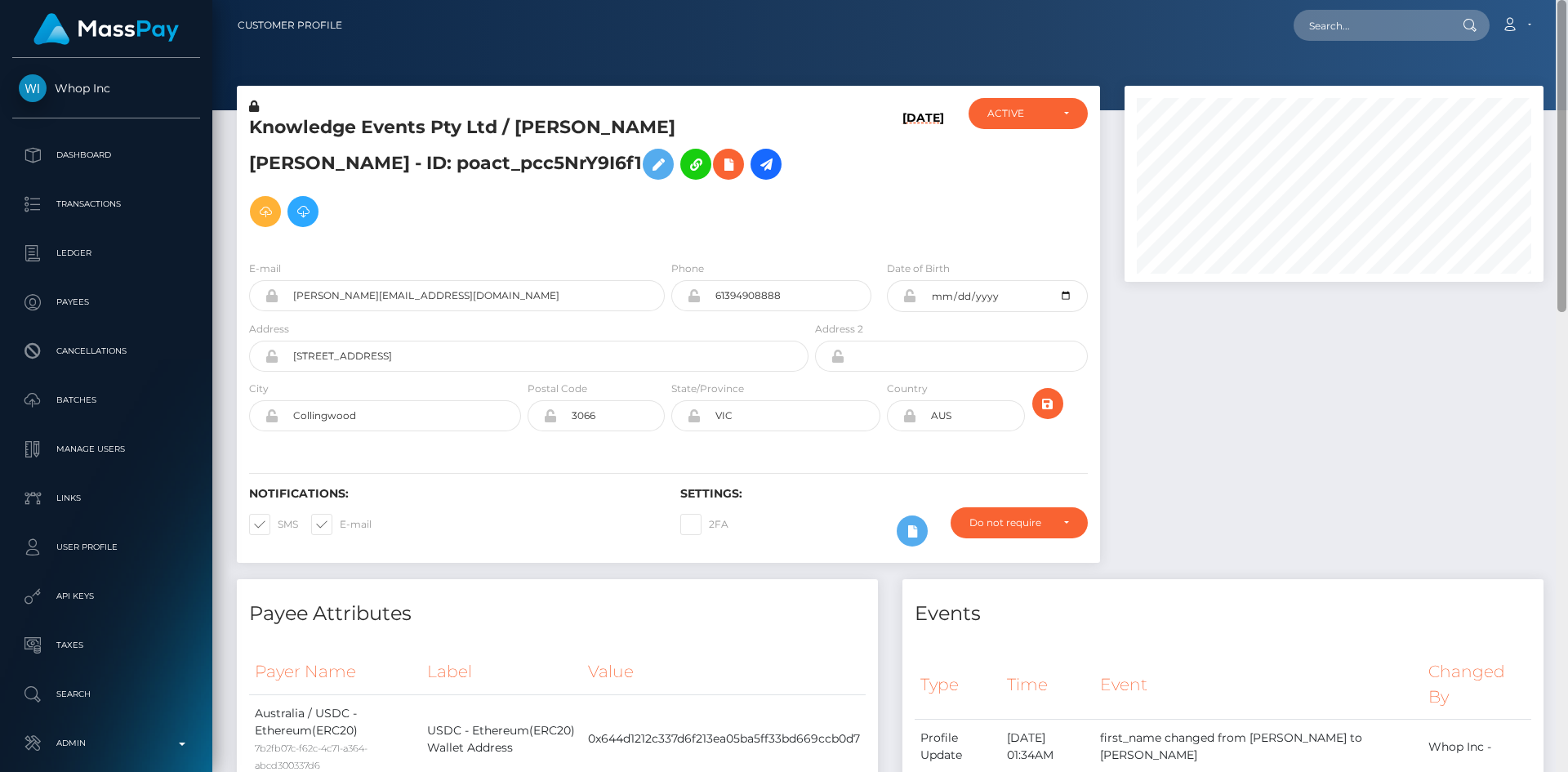
click at [1499, 120] on div "Customer Profile Loading... Loading..." at bounding box center [890, 386] width 1356 height 772
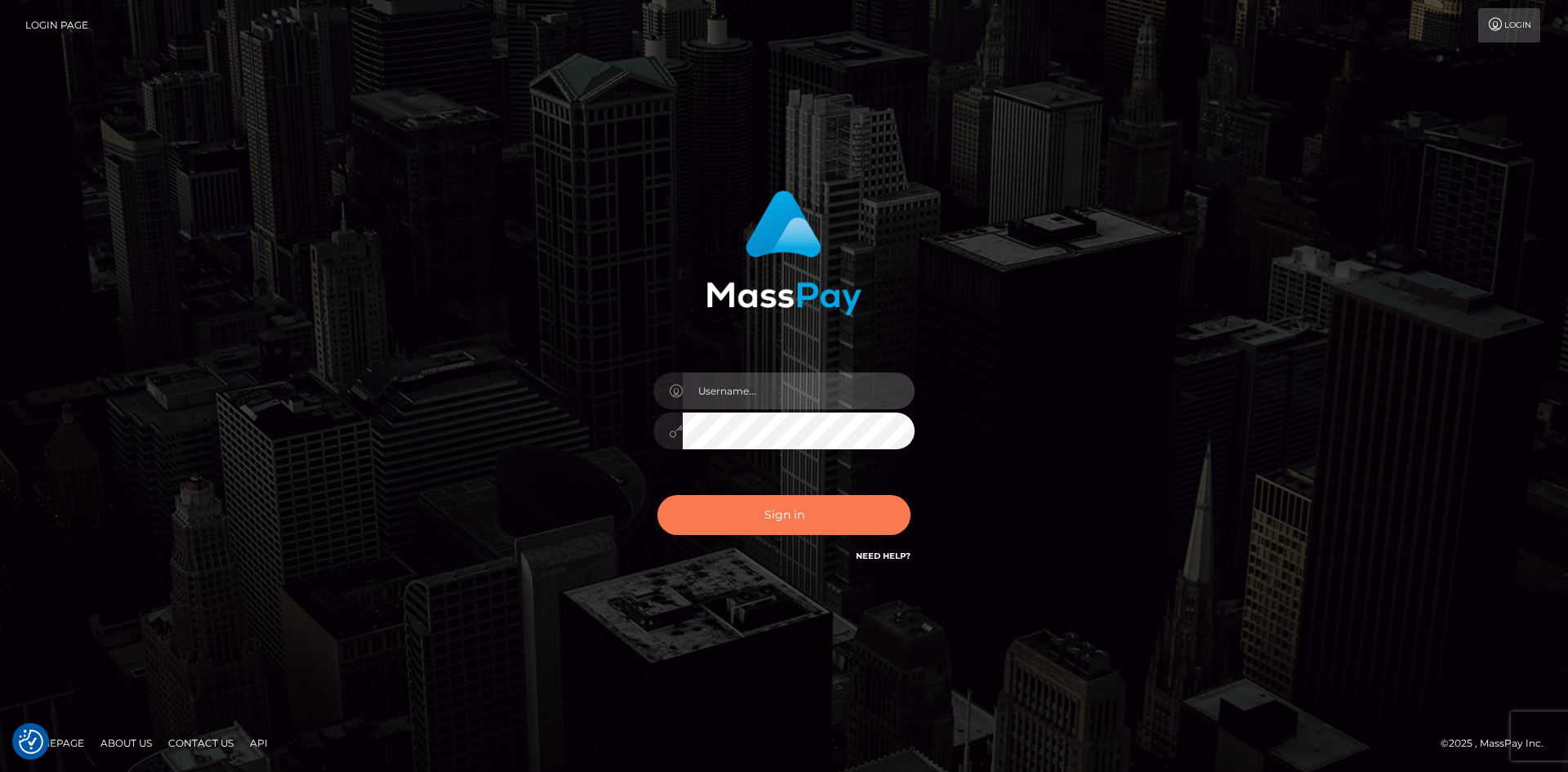
type input "alexstef"
click at [769, 519] on button "Sign in" at bounding box center [784, 515] width 253 height 40
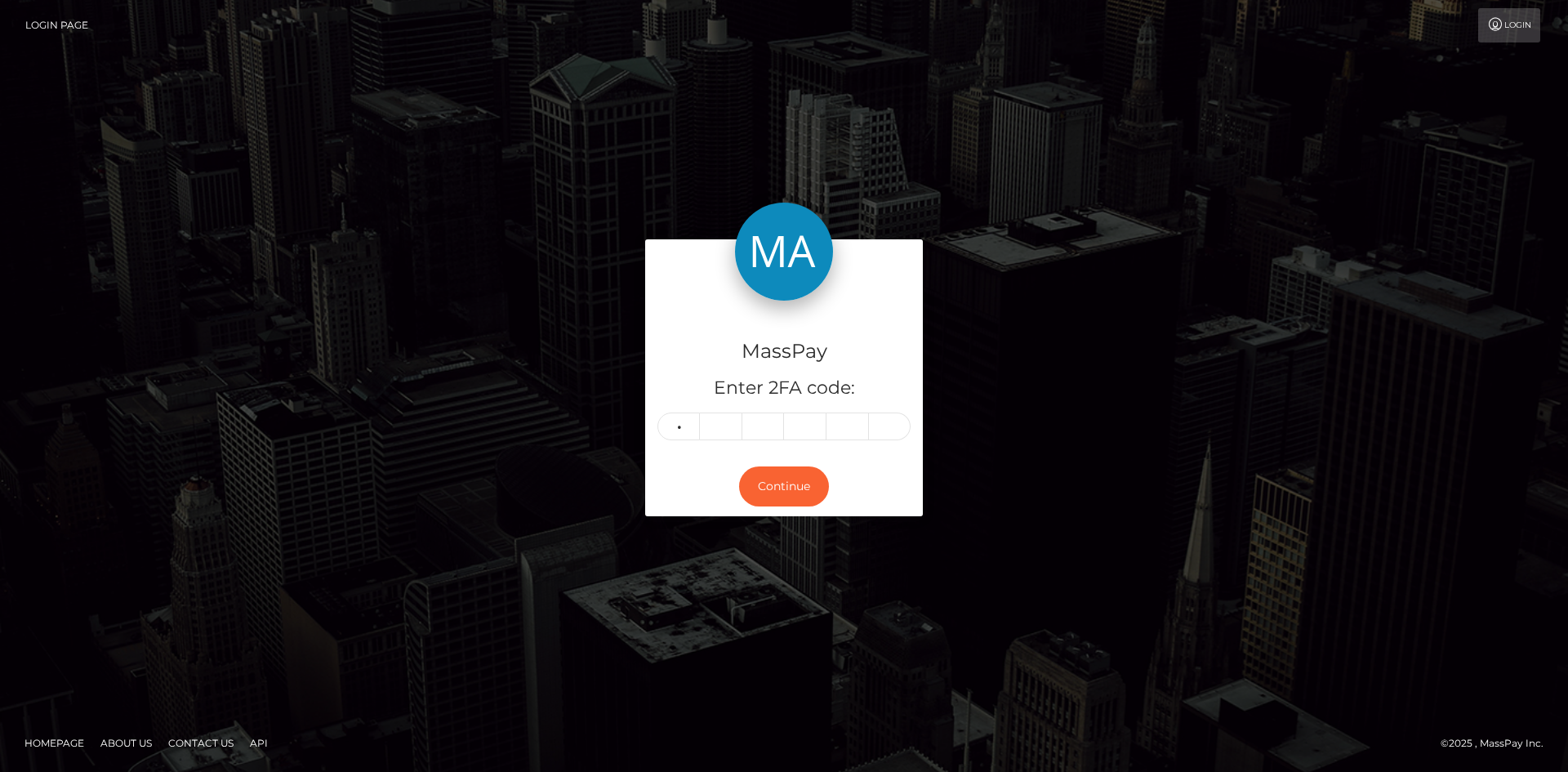
type input "1"
type input "0"
type input "9"
type input "6"
type input "3"
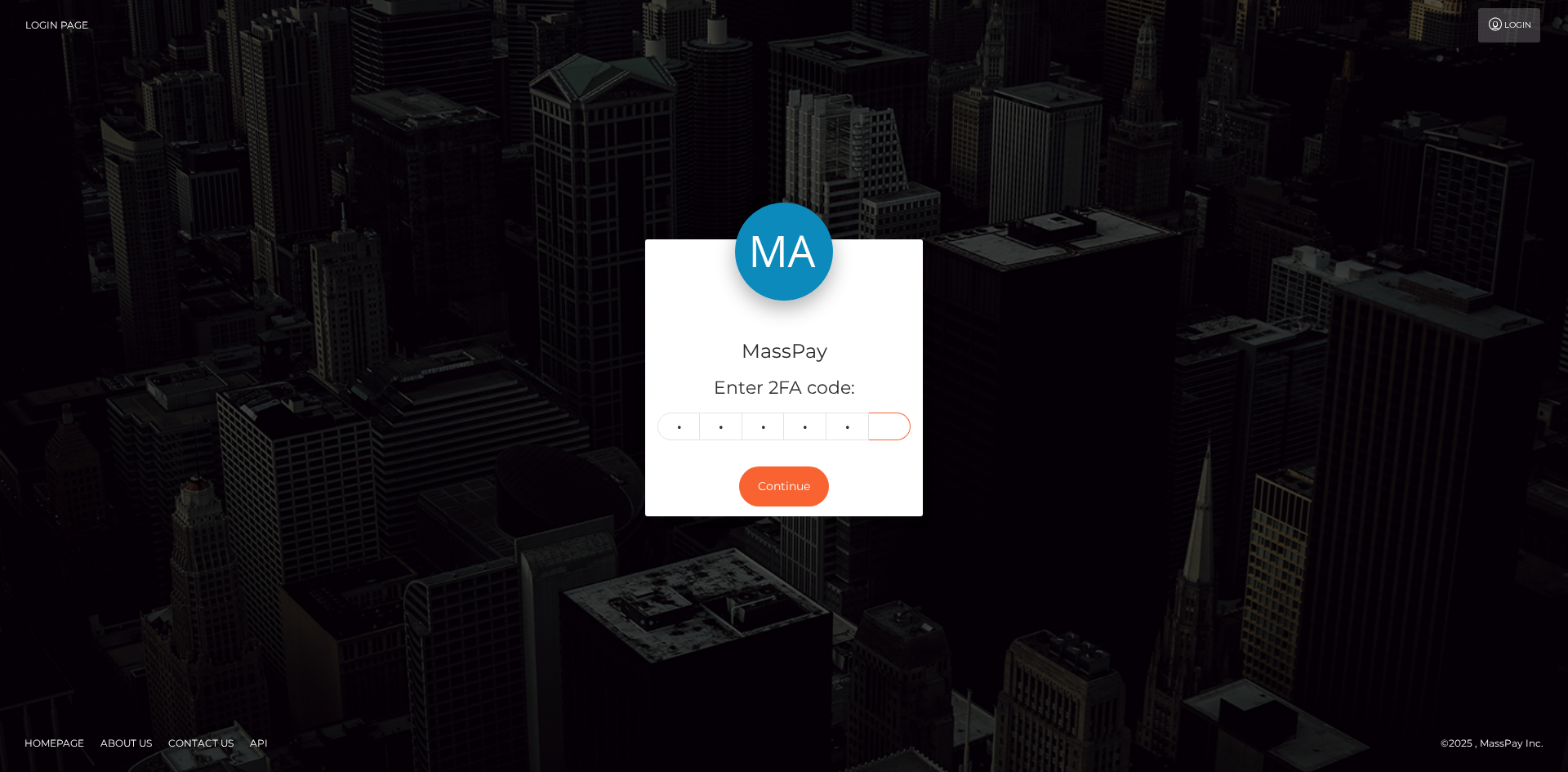
type input "6"
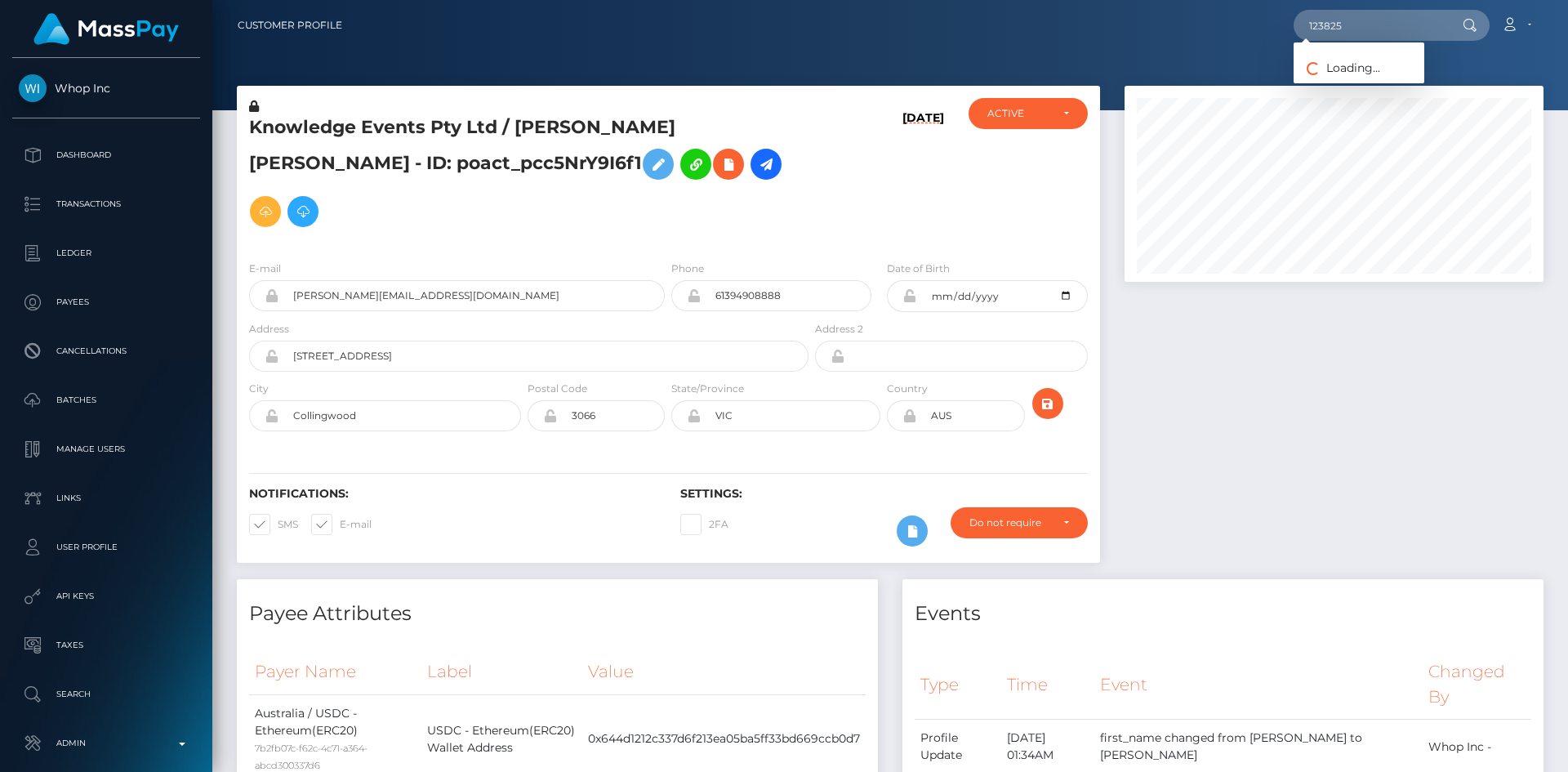
scroll to position [196, 419]
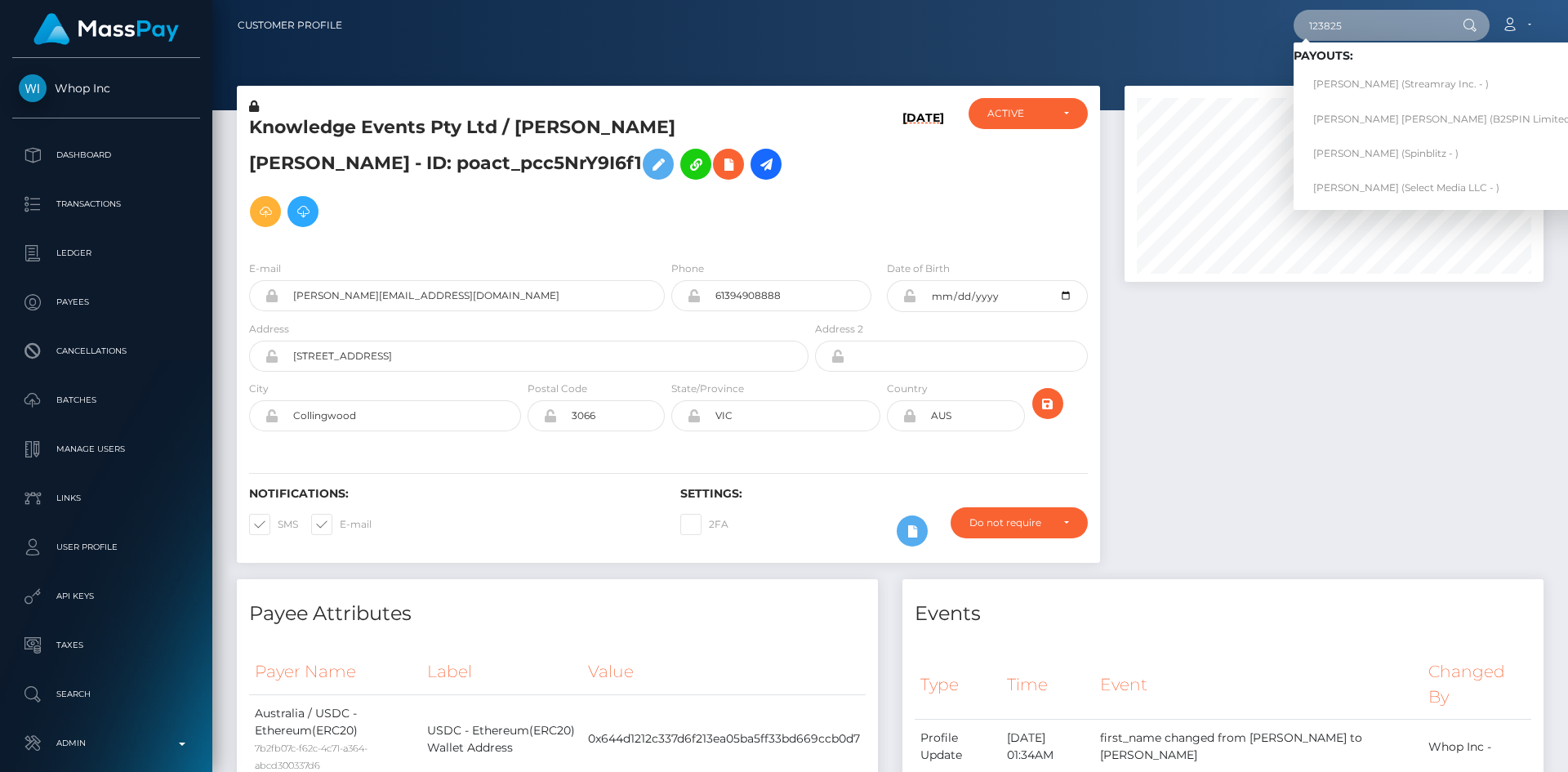
drag, startPoint x: 1369, startPoint y: 13, endPoint x: 1261, endPoint y: 16, distance: 108.0
click at [1261, 16] on div "123825 Loading... Loading... Payouts: Ekaterina Viktorovna Vasileva (Streamray …" at bounding box center [949, 25] width 1187 height 34
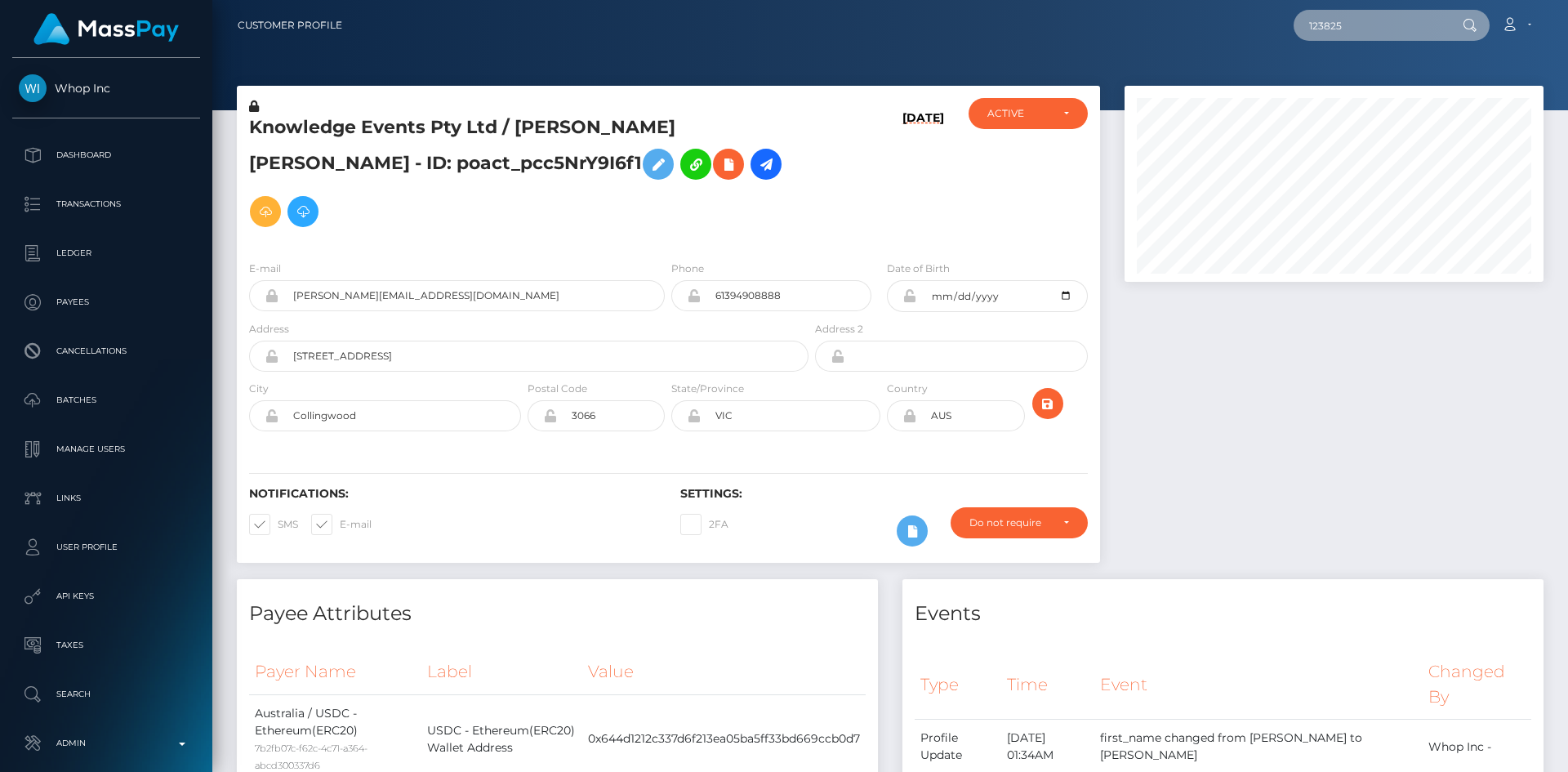
paste input "poact_q2CyKzYxWb8i"
type input "poact_q2CyKzYxWb8i"
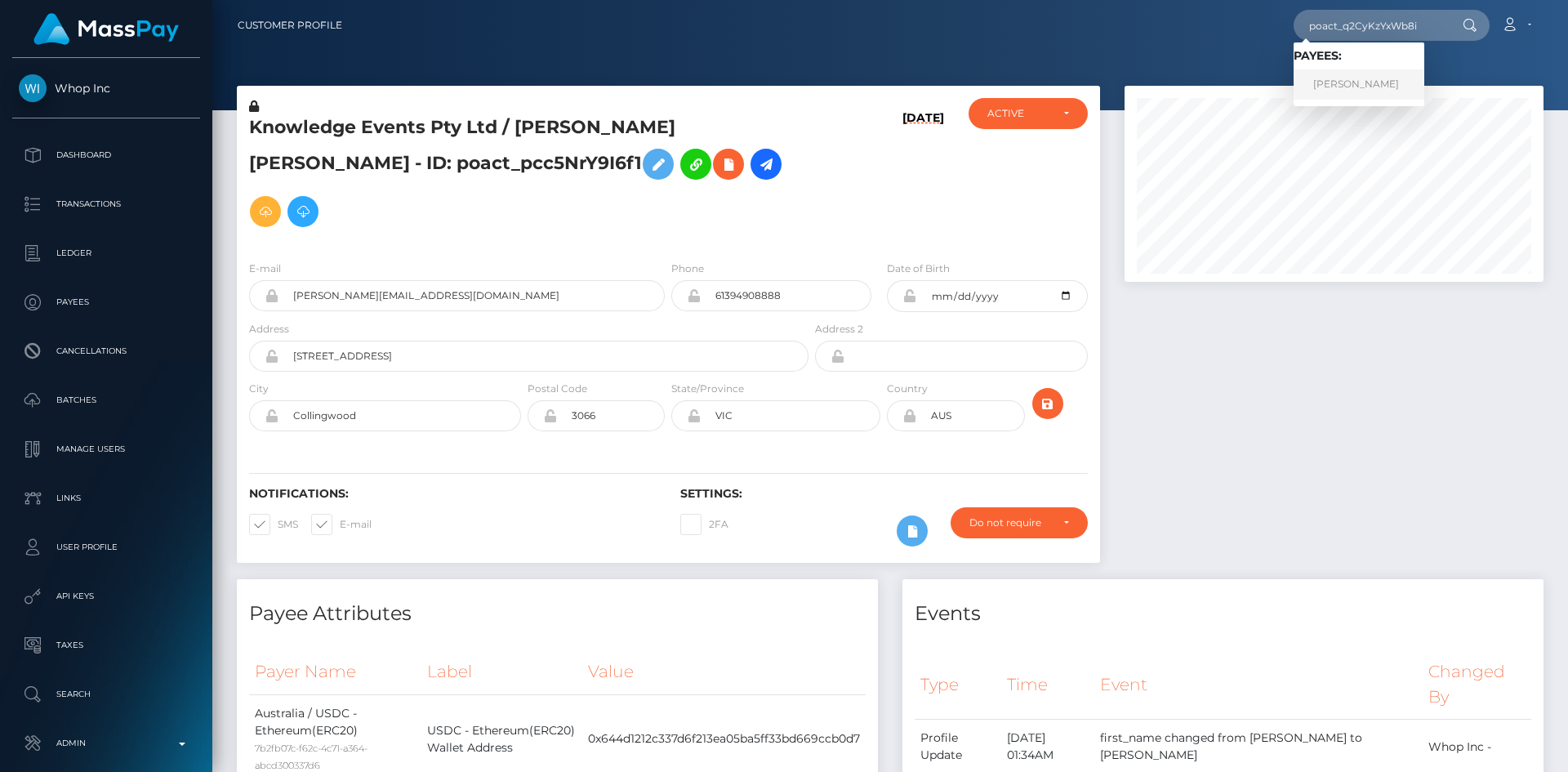
click at [1367, 85] on link "UMAR BASHIR" at bounding box center [1359, 85] width 131 height 30
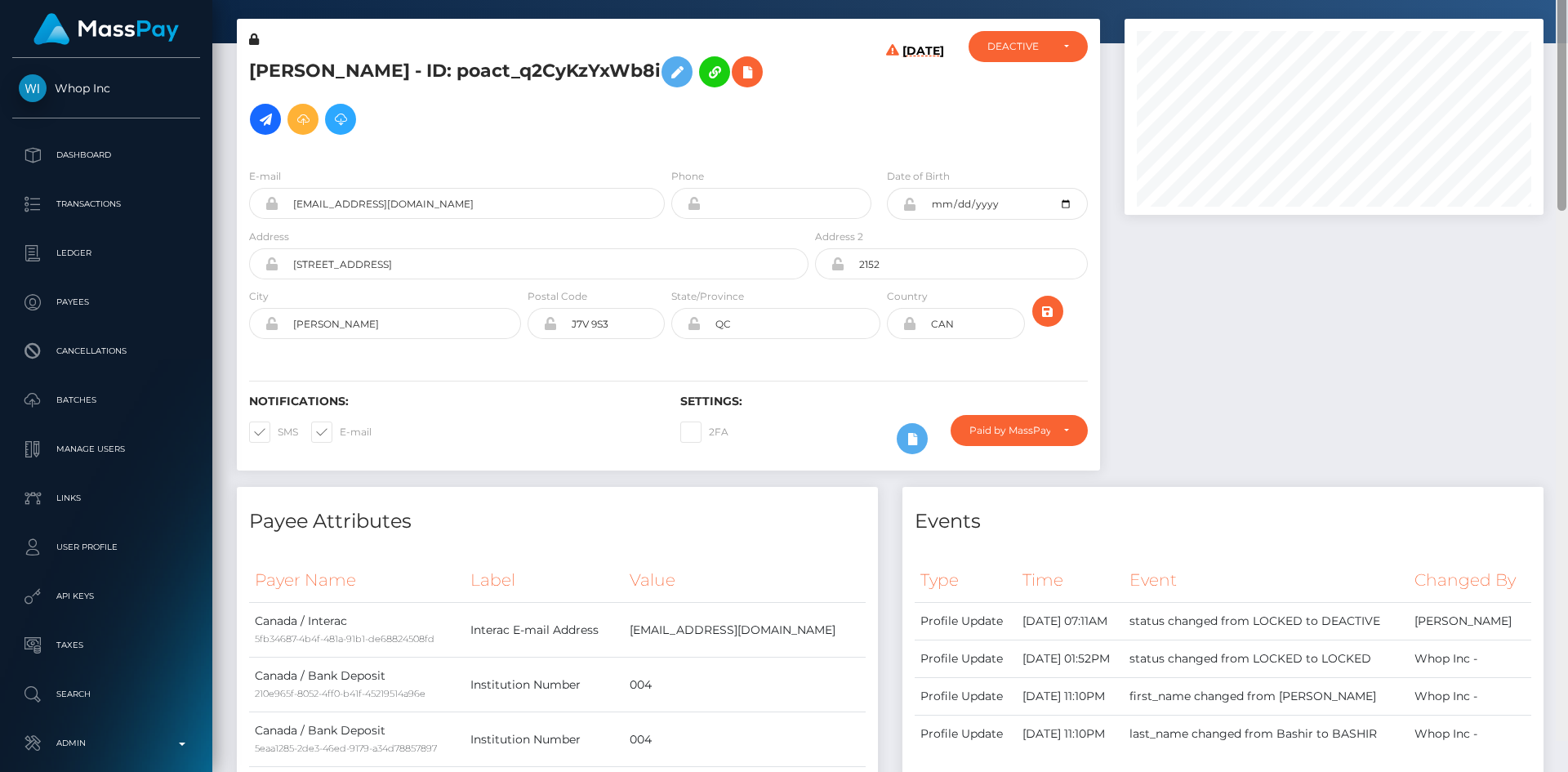
scroll to position [16, 0]
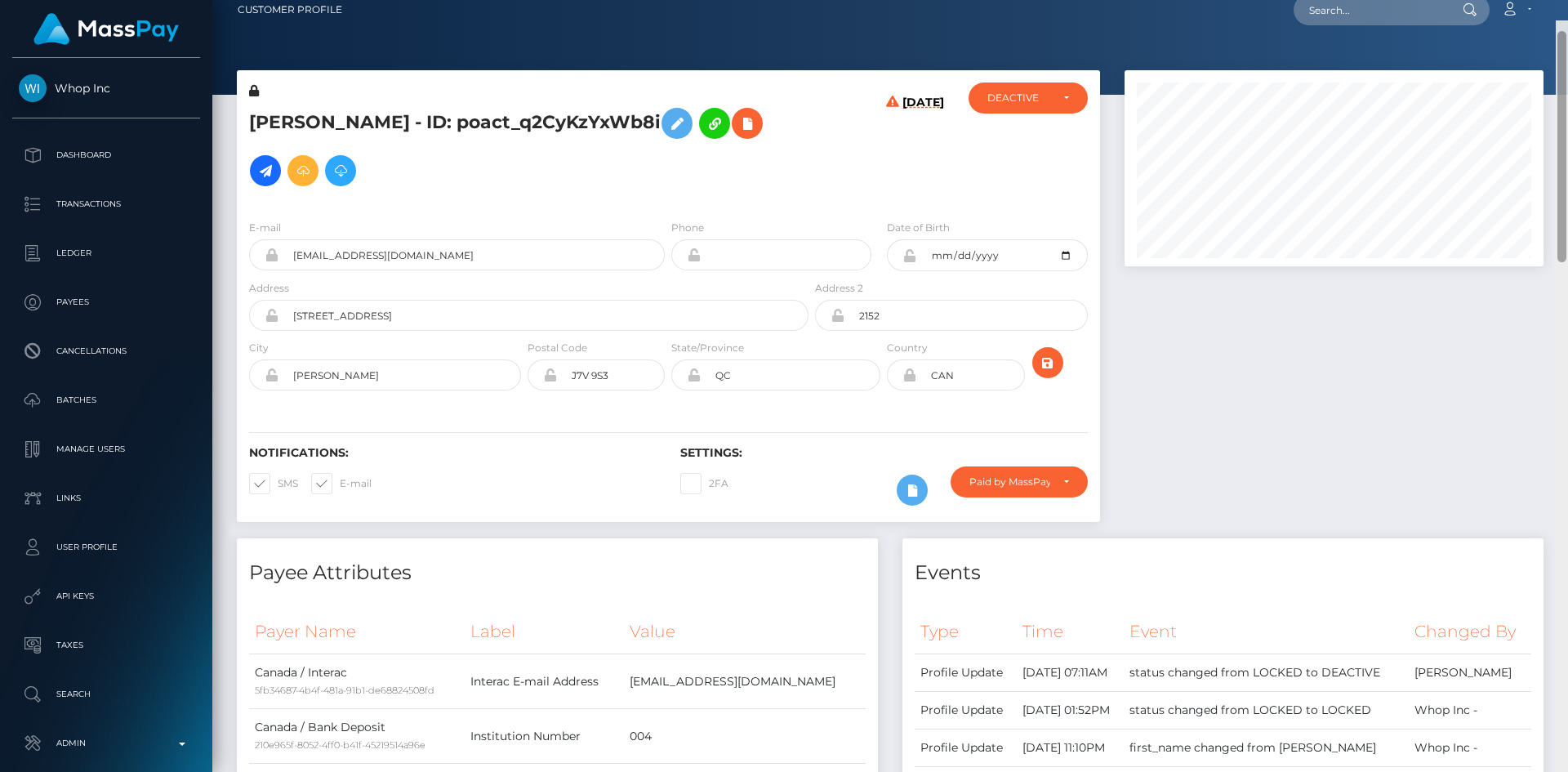
click at [1499, 142] on div "Customer Profile Loading... Loading..." at bounding box center [890, 386] width 1356 height 772
click at [1348, 10] on input "text" at bounding box center [1371, 9] width 153 height 31
paste input "poact_GX43izS8j86d"
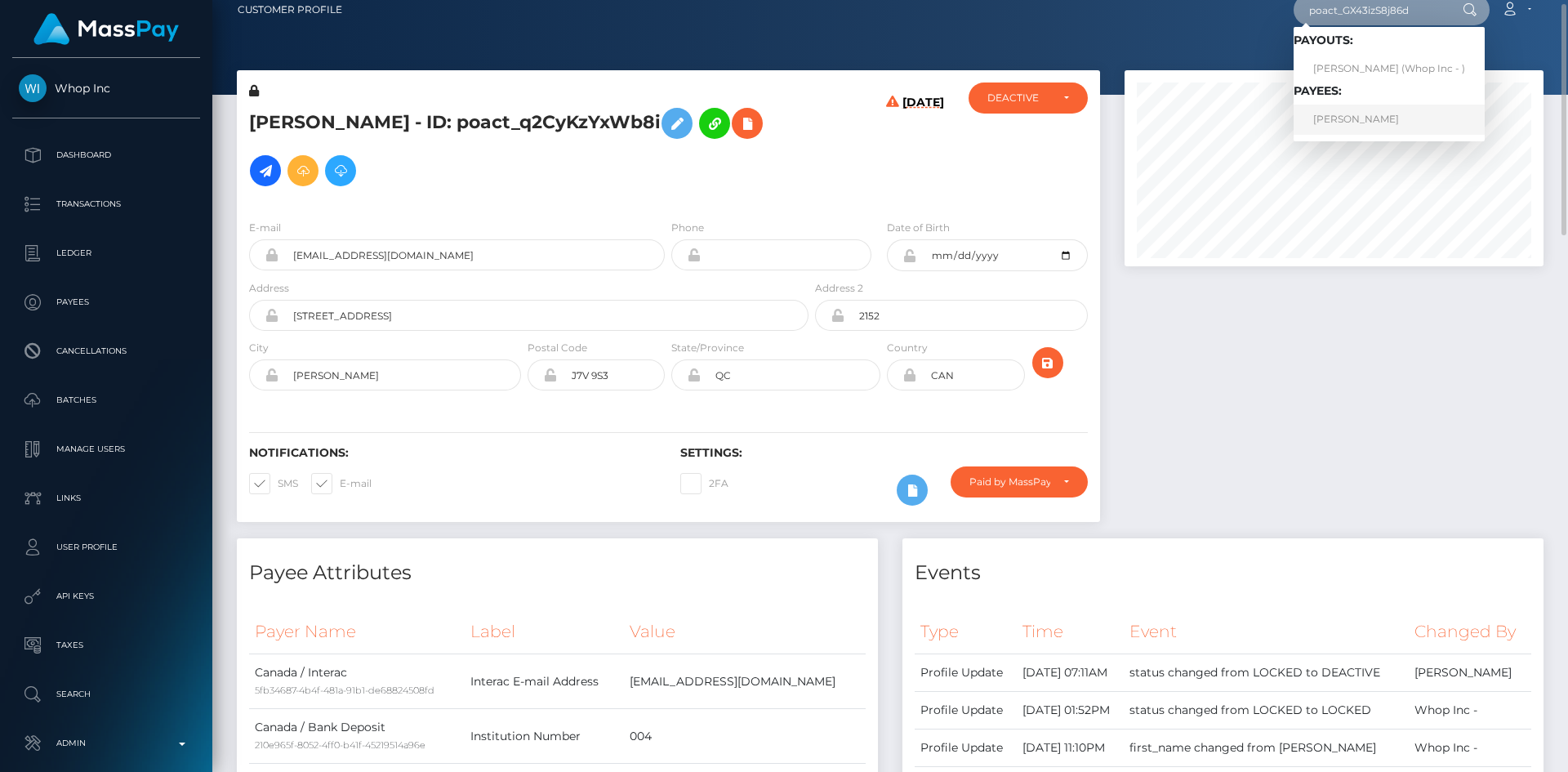
type input "poact_GX43izS8j86d"
click at [1376, 112] on link "[PERSON_NAME]" at bounding box center [1390, 120] width 191 height 30
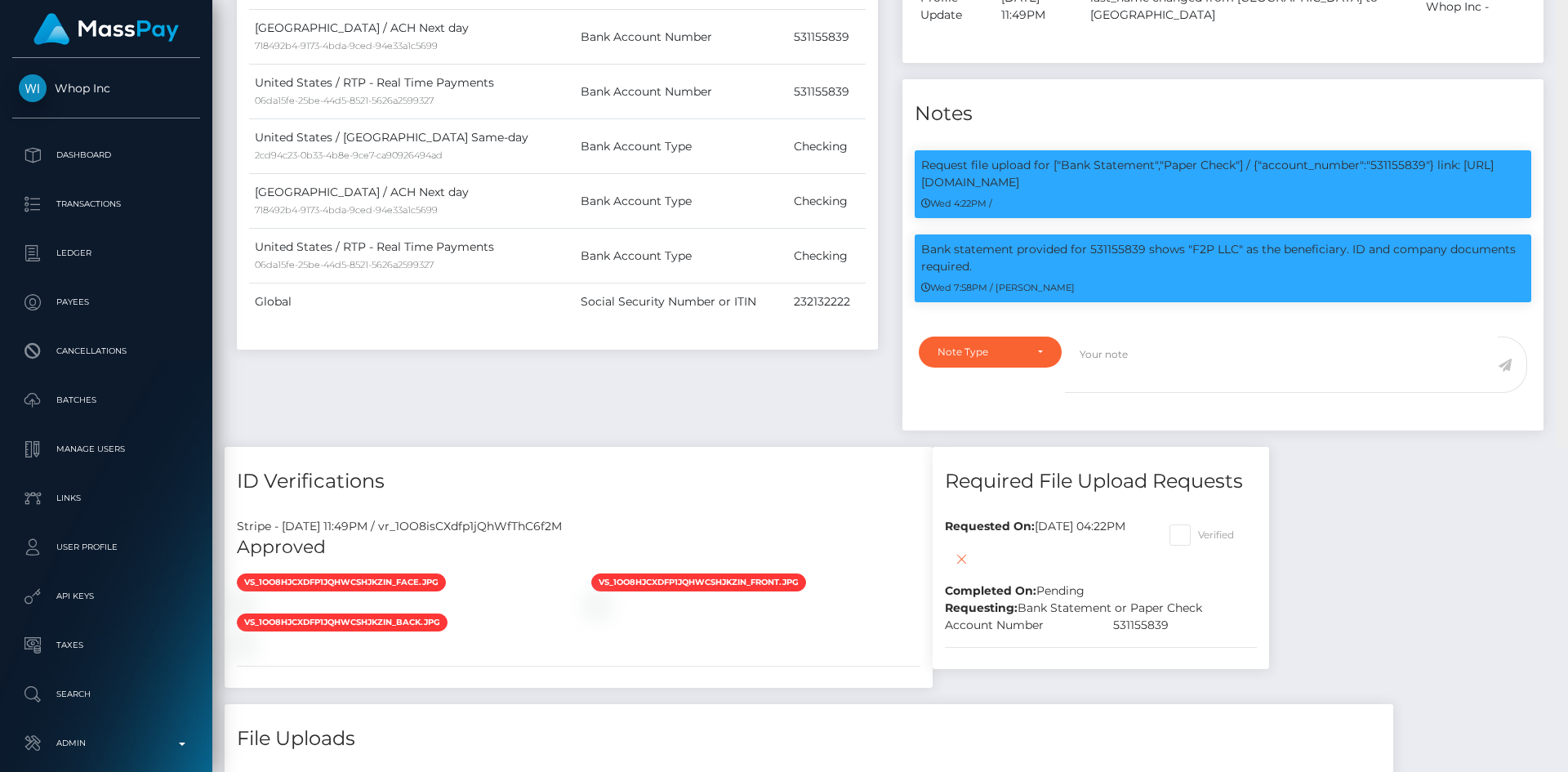
scroll to position [914, 0]
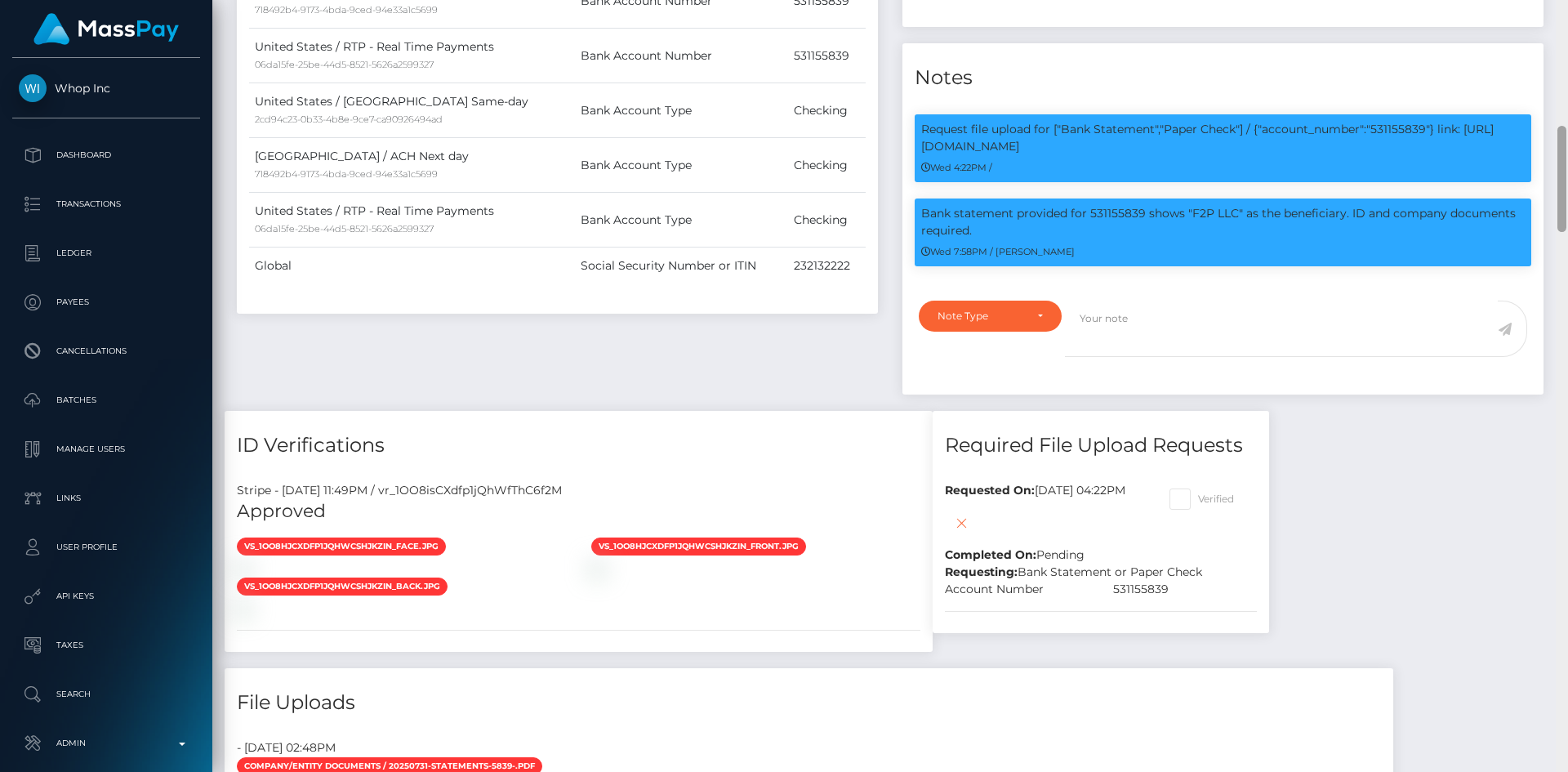
drag, startPoint x: 0, startPoint y: 0, endPoint x: 1550, endPoint y: 190, distance: 1561.6
click at [1550, 190] on div "Customer Profile Loading... Loading..." at bounding box center [890, 386] width 1356 height 772
drag, startPoint x: 1191, startPoint y: 213, endPoint x: 1228, endPoint y: 212, distance: 37.0
click at [1235, 212] on p "Bank statement provided for 531155839 shows "F2P LLC" as the beneficiary. ID an…" at bounding box center [1223, 222] width 604 height 34
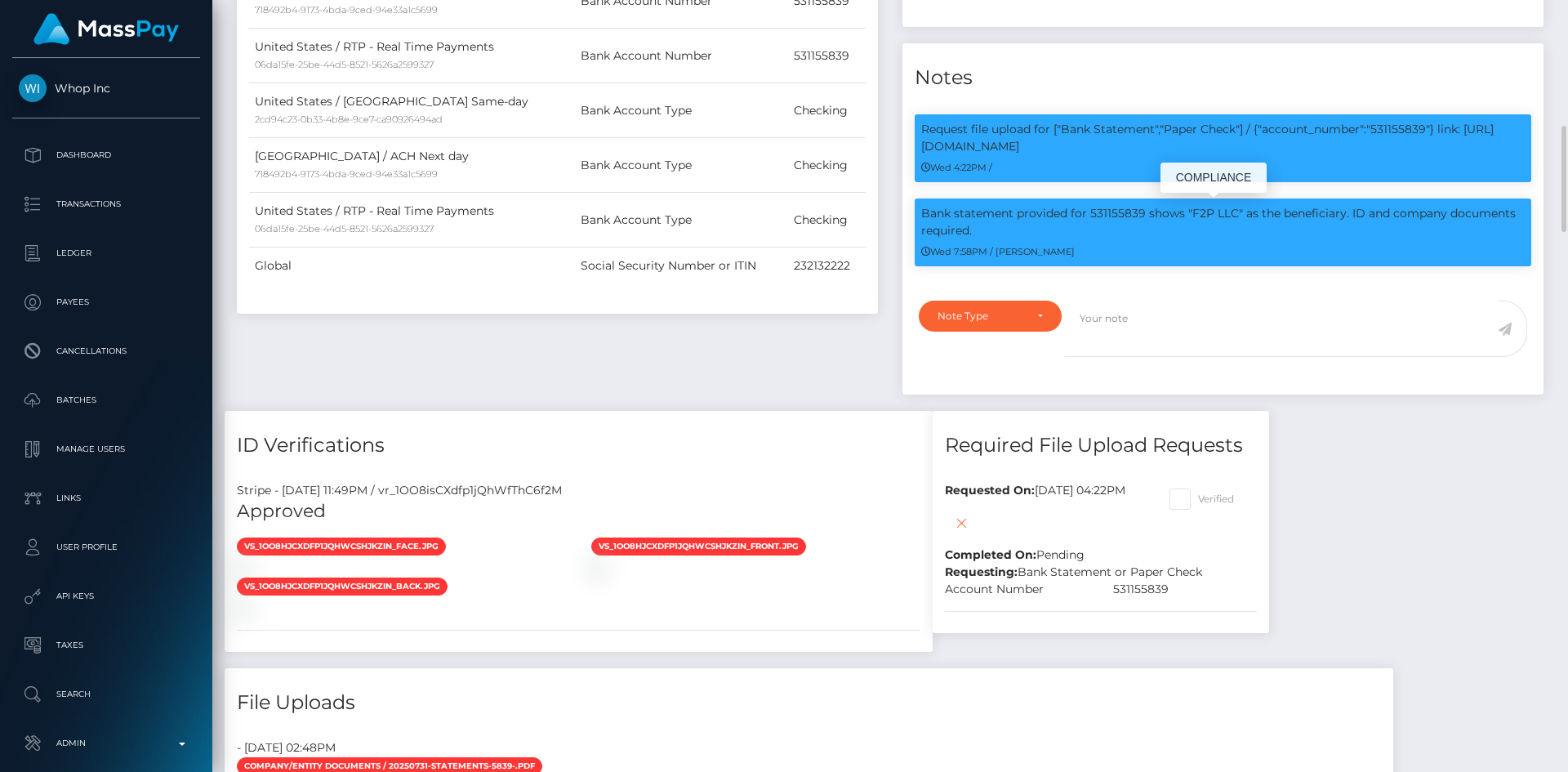
copy p "F2P LLC"
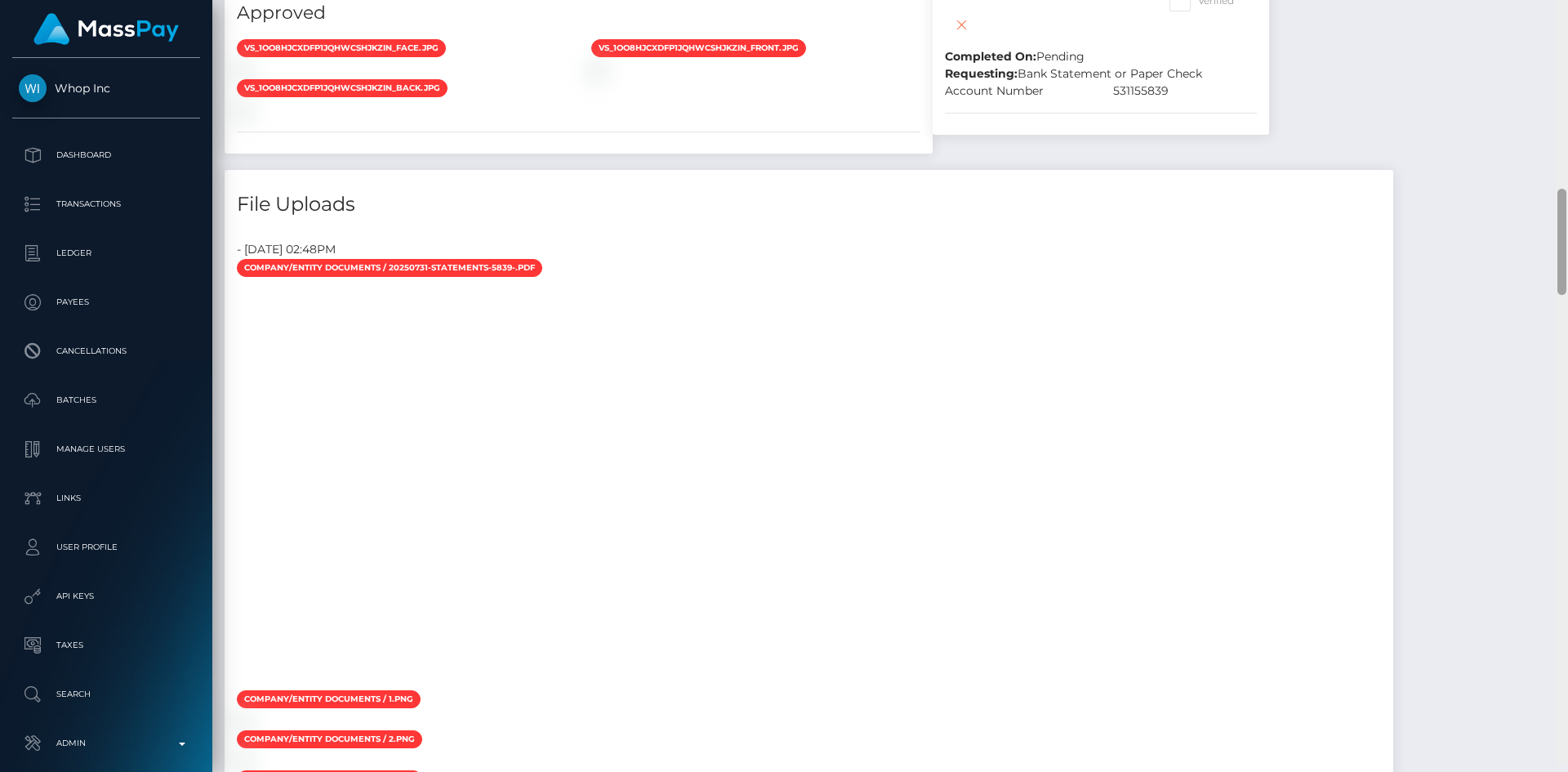
scroll to position [1408, 0]
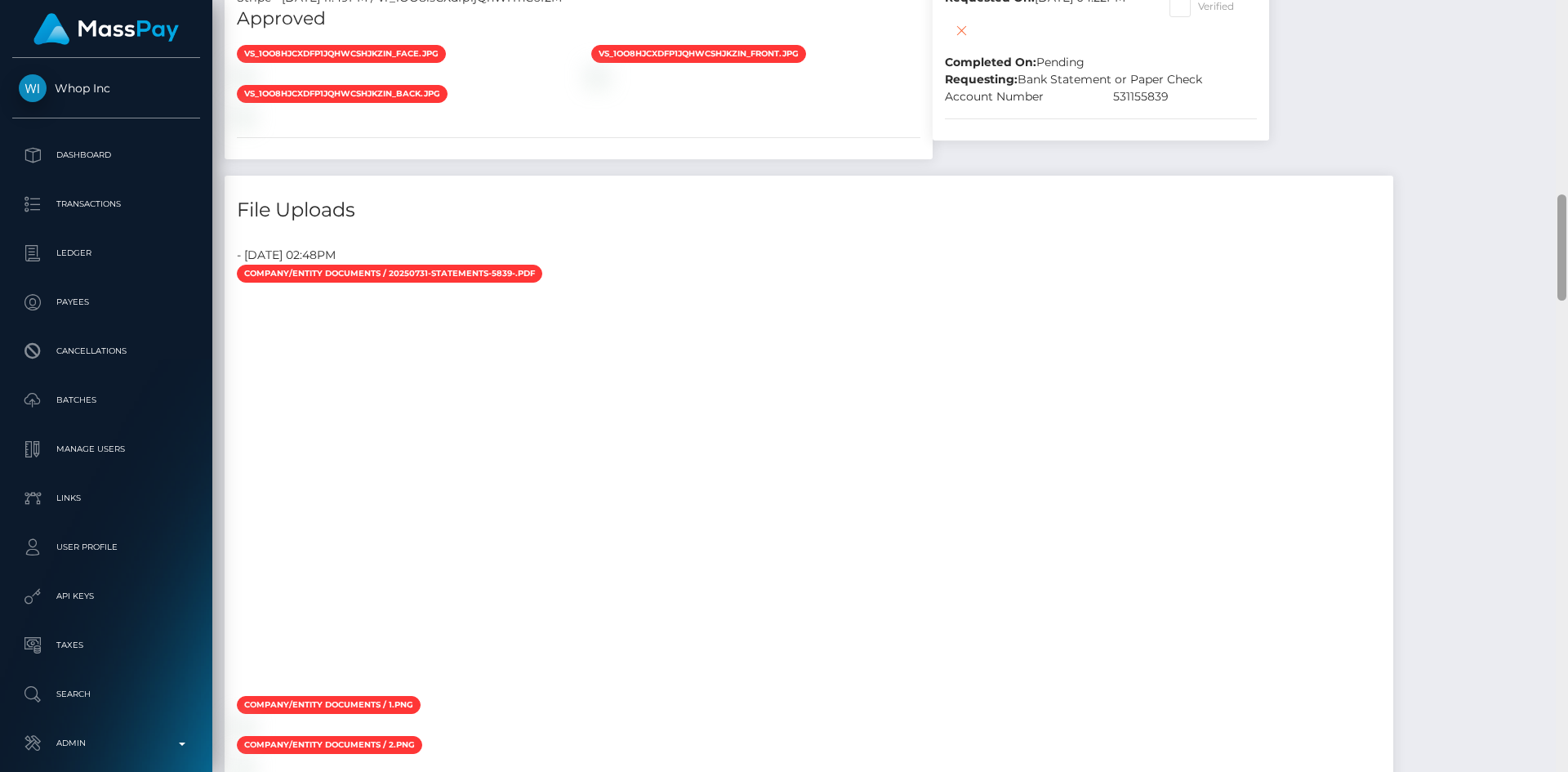
drag, startPoint x: 1560, startPoint y: 176, endPoint x: 917, endPoint y: 382, distance: 675.2
click at [1541, 267] on div "Customer Profile Loading... Loading..." at bounding box center [890, 386] width 1356 height 772
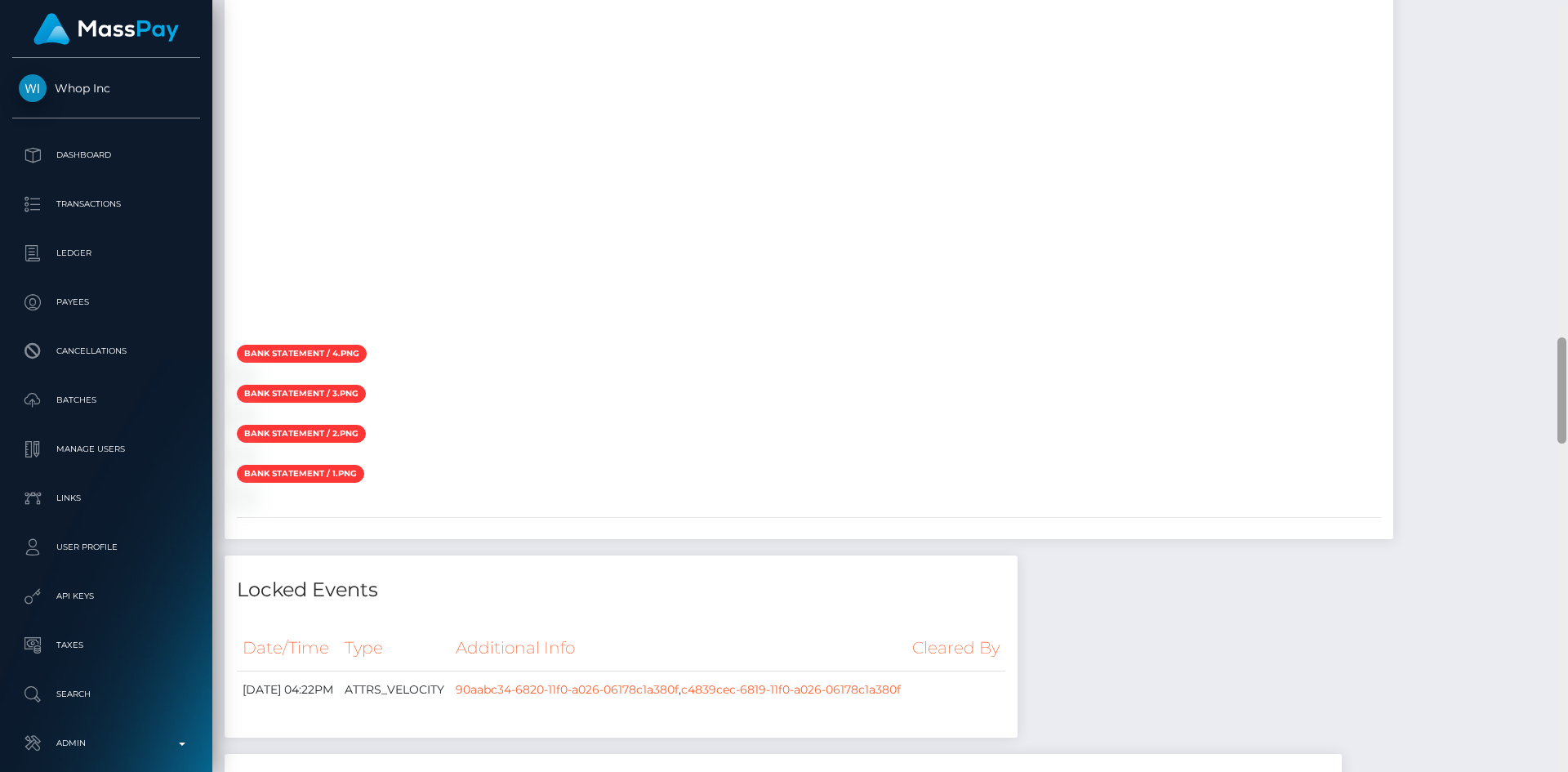
scroll to position [2400, 0]
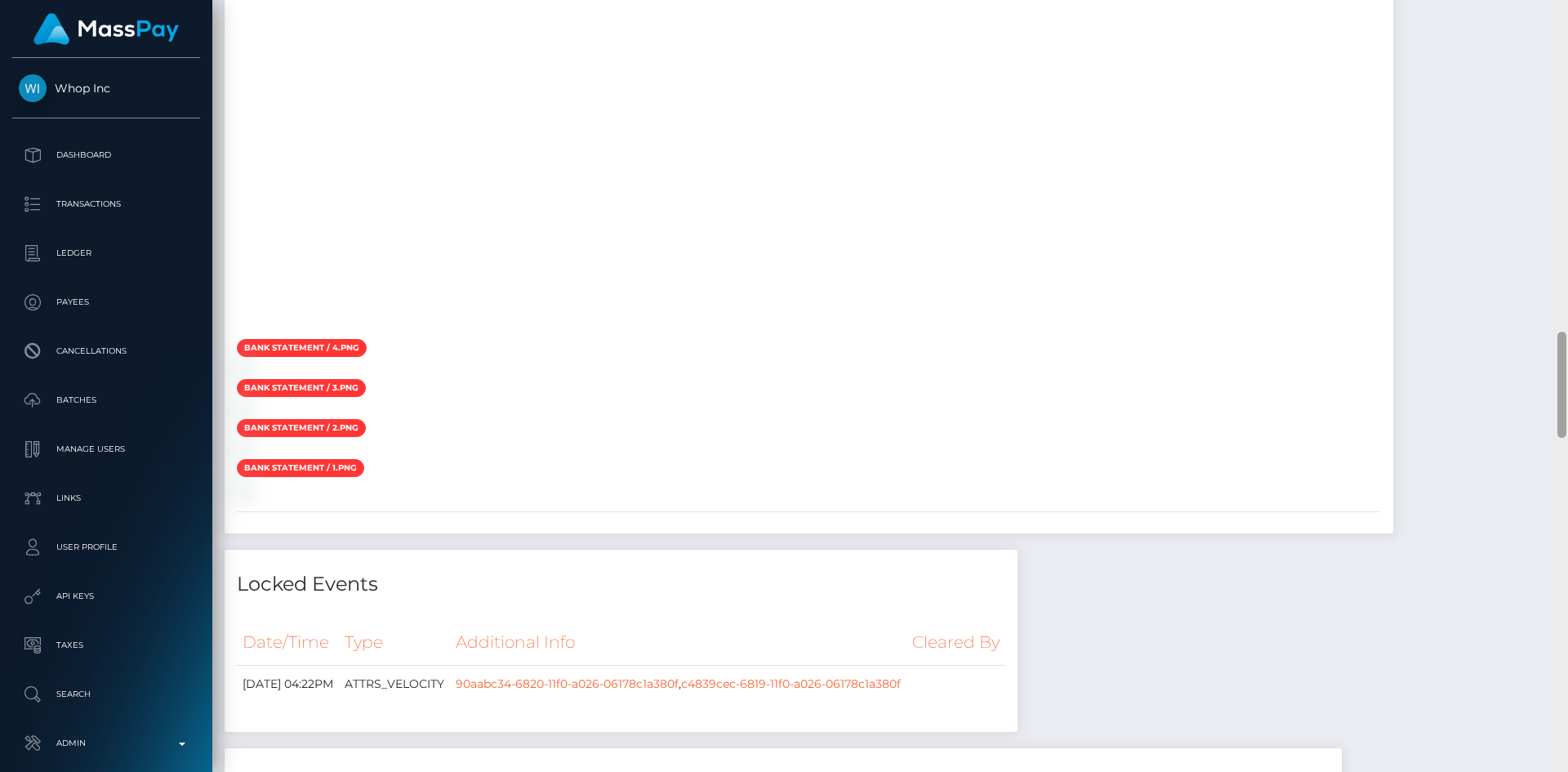
drag, startPoint x: 1558, startPoint y: 206, endPoint x: 1539, endPoint y: 344, distance: 139.3
click at [1539, 344] on div "Customer Profile Loading... Loading..." at bounding box center [890, 386] width 1356 height 772
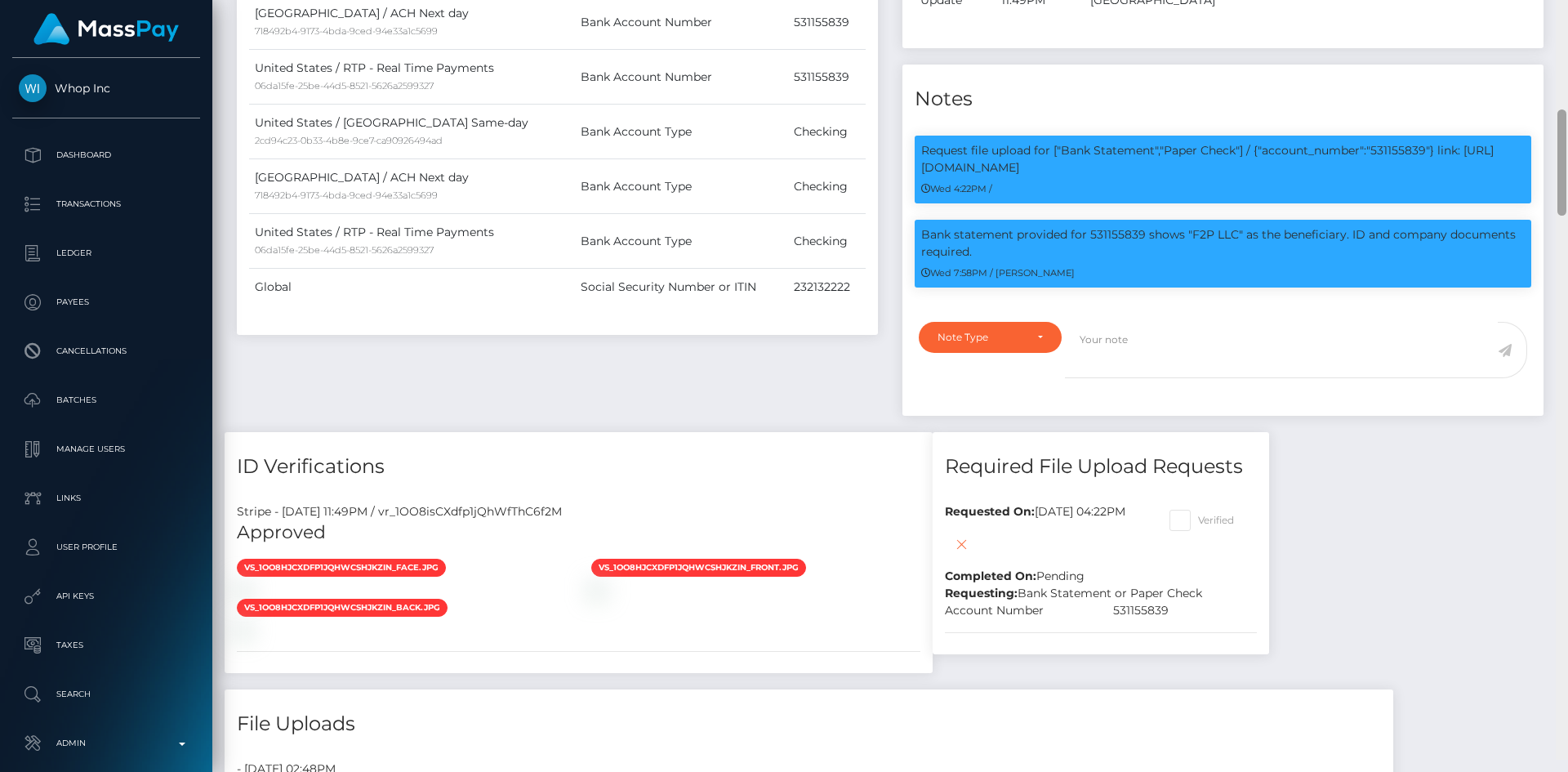
scroll to position [196, 419]
drag, startPoint x: 1562, startPoint y: 370, endPoint x: 1543, endPoint y: 161, distance: 209.9
click at [1543, 161] on div "Customer Profile Loading... Loading..." at bounding box center [890, 386] width 1356 height 772
copy p "F2P LLC"
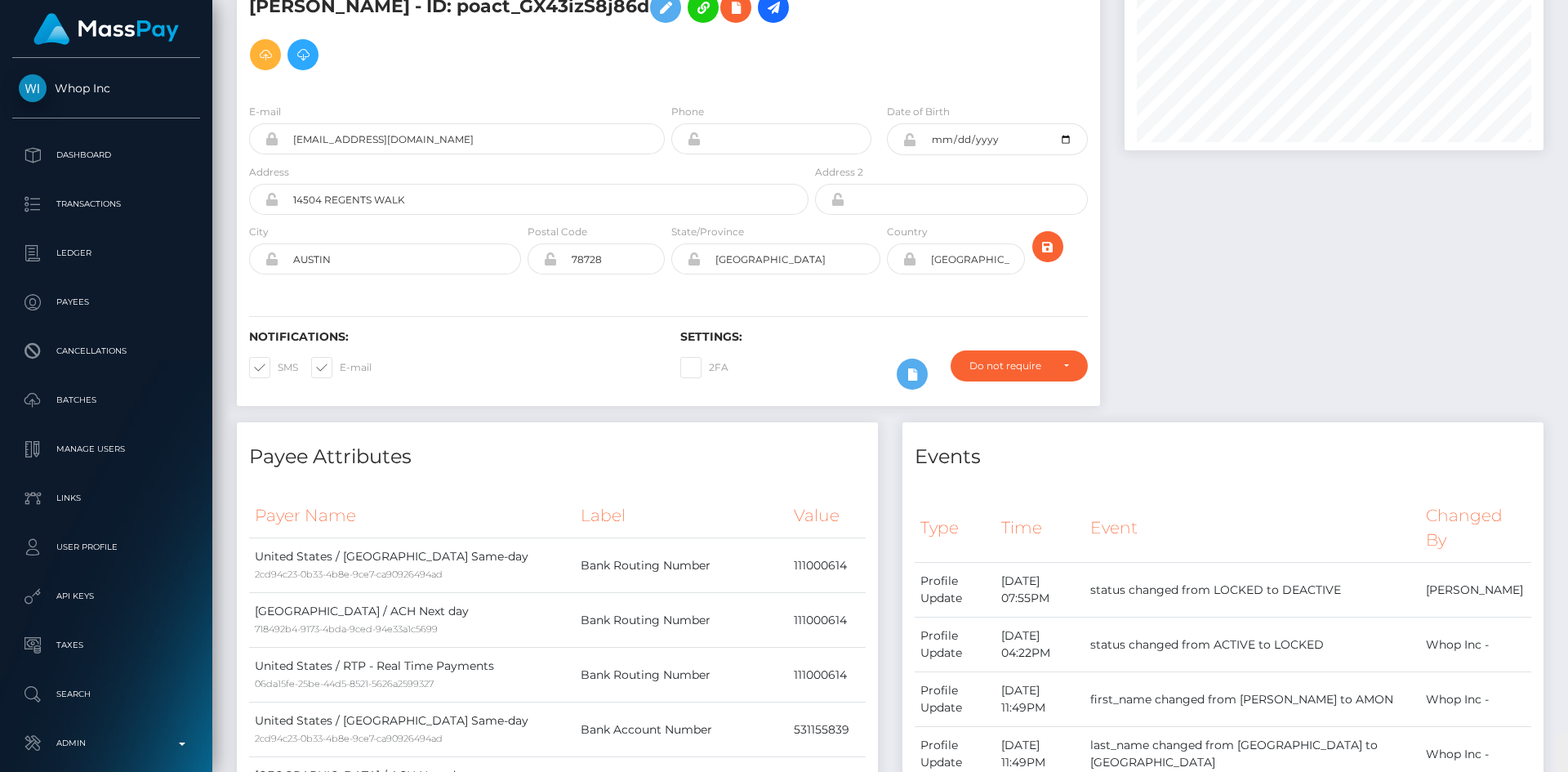
scroll to position [0, 0]
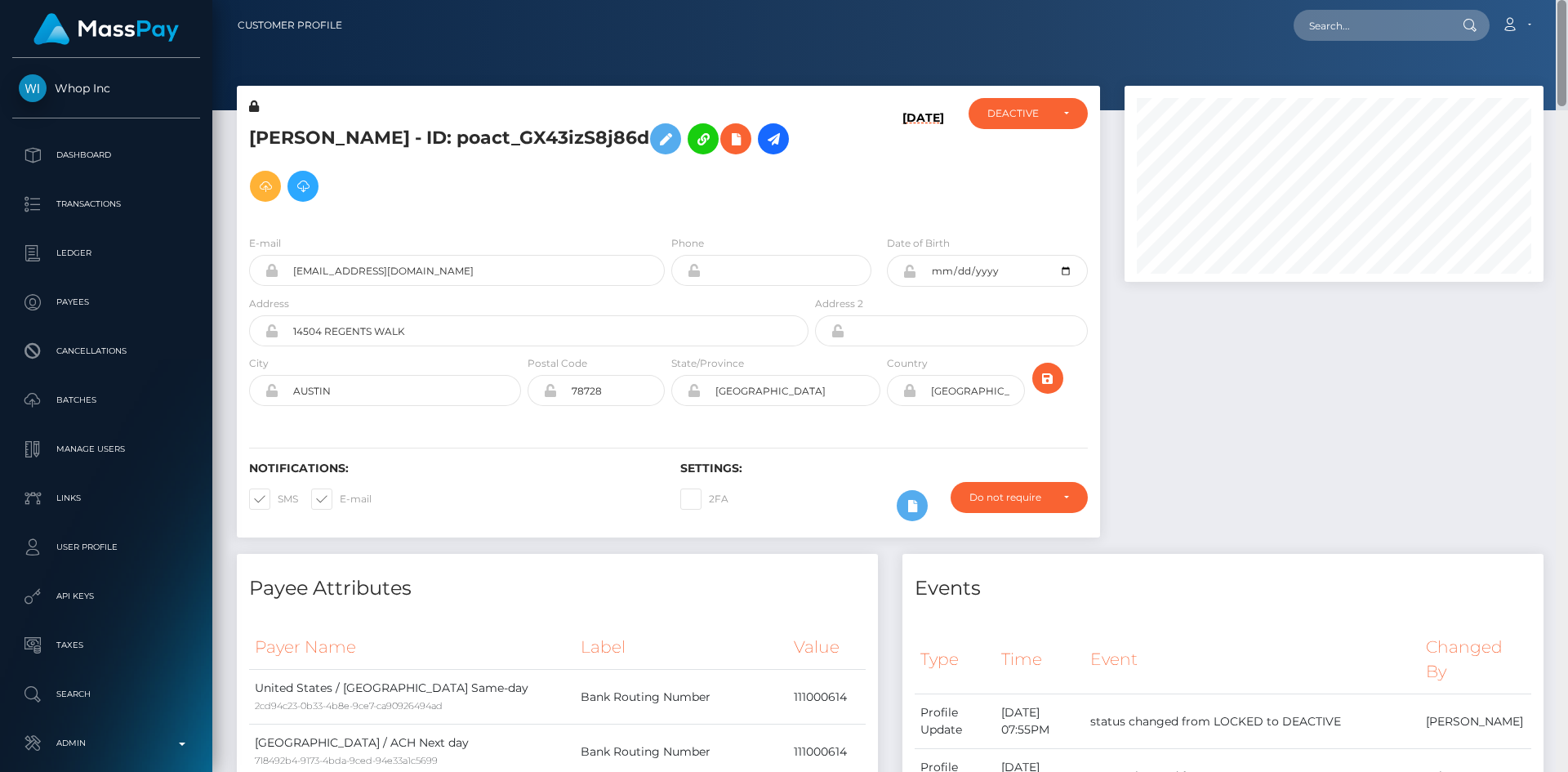
drag, startPoint x: 1562, startPoint y: 211, endPoint x: 1387, endPoint y: 94, distance: 210.5
click at [1561, 40] on div "Customer Profile Loading... Loading..." at bounding box center [890, 386] width 1356 height 772
click at [726, 149] on icon at bounding box center [736, 139] width 20 height 20
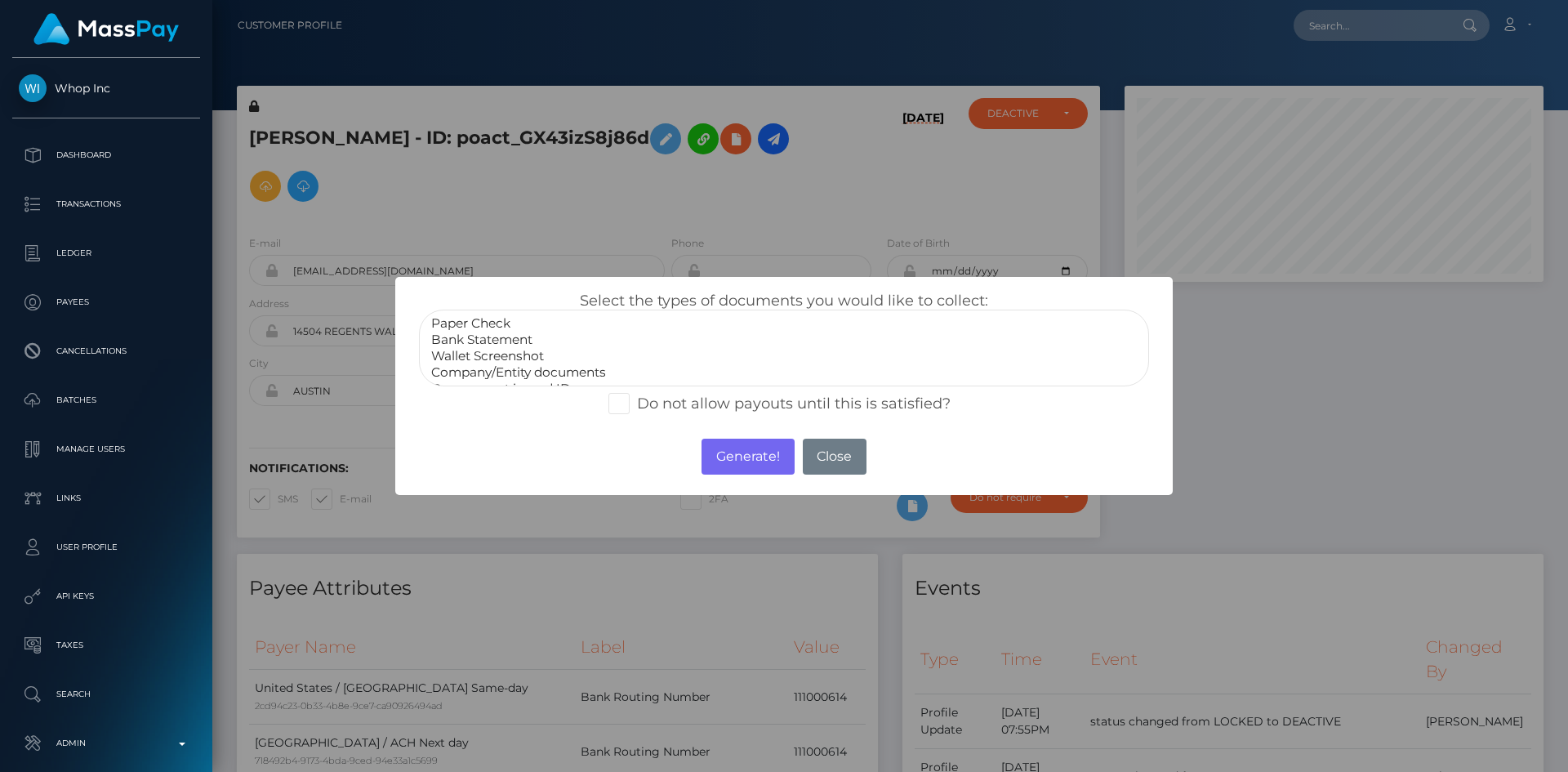
select select "Company/Entity documents"
click at [514, 373] on option "Company/Entity documents" at bounding box center [784, 373] width 709 height 16
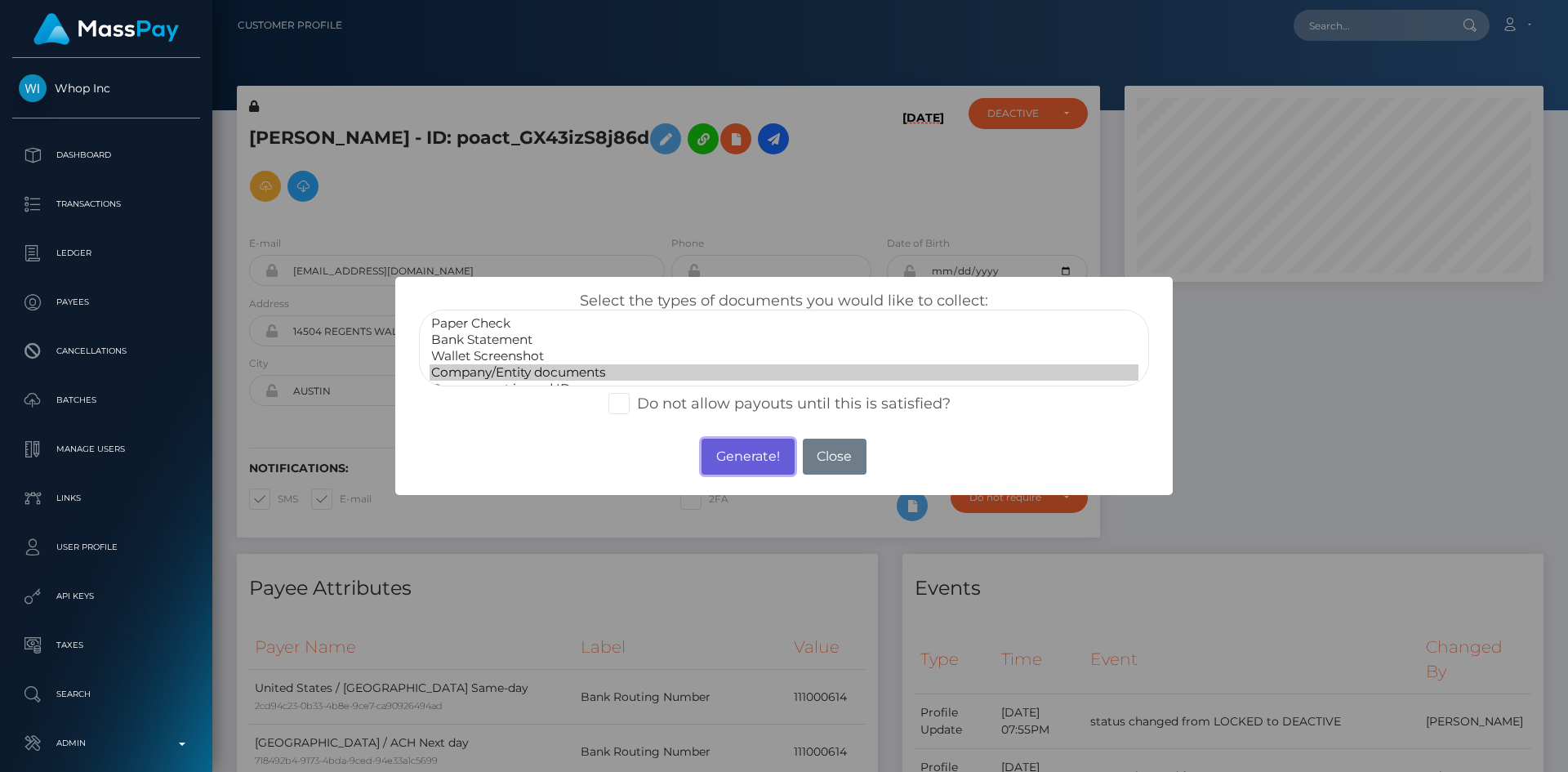
click at [723, 446] on button "Generate!" at bounding box center [747, 456] width 93 height 36
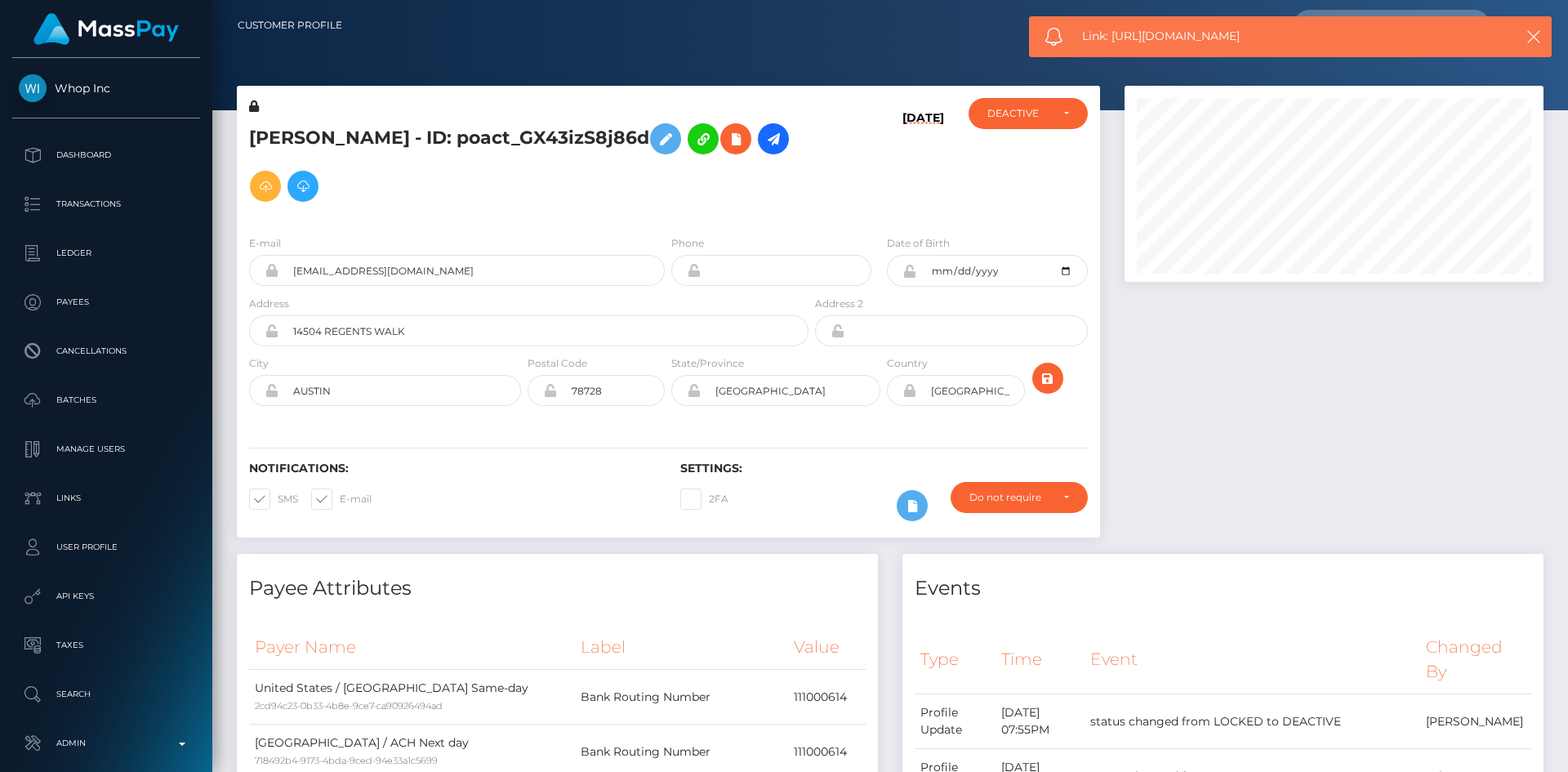
click at [1132, 36] on span "Link: https://l.maspay.io/igZIN" at bounding box center [1283, 36] width 403 height 17
copy span "Link: https://l.maspay.io/igZIN"
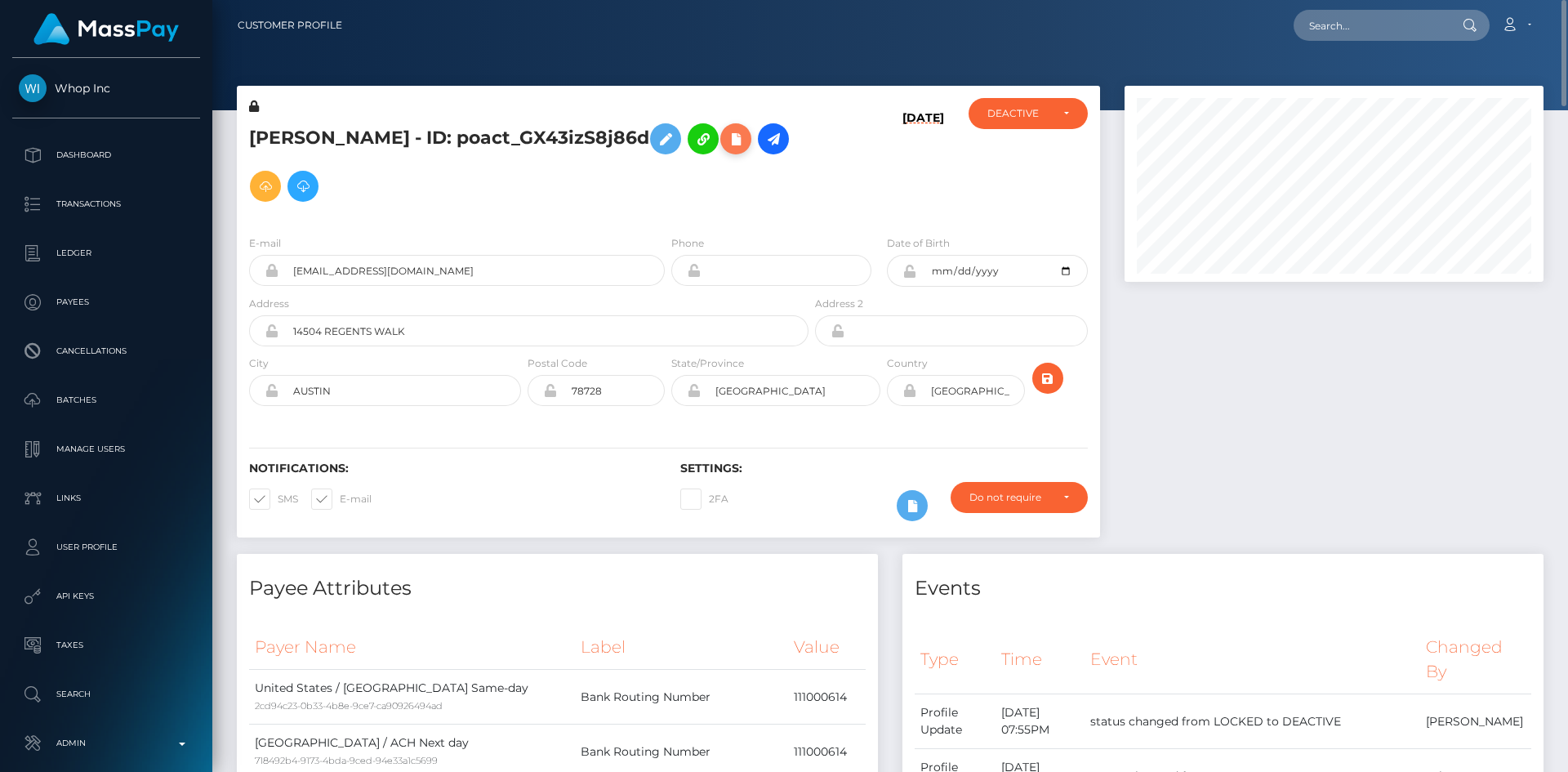
click at [720, 154] on button at bounding box center [735, 138] width 31 height 31
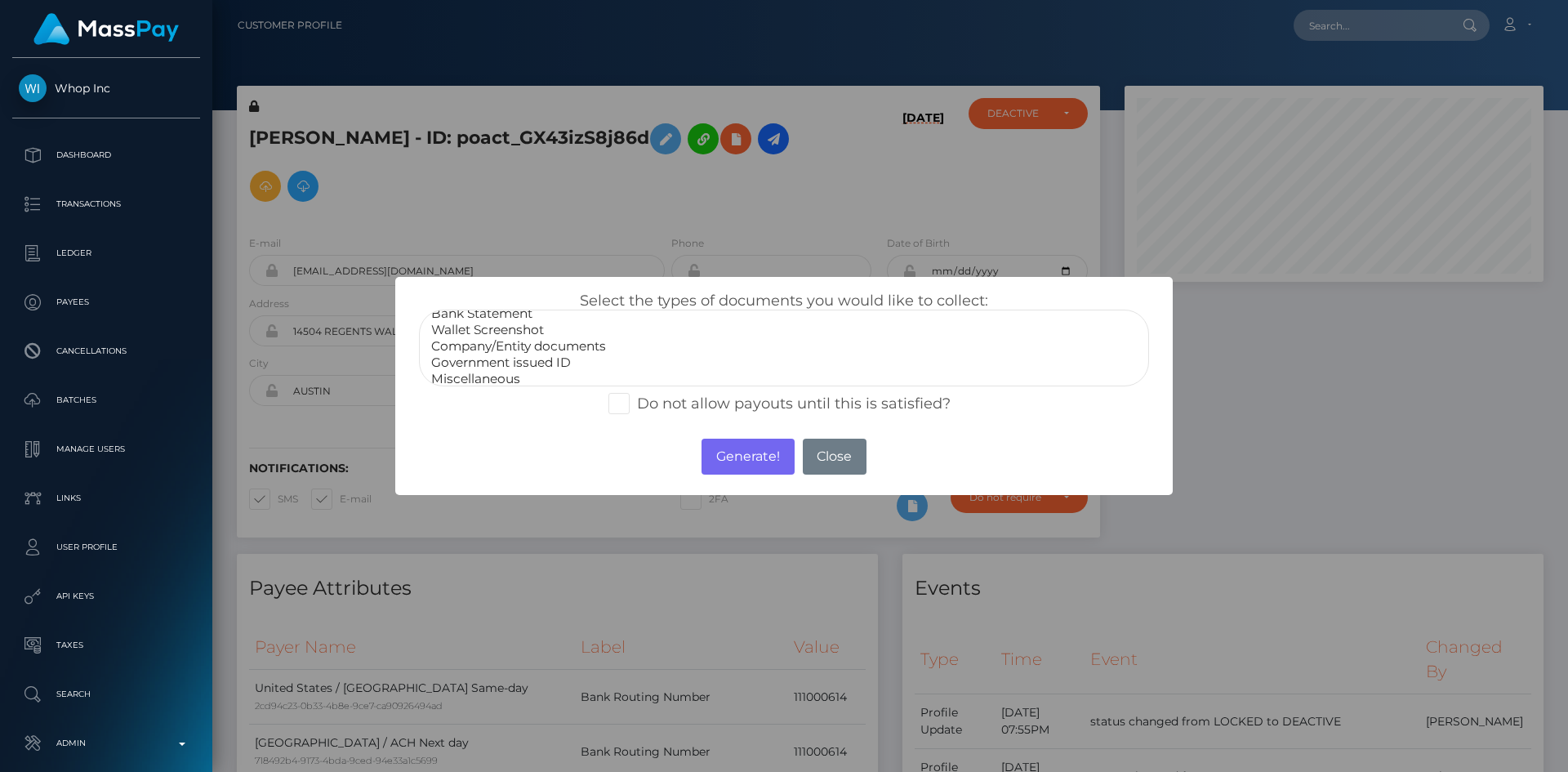
scroll to position [33, 0]
select select "Government issued ID"
click at [576, 359] on option "Government issued ID" at bounding box center [784, 356] width 709 height 16
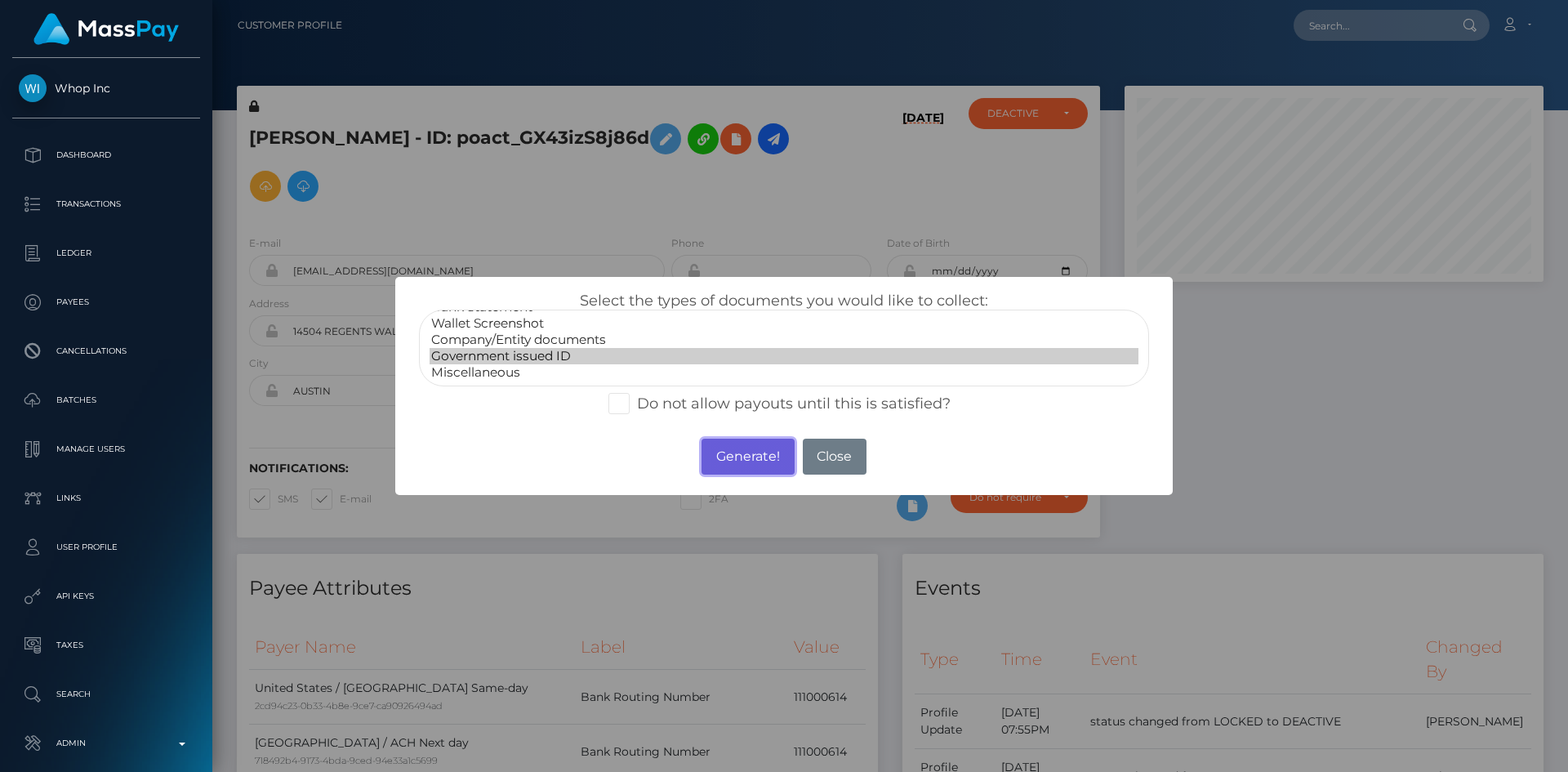
click at [740, 465] on button "Generate!" at bounding box center [747, 456] width 93 height 36
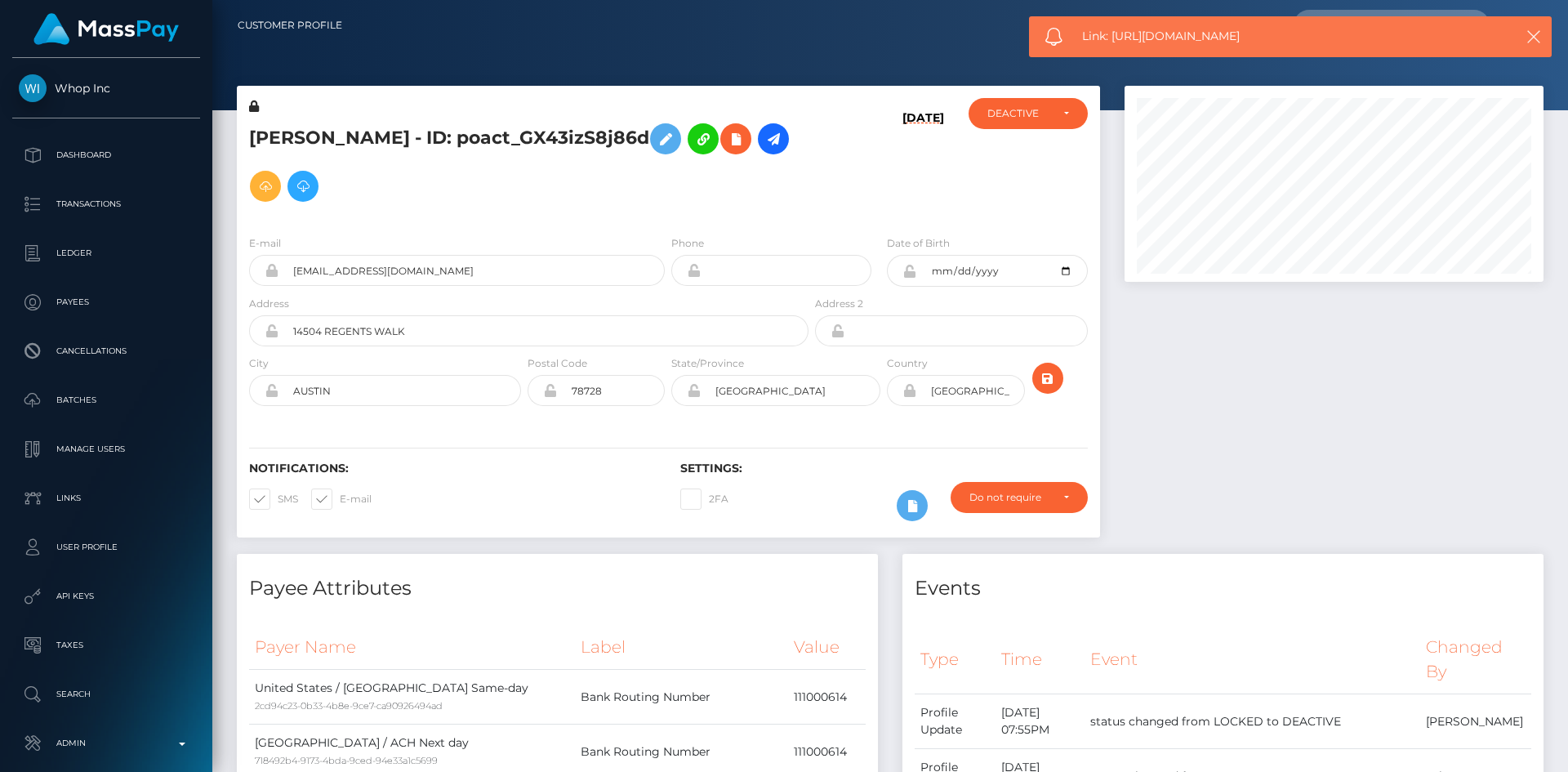
click at [1127, 38] on span "Link: https://l.maspay.io/BgZOJ" at bounding box center [1283, 36] width 403 height 17
copy span "Link: https://l.maspay.io/BgZOJ"
